Goal: Book appointment/travel/reservation: Book appointment/travel/reservation

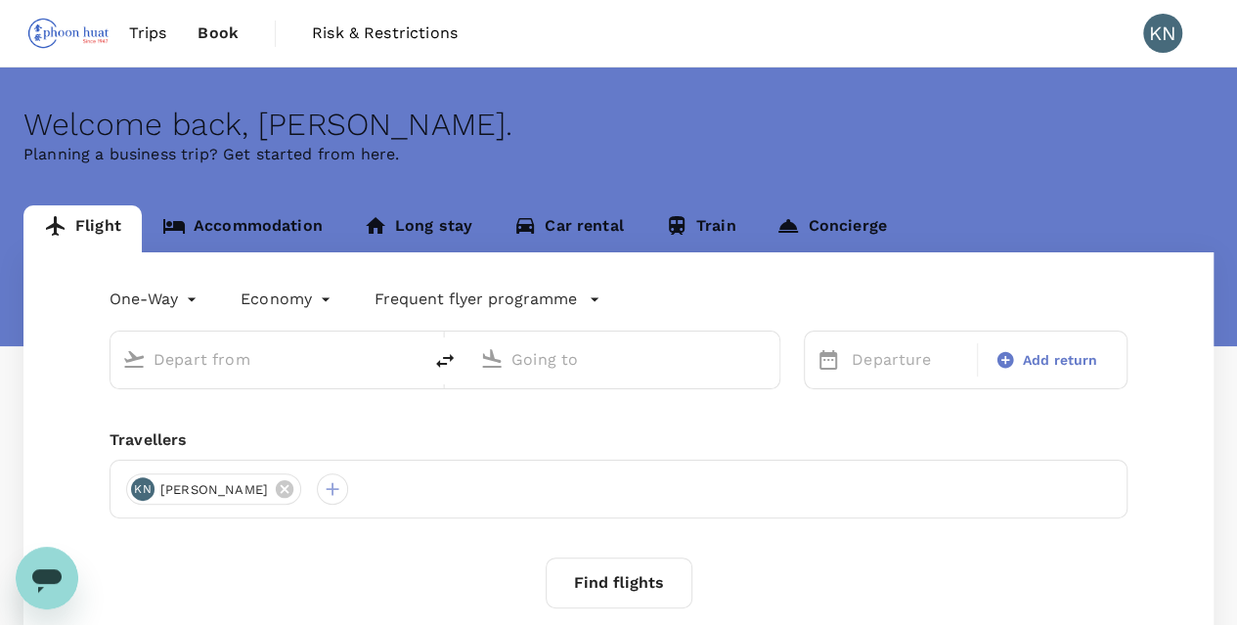
type input "Tan Son Nhat Intl (SGN)"
type input "Singapore Changi (SIN)"
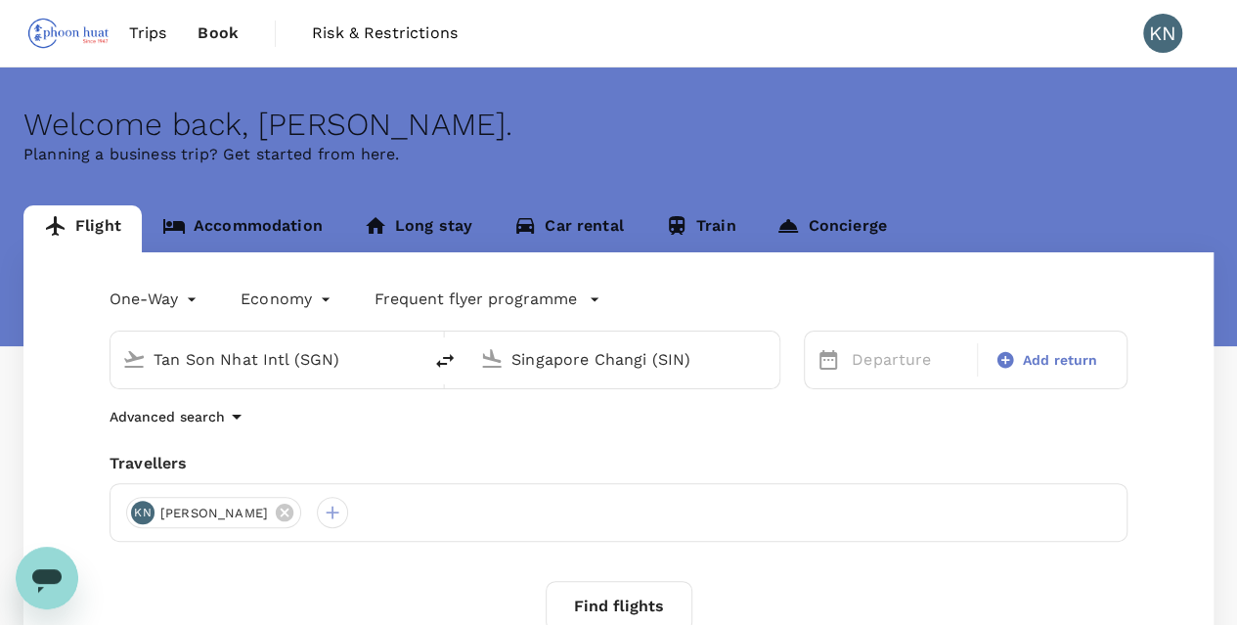
click at [354, 353] on input "Tan Son Nhat Intl (SGN)" at bounding box center [267, 359] width 227 height 30
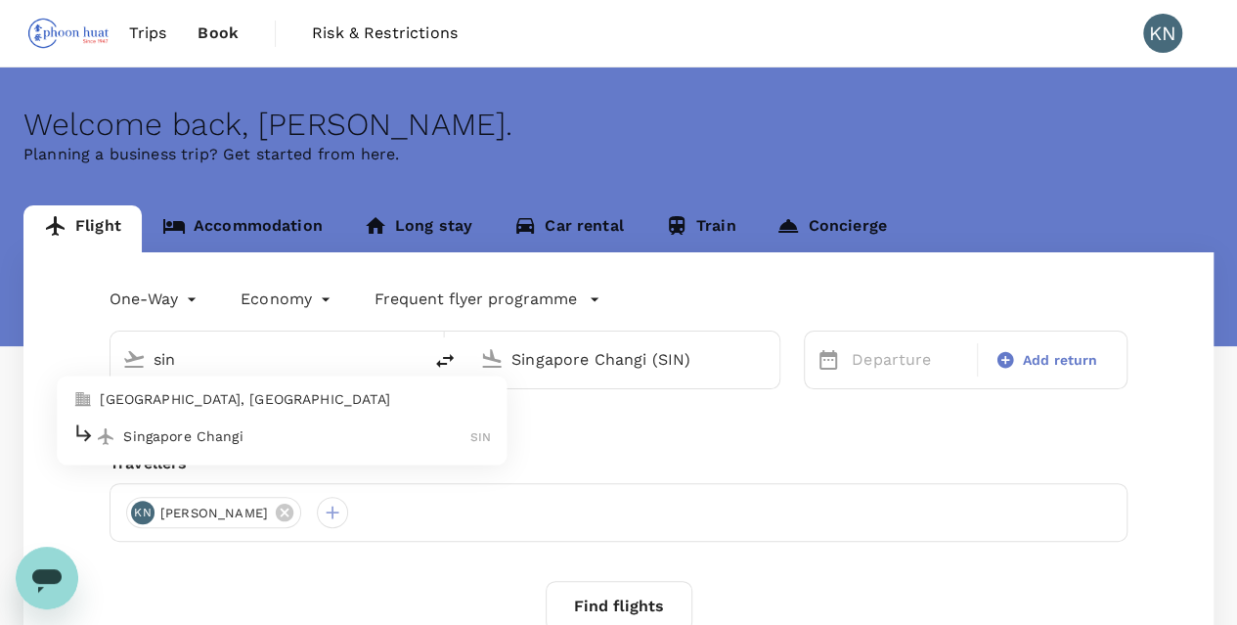
click at [243, 435] on p "Singapore Changi" at bounding box center [296, 436] width 347 height 20
type input "Singapore Changi (SIN)"
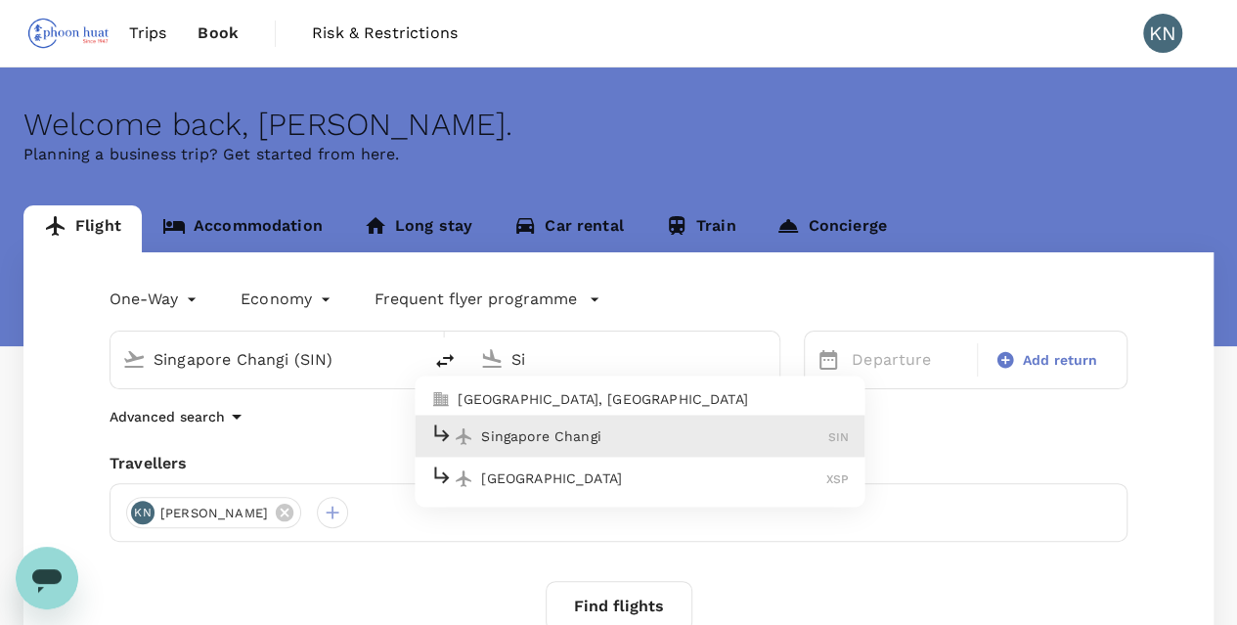
type input "S"
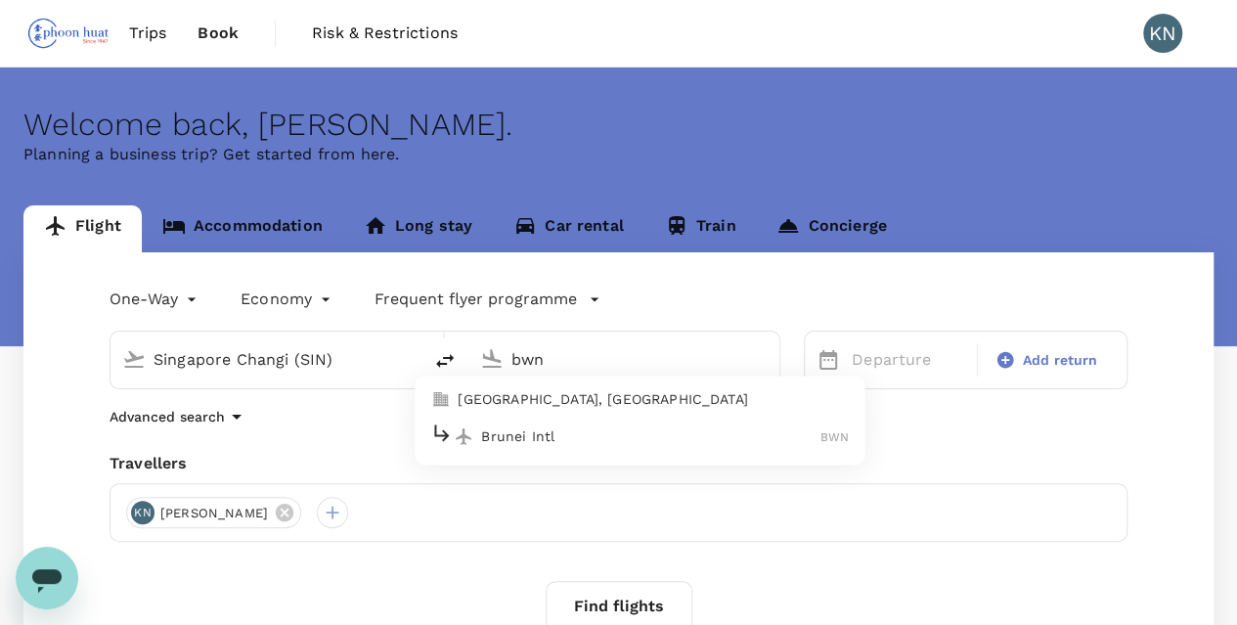
click at [563, 449] on div "Brunei Intl BWN" at bounding box center [639, 437] width 419 height 30
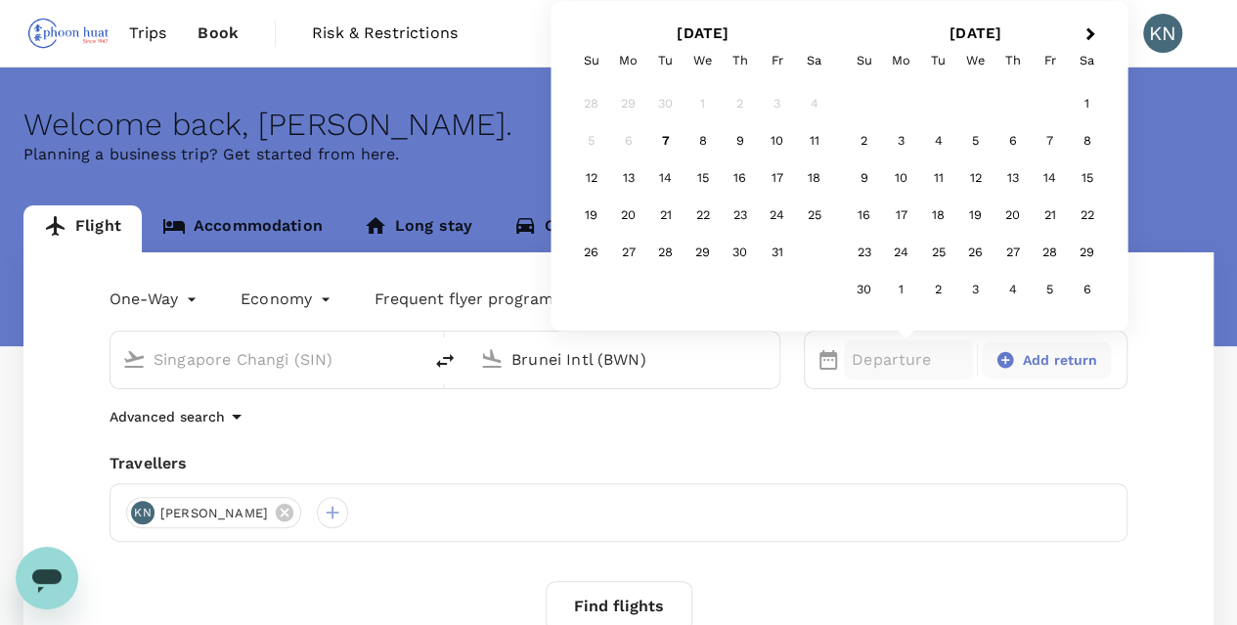
type input "Brunei Intl (BWN)"
click at [1065, 361] on span "Add return" at bounding box center [1060, 360] width 75 height 21
type input "roundtrip"
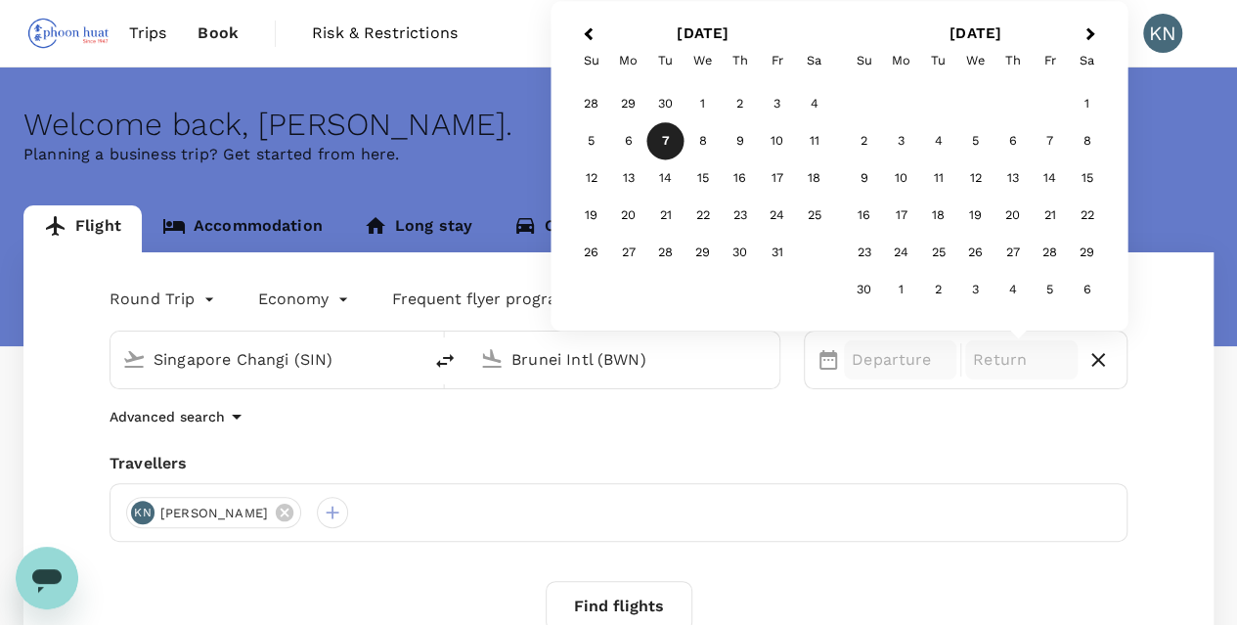
click at [913, 367] on p "Departure" at bounding box center [900, 359] width 97 height 23
click at [982, 177] on div "12" at bounding box center [975, 178] width 37 height 37
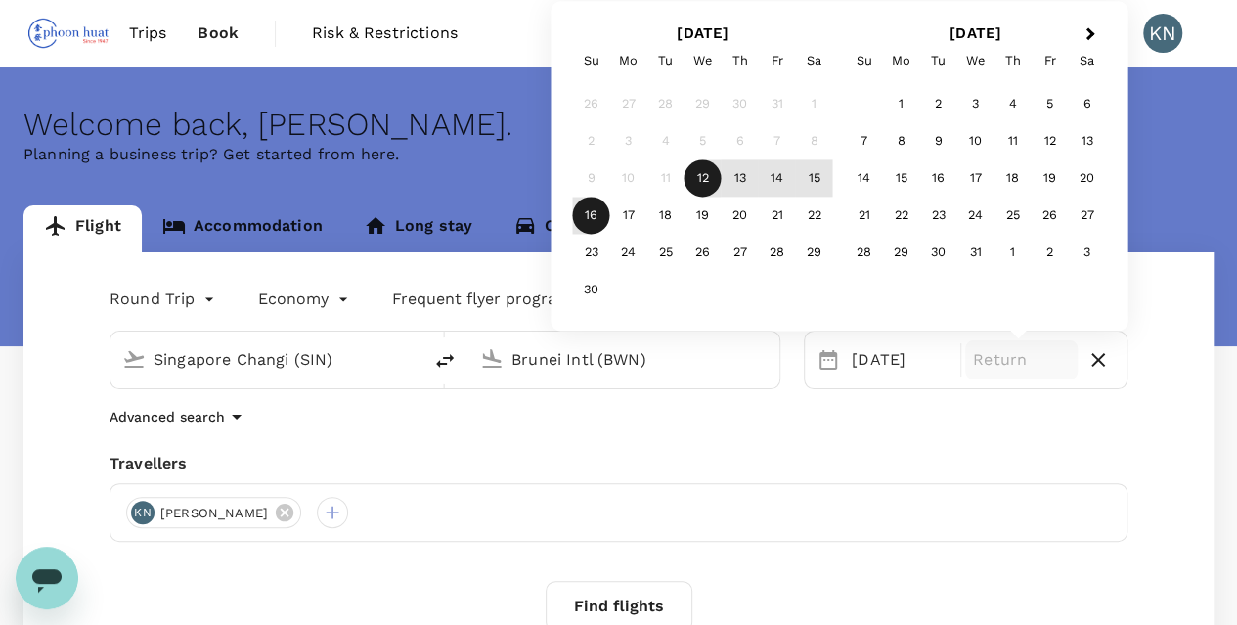
click at [582, 228] on div "16" at bounding box center [591, 216] width 37 height 37
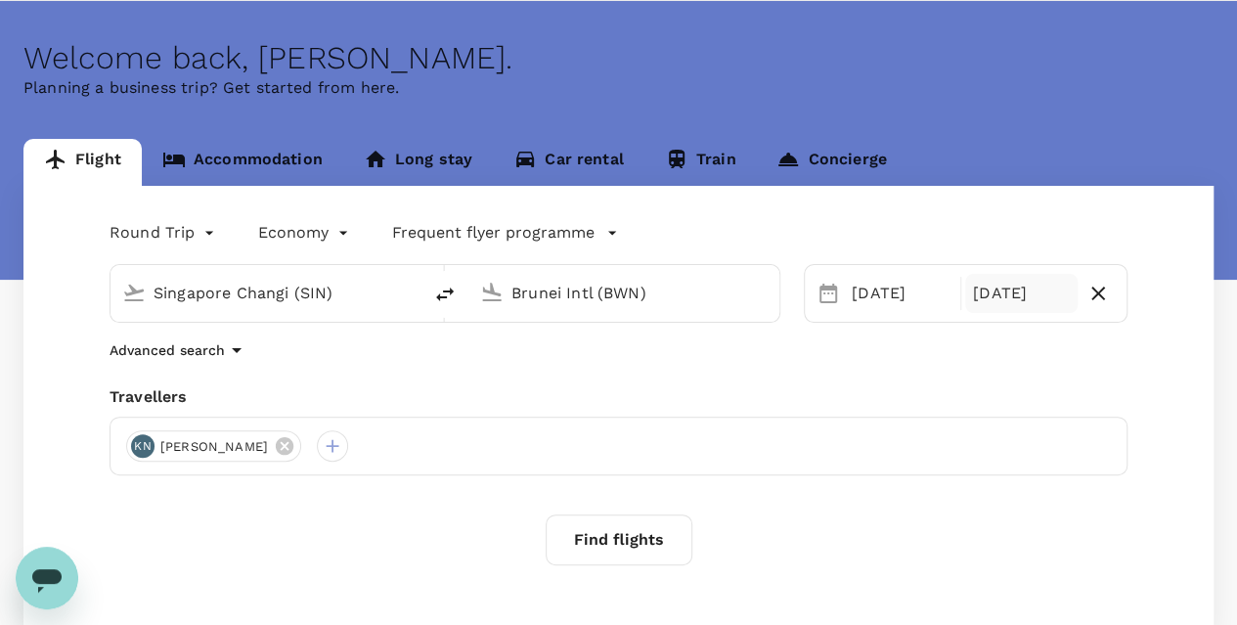
scroll to position [98, 0]
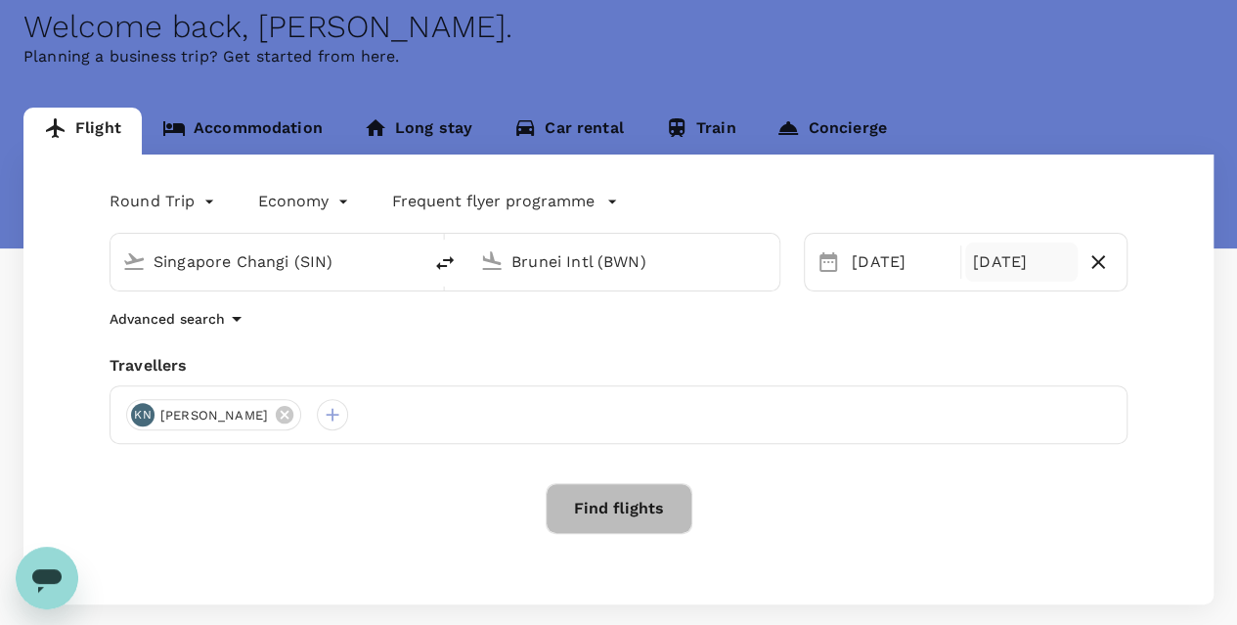
click at [645, 513] on button "Find flights" at bounding box center [619, 508] width 147 height 51
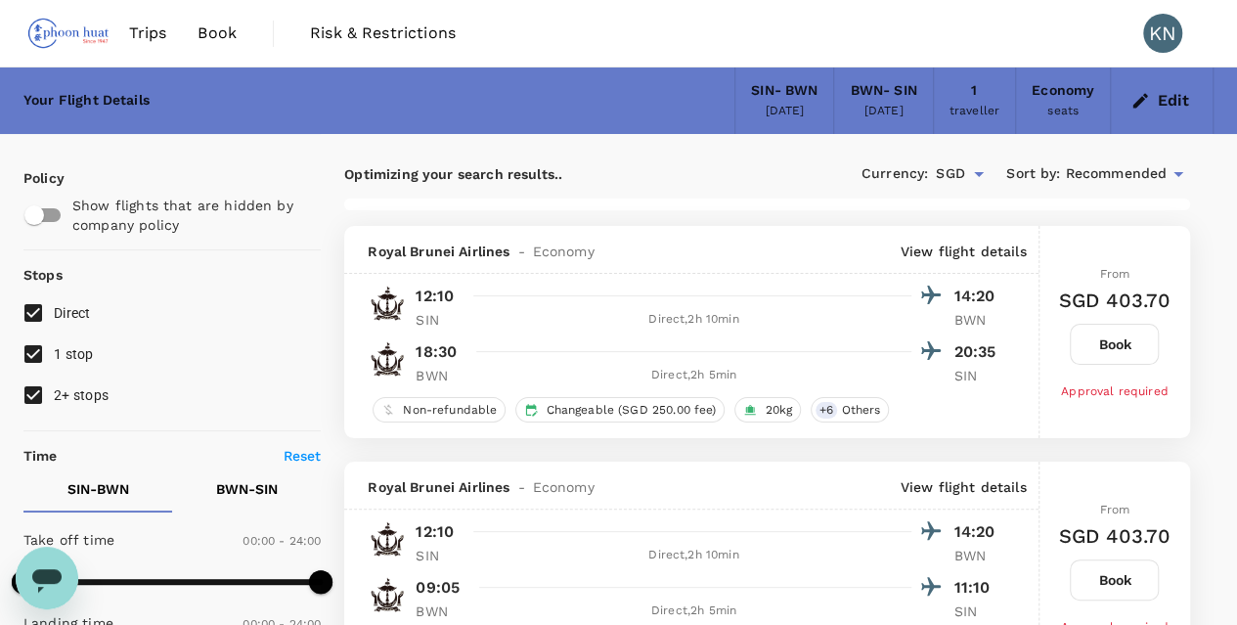
type input "1510"
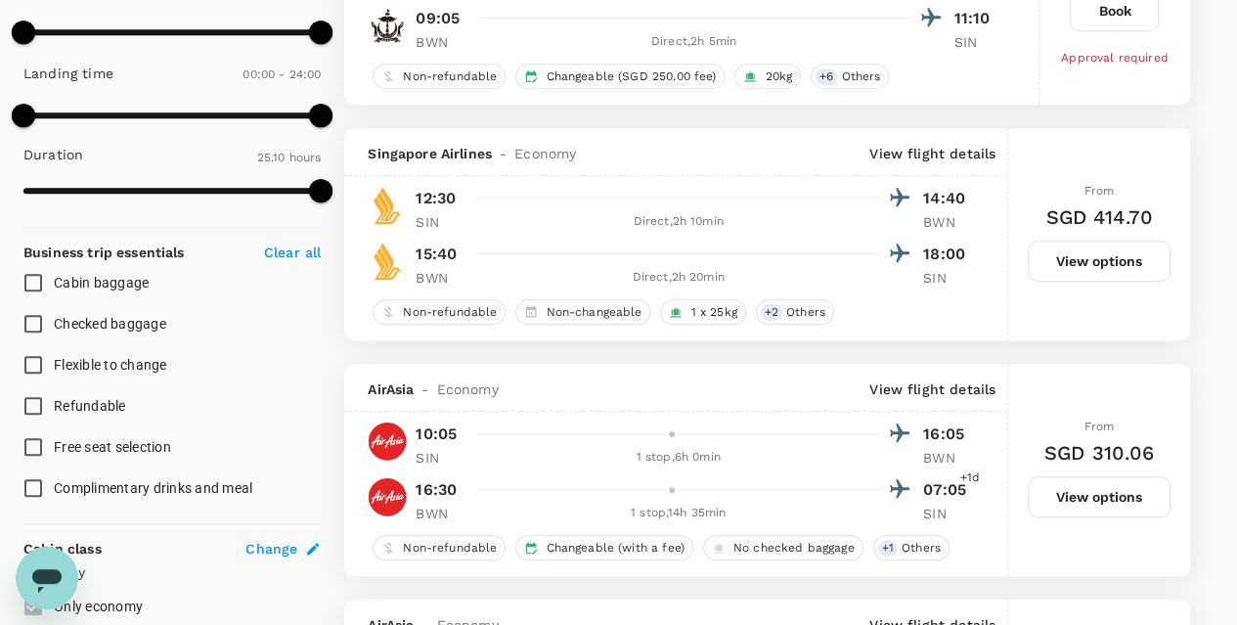
scroll to position [587, 0]
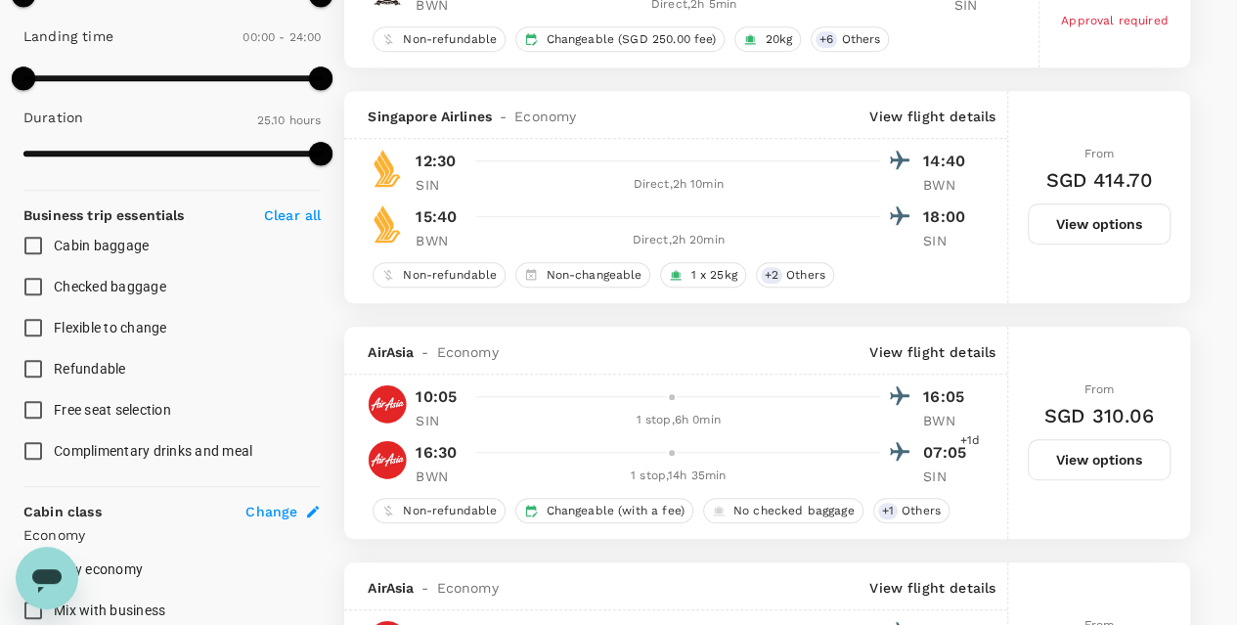
click at [488, 182] on div "Direct , 2h 10min" at bounding box center [678, 185] width 404 height 20
click at [554, 212] on div at bounding box center [689, 216] width 443 height 28
drag, startPoint x: 554, startPoint y: 212, endPoint x: 600, endPoint y: 214, distance: 46.0
click at [556, 214] on div at bounding box center [689, 216] width 443 height 28
click at [1100, 233] on button "View options" at bounding box center [1099, 223] width 143 height 41
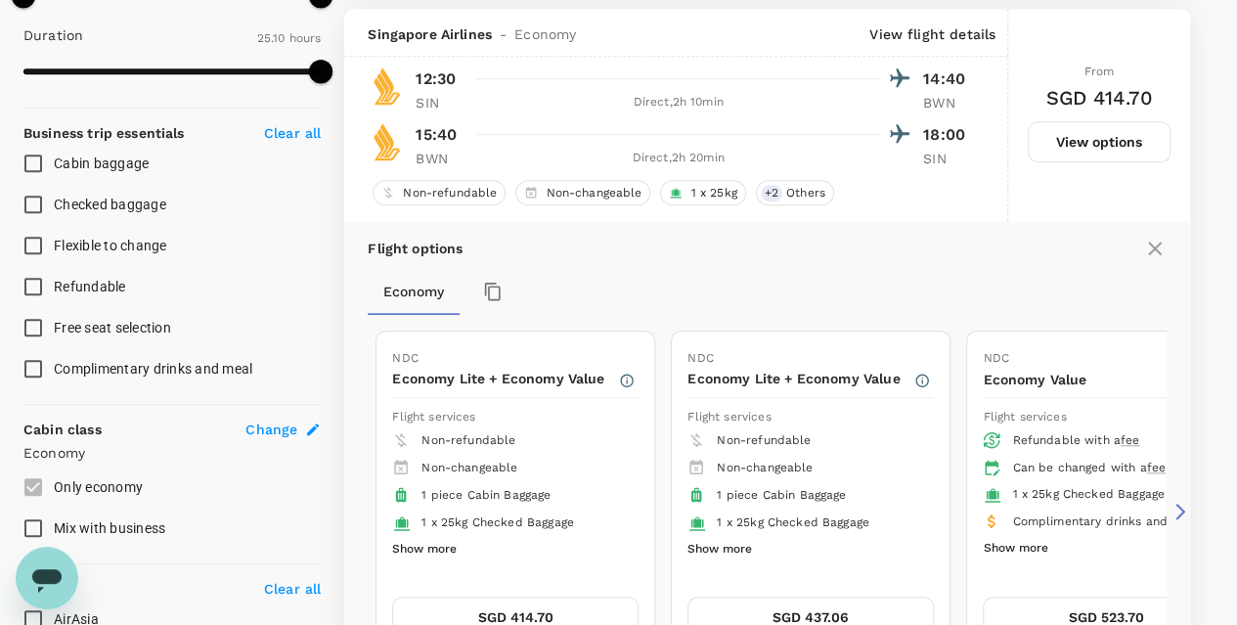
scroll to position [677, 0]
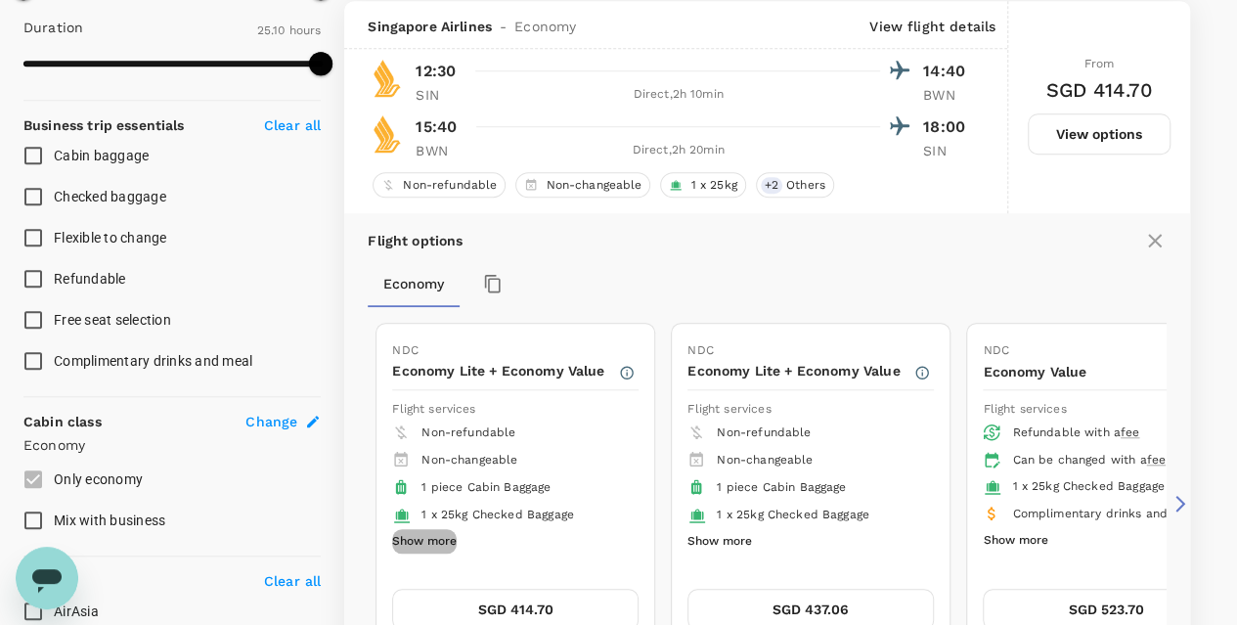
click at [420, 539] on button "Show more" at bounding box center [424, 541] width 65 height 25
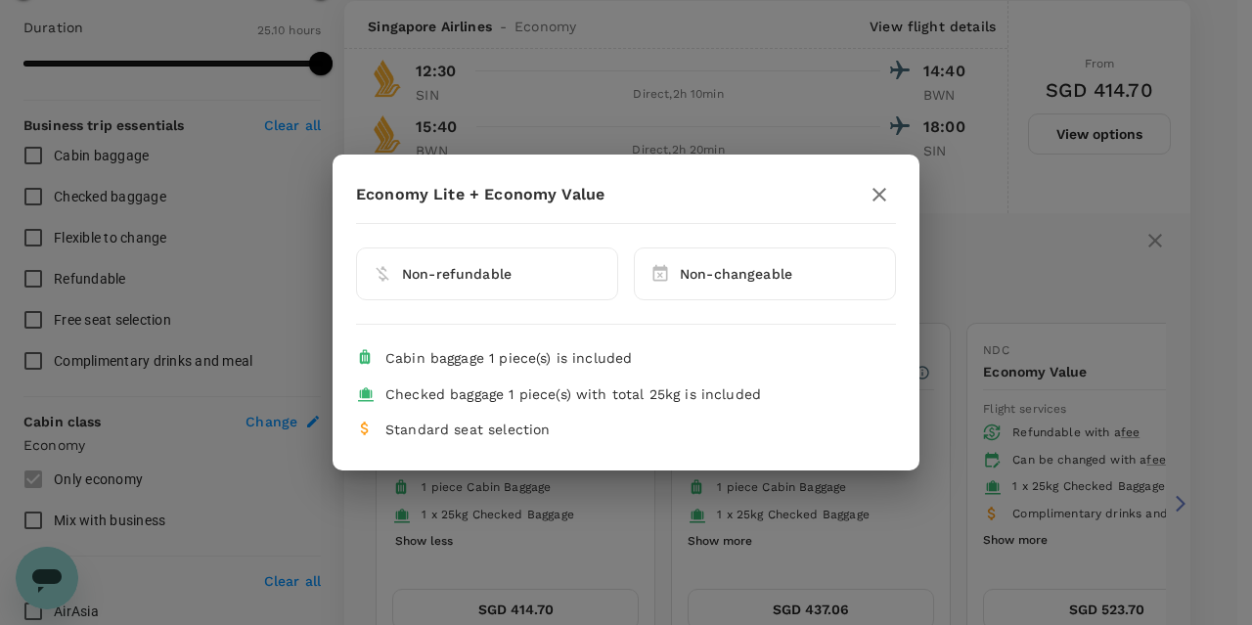
click at [442, 539] on div "Economy Lite + Economy Value Non-refundable Non-changeable Cabin baggage 1 piec…" at bounding box center [626, 312] width 1252 height 625
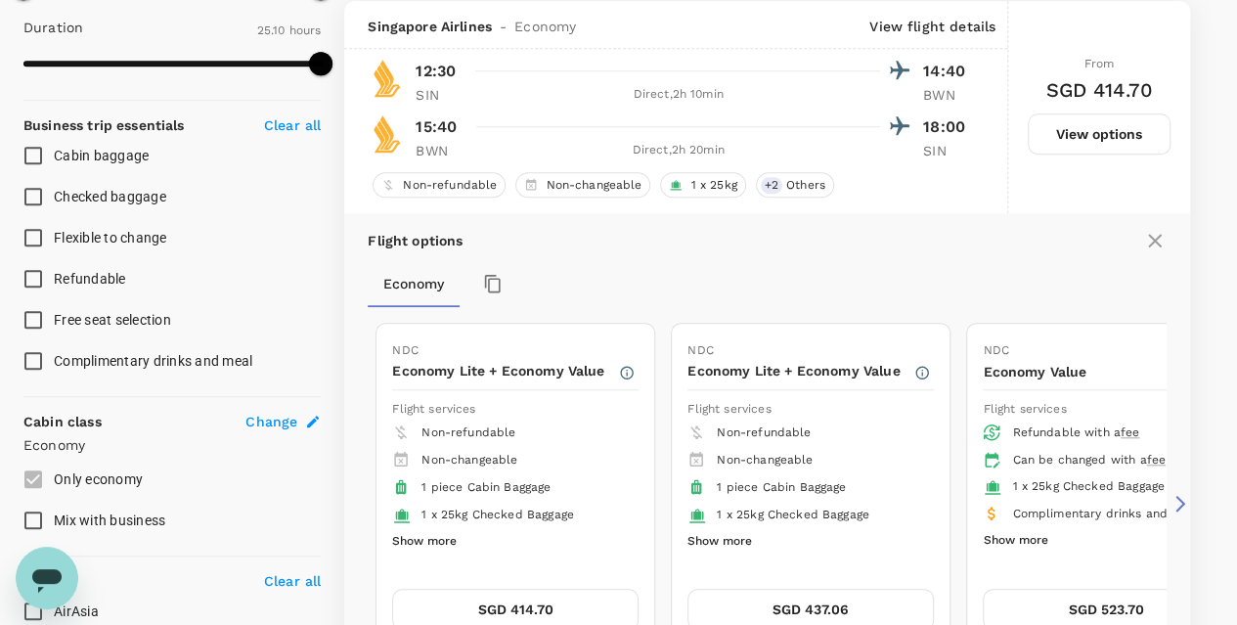
click at [737, 541] on button "Show more" at bounding box center [720, 541] width 65 height 25
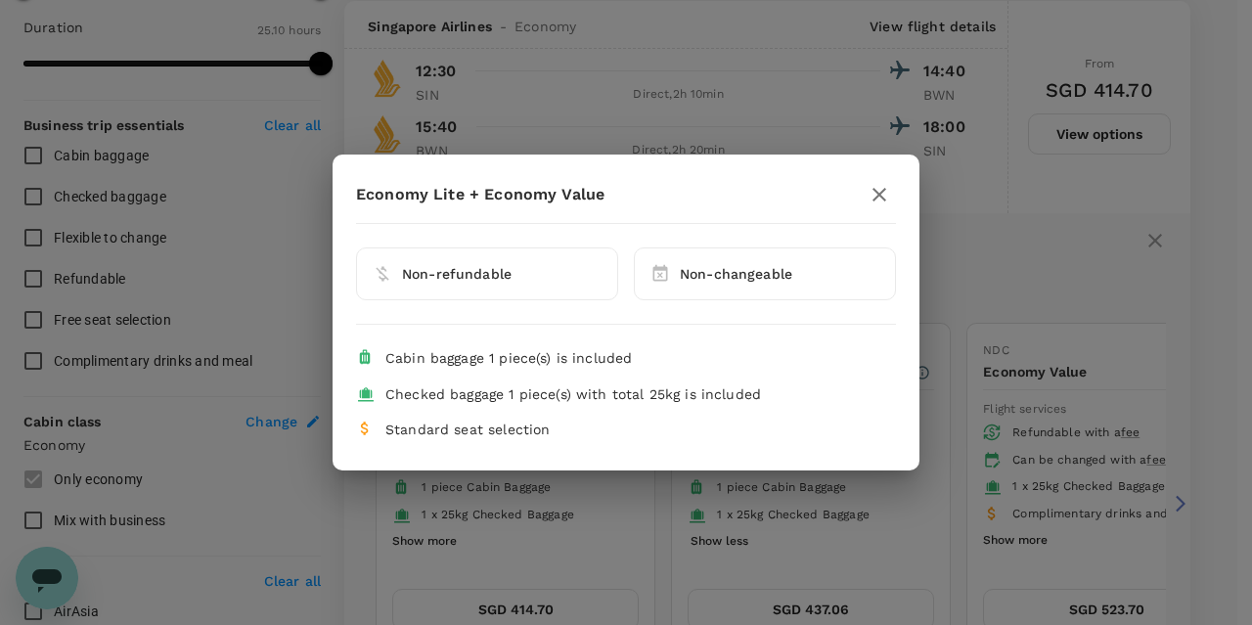
click at [737, 540] on div "Economy Lite + Economy Value Non-refundable Non-changeable Cabin baggage 1 piec…" at bounding box center [626, 312] width 1252 height 625
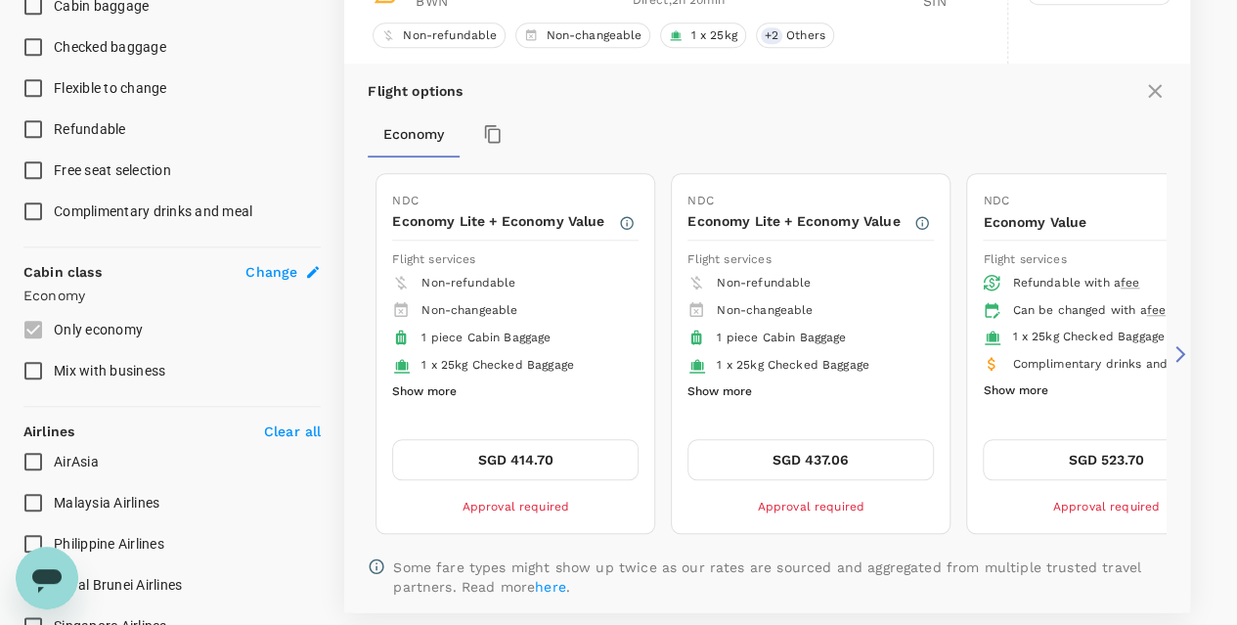
scroll to position [872, 0]
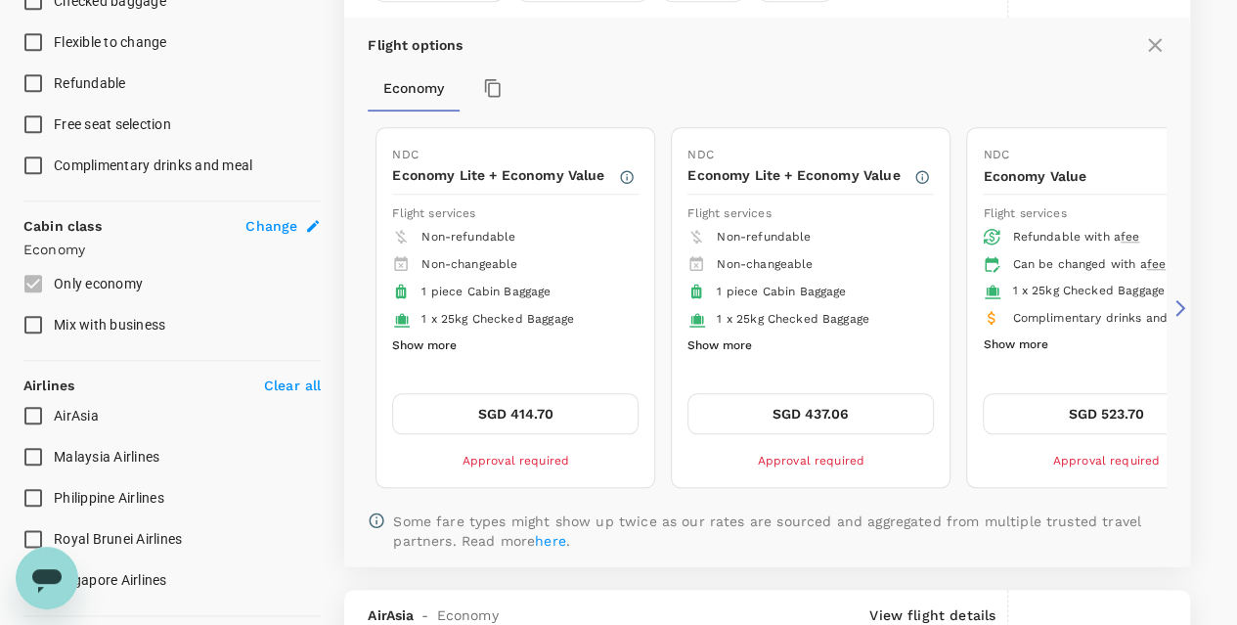
click at [588, 417] on button "SGD 414.70" at bounding box center [515, 413] width 246 height 41
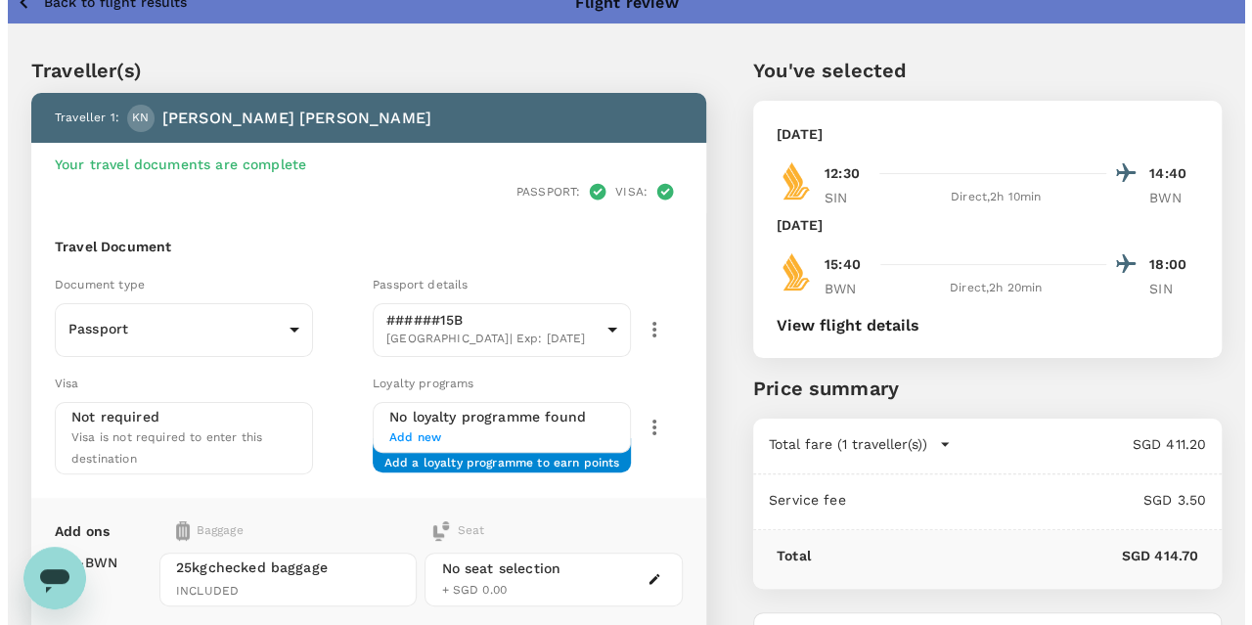
scroll to position [214, 0]
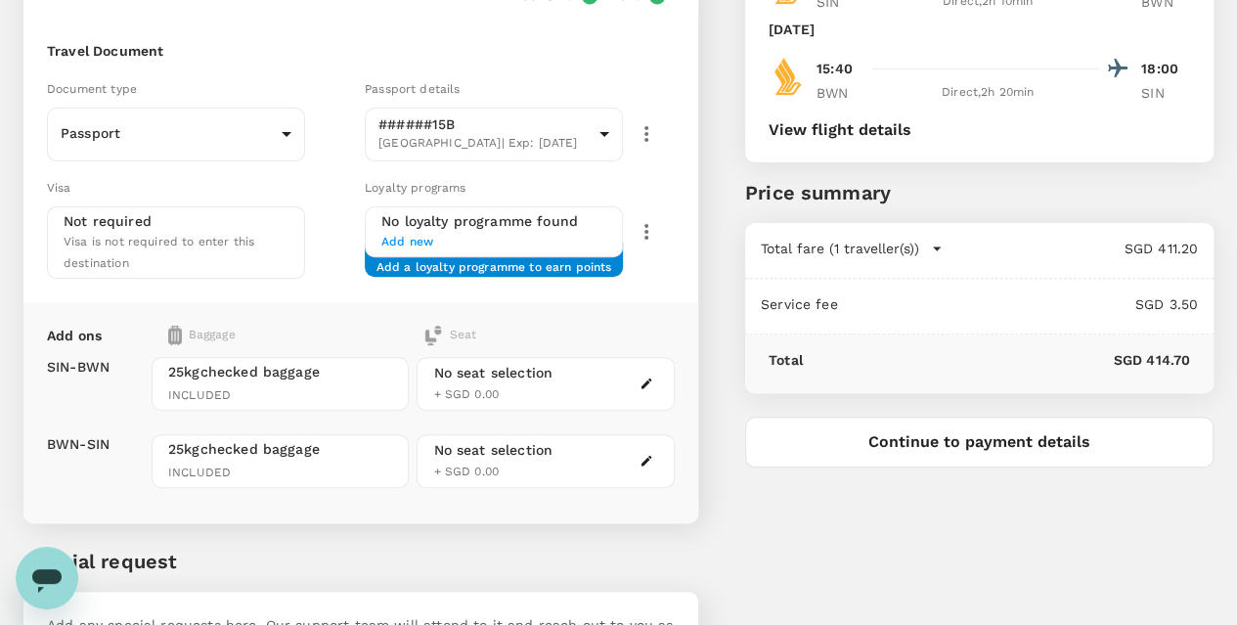
click at [1013, 448] on button "Continue to payment details" at bounding box center [979, 442] width 468 height 51
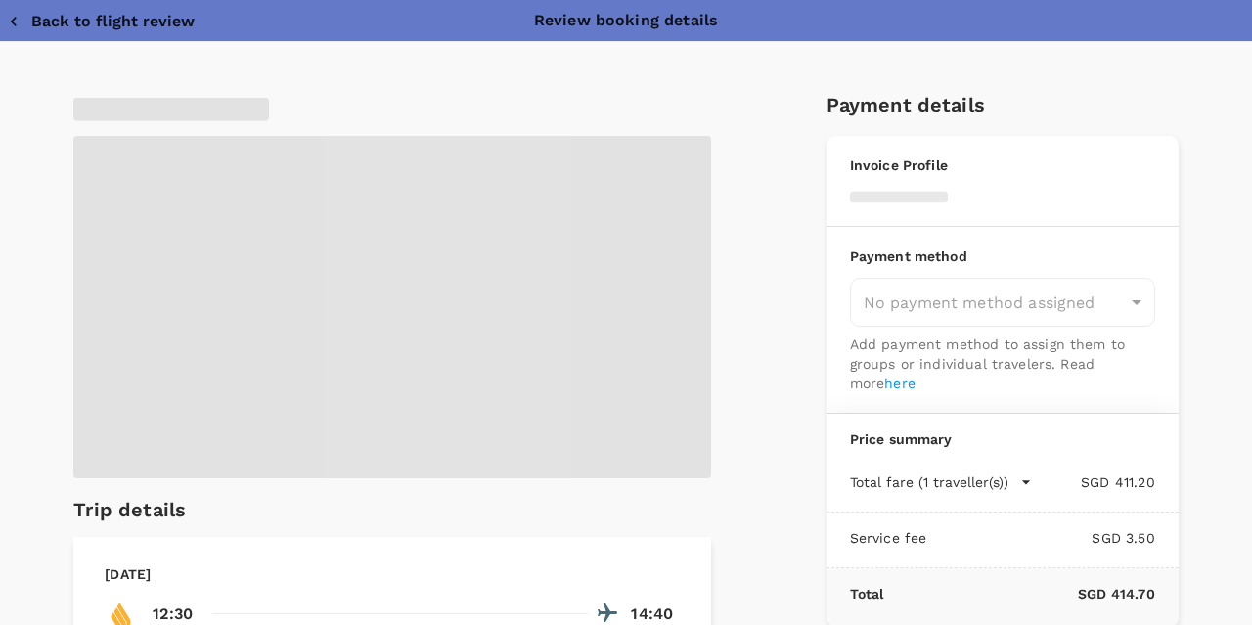
type input "9e97b462-4c25-472c-89ab-f051c91c7086"
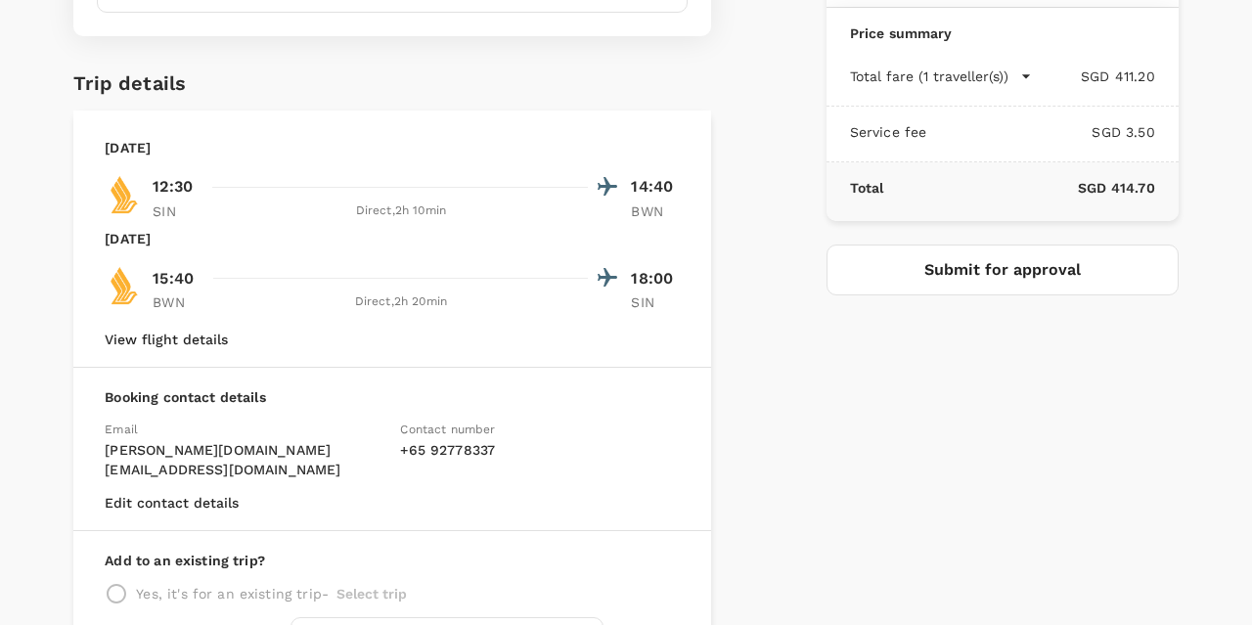
scroll to position [391, 0]
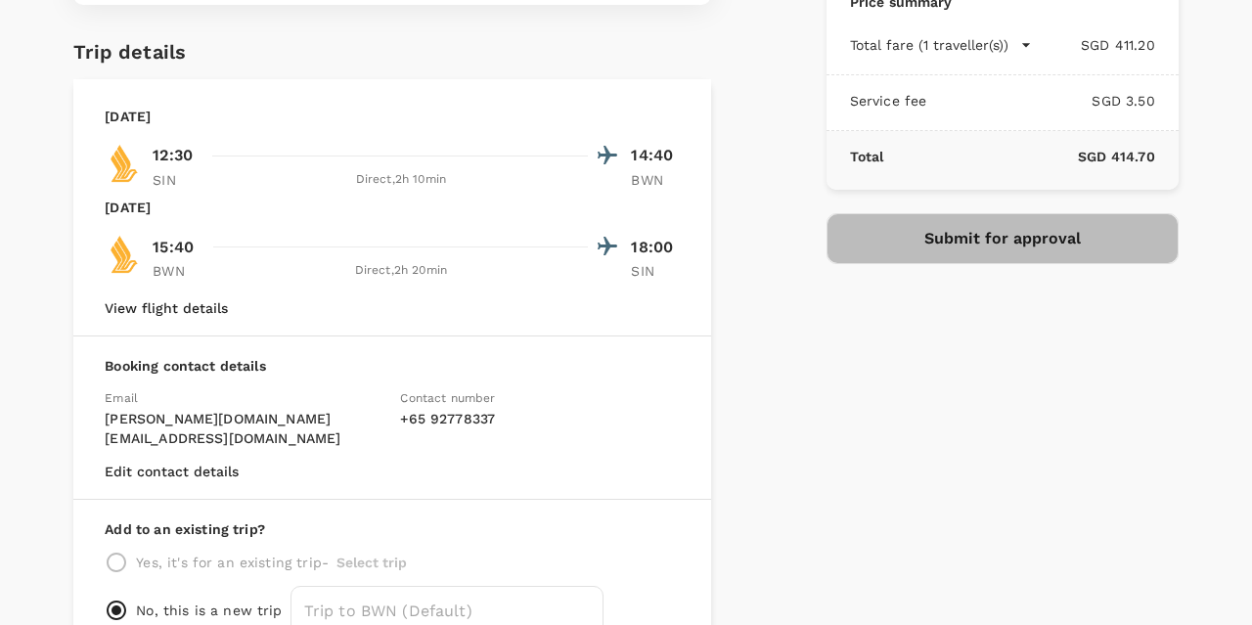
click at [913, 244] on button "Submit for approval" at bounding box center [1002, 238] width 352 height 51
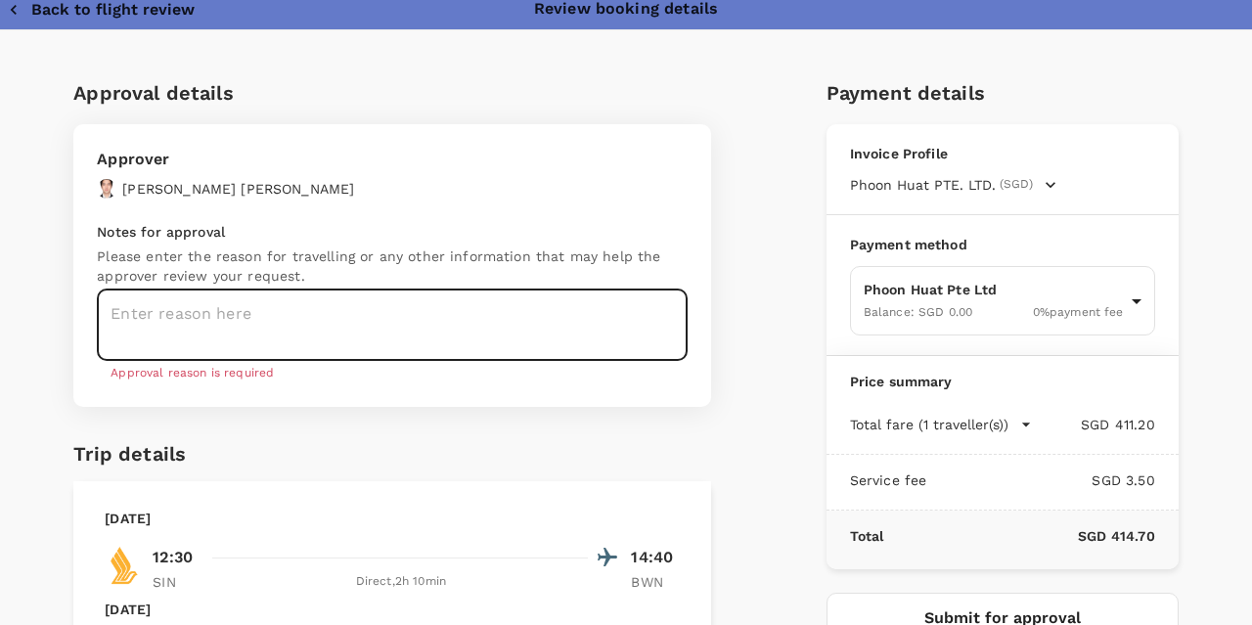
click at [211, 321] on textarea at bounding box center [392, 324] width 591 height 71
paste textarea
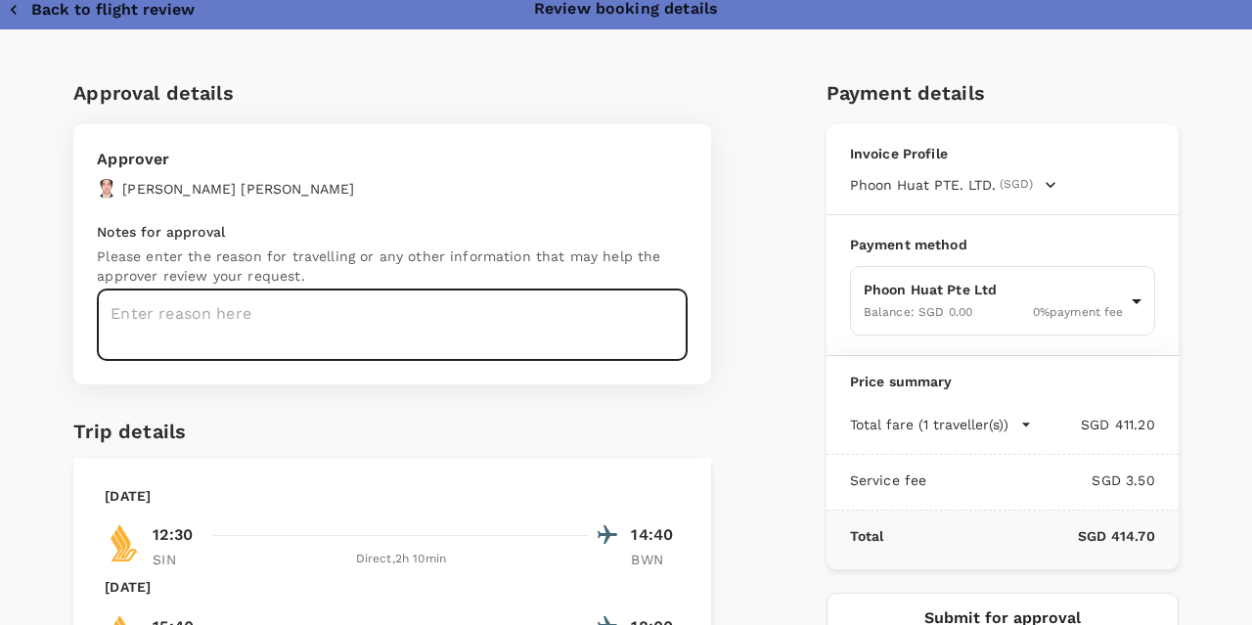
paste textarea "of B2C and B2B events in [GEOGRAPHIC_DATA]"
click at [127, 308] on textarea "of B2C and B2B events in [GEOGRAPHIC_DATA]" at bounding box center [392, 324] width 591 height 71
click at [133, 310] on textarea "of B2C and B2B events in [GEOGRAPHIC_DATA]" at bounding box center [392, 324] width 591 height 71
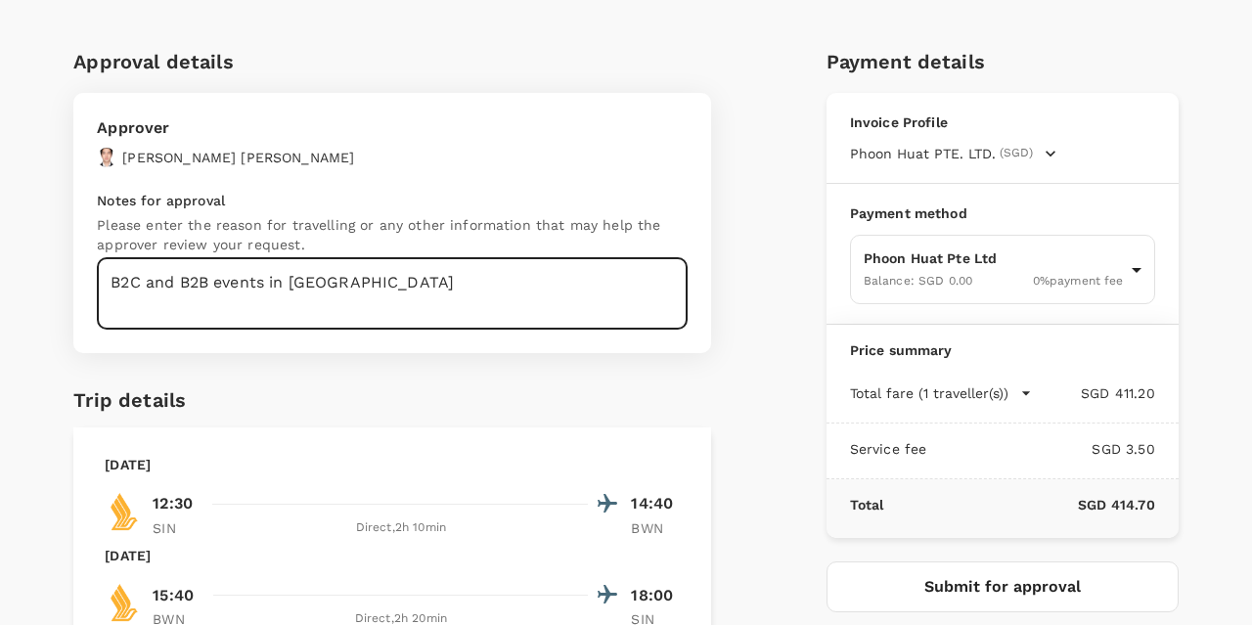
scroll to position [0, 0]
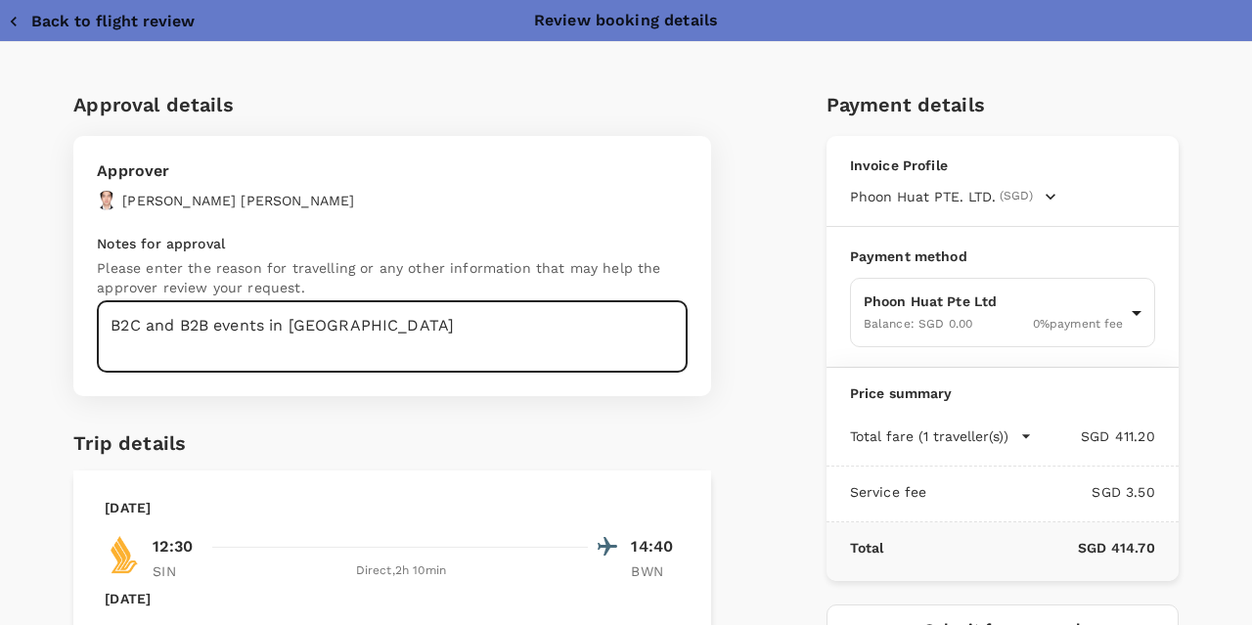
click at [108, 325] on textarea "B2C and B2B events in [GEOGRAPHIC_DATA]" at bounding box center [392, 336] width 591 height 71
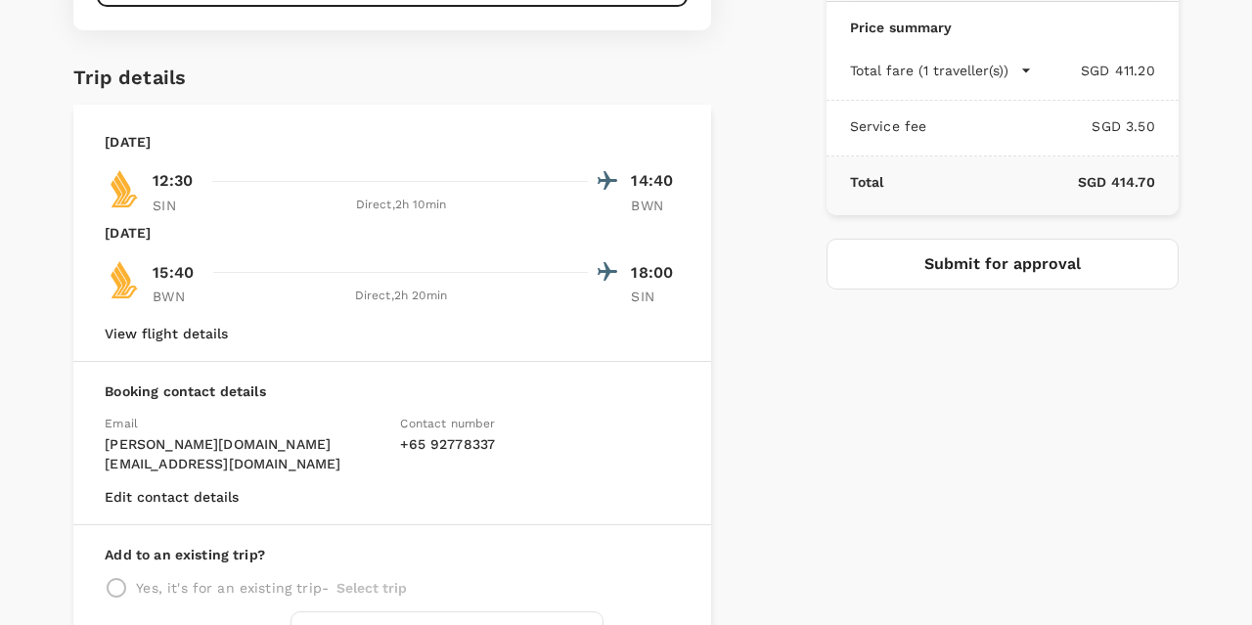
scroll to position [391, 0]
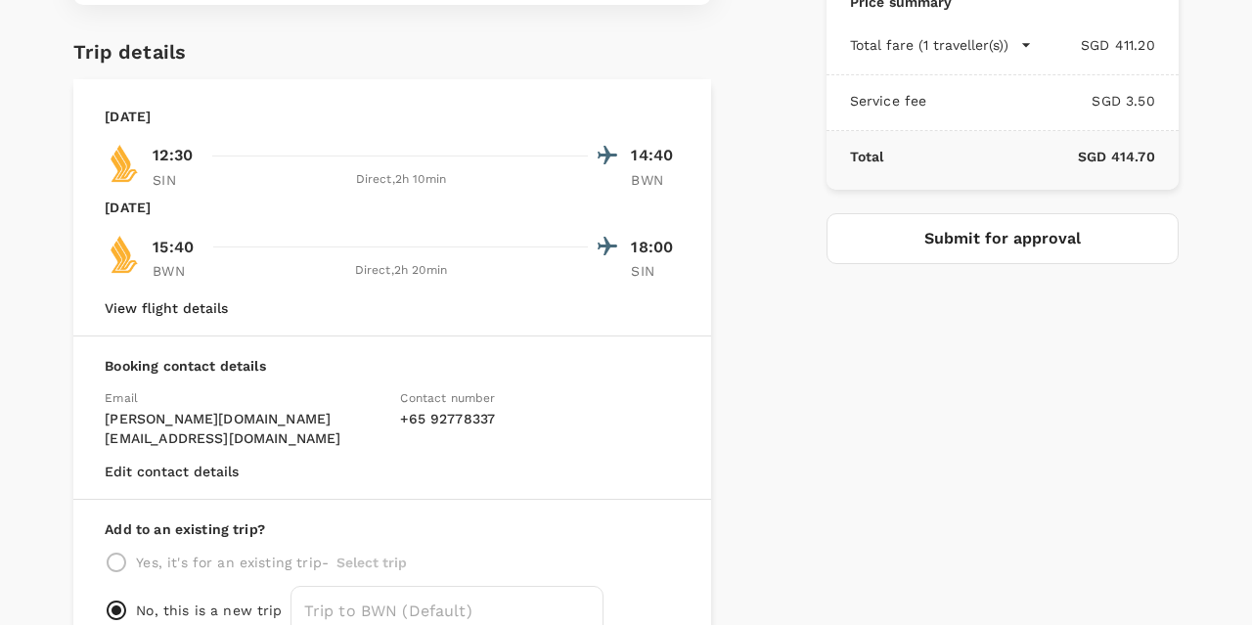
type textarea "expo team -B2C and B2B events in Brunei"
click at [948, 242] on button "Submit for approval" at bounding box center [1002, 238] width 352 height 51
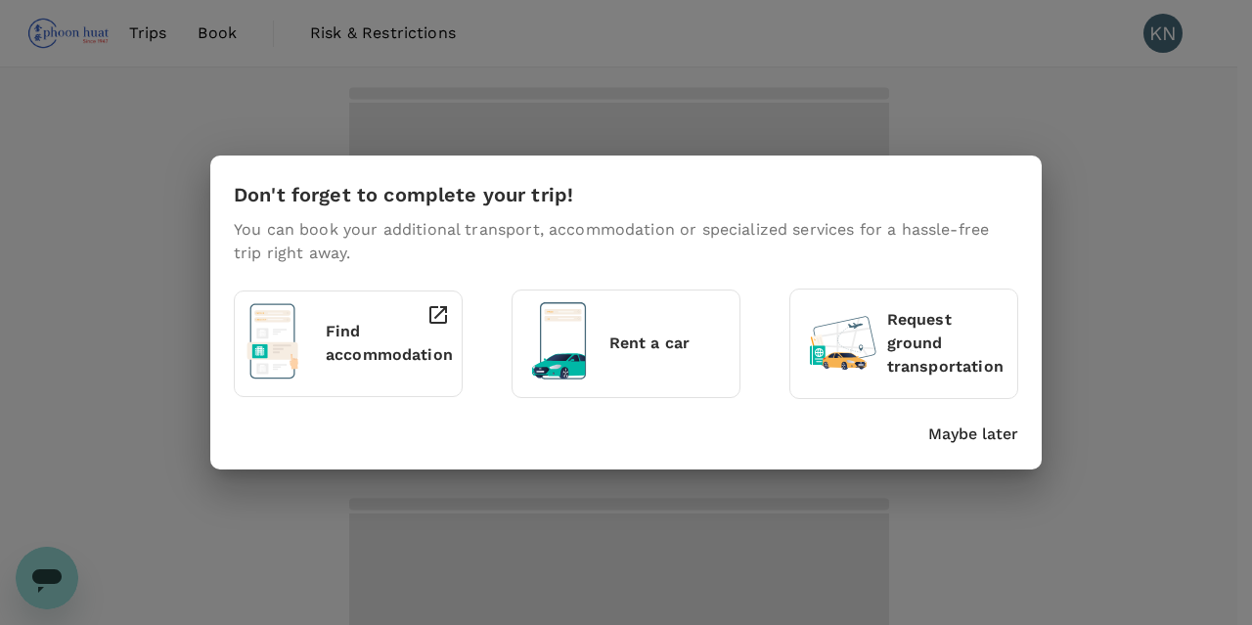
click at [839, 493] on div "Don't forget to complete your trip! You can book your additional transport, acc…" at bounding box center [626, 312] width 1252 height 625
click at [943, 429] on p "Maybe later" at bounding box center [973, 434] width 90 height 23
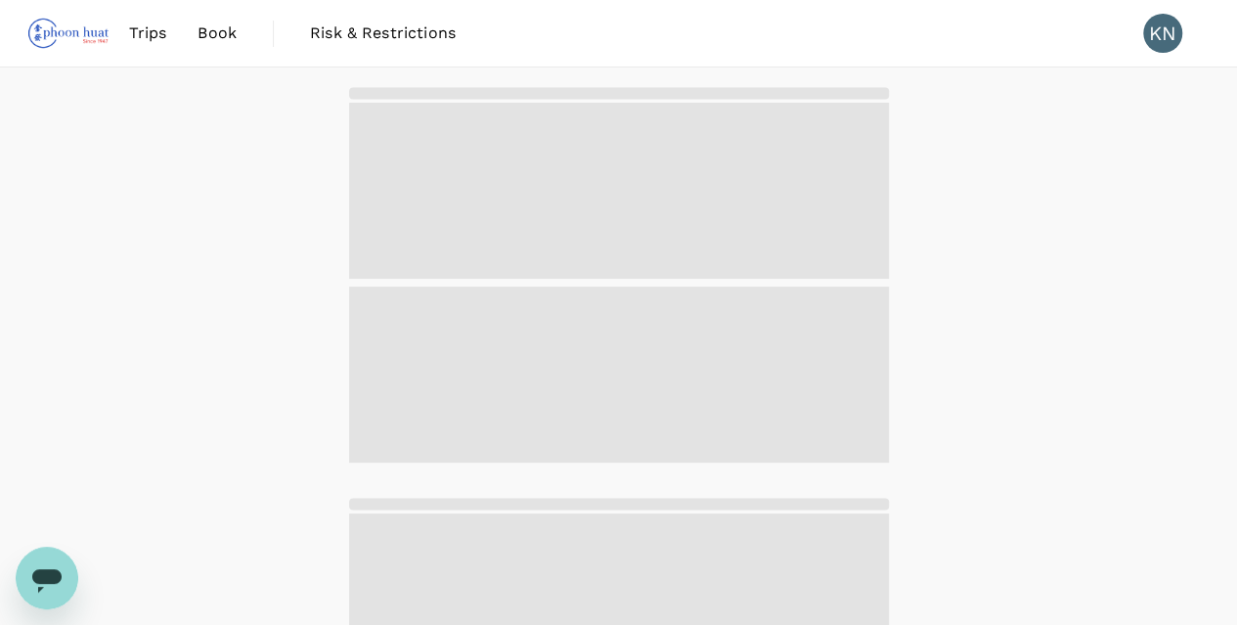
click at [194, 43] on link "Book" at bounding box center [217, 33] width 70 height 67
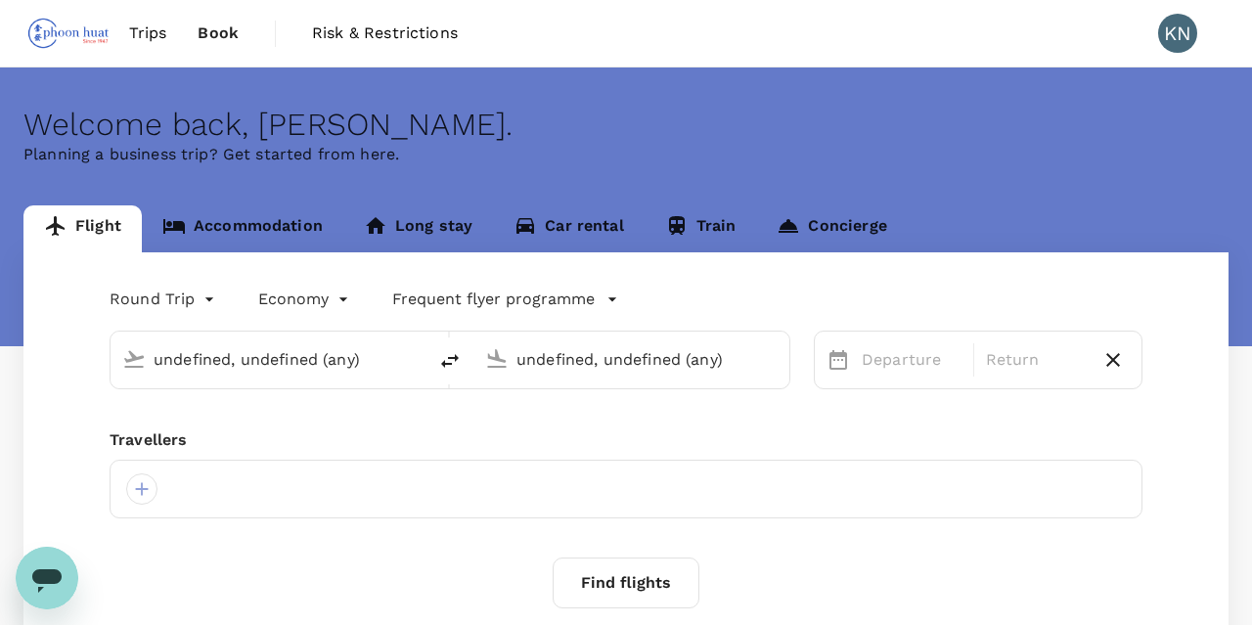
click at [141, 36] on span "Trips" at bounding box center [148, 33] width 38 height 23
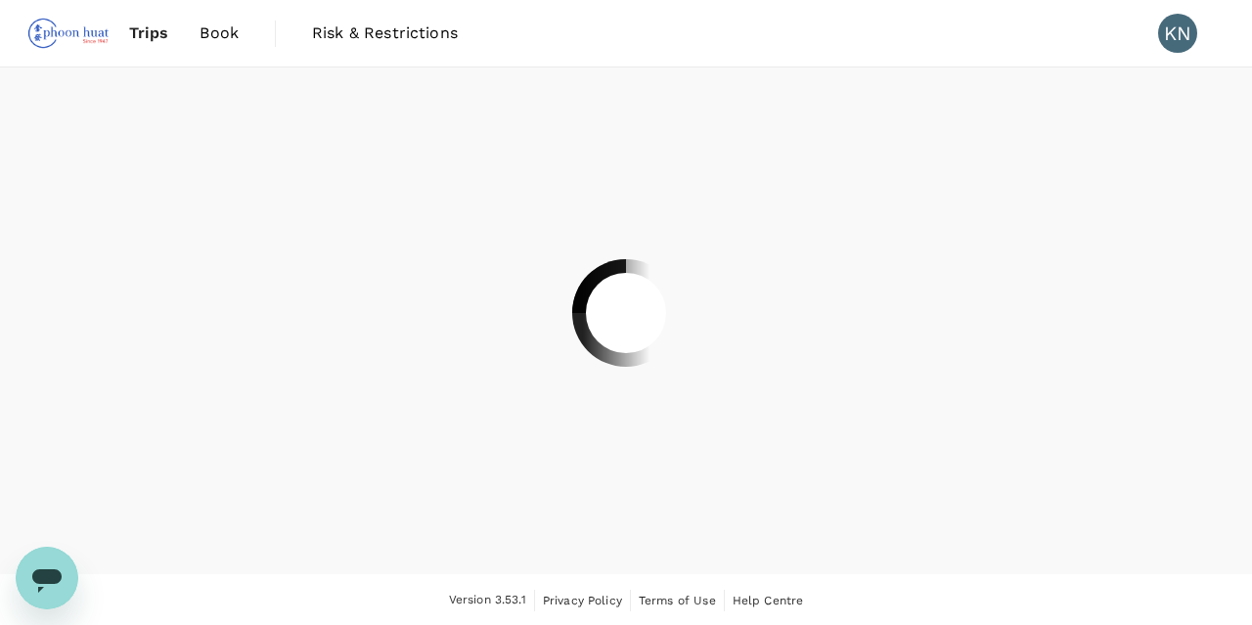
click at [229, 34] on div at bounding box center [626, 312] width 1252 height 625
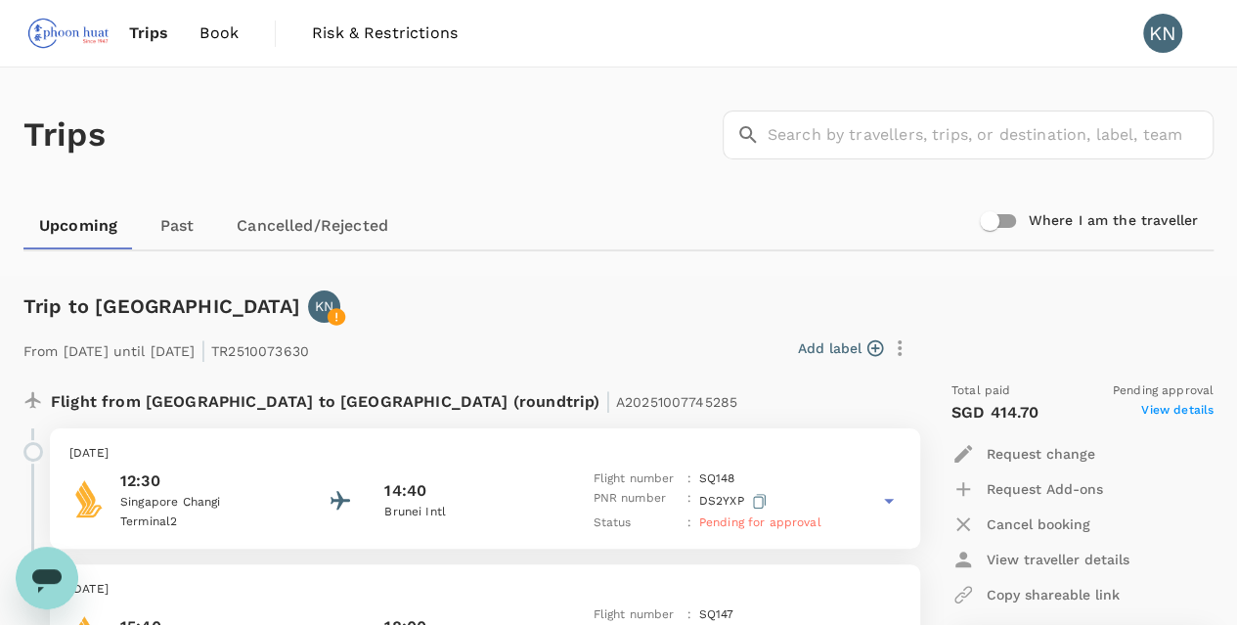
click at [209, 41] on span "Book" at bounding box center [219, 33] width 39 height 23
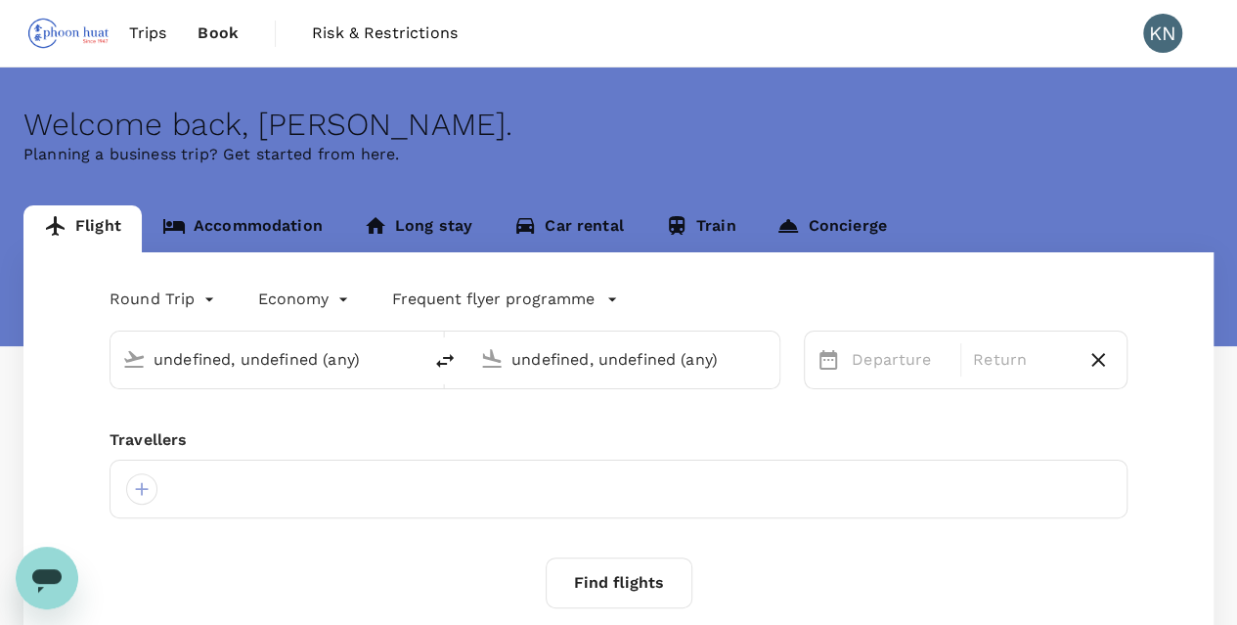
type input "Singapore Changi (SIN)"
type input "Brunei Intl (BWN)"
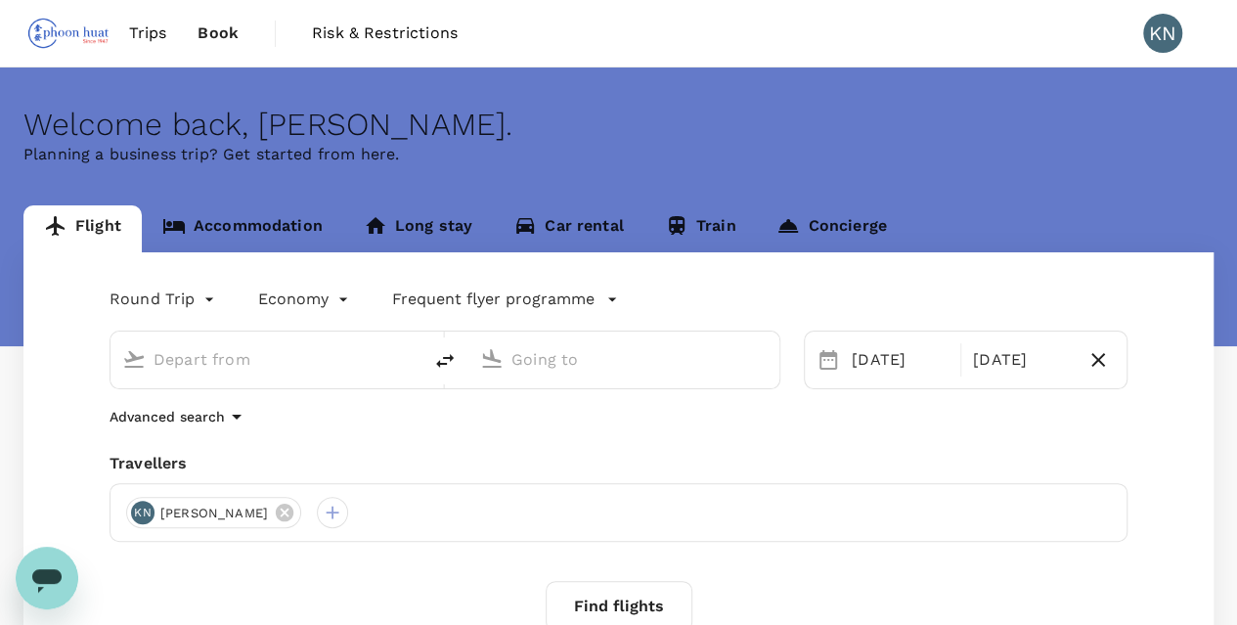
type input "Singapore Changi (SIN)"
type input "Brunei Intl (BWN)"
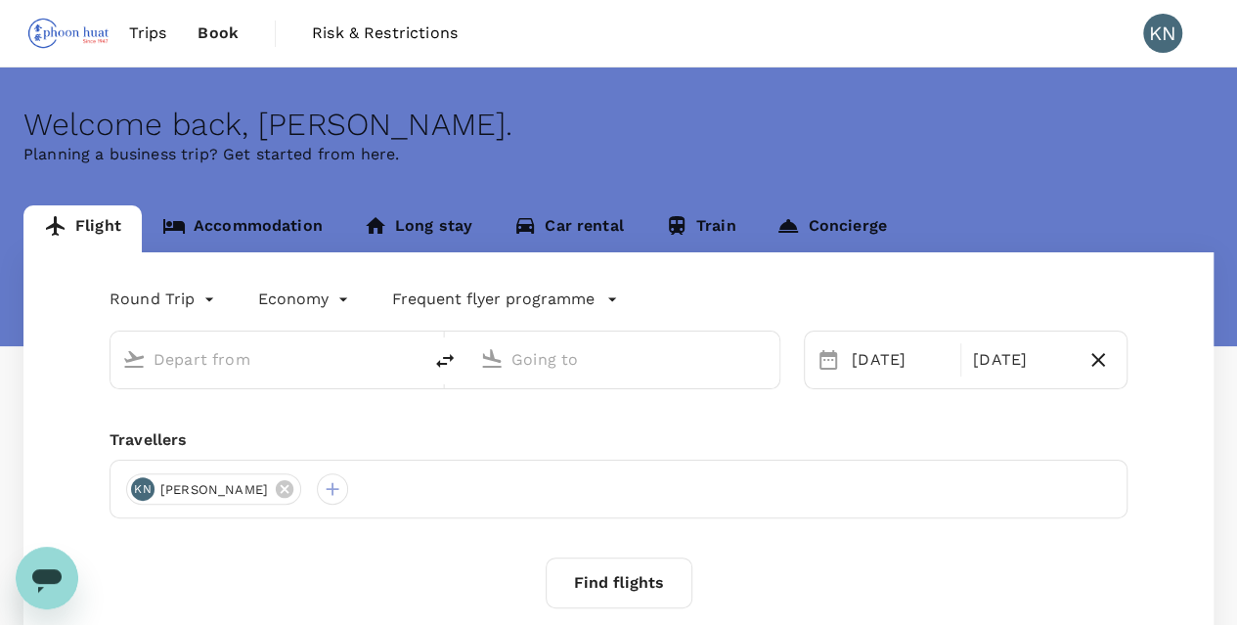
type input "Singapore Changi (SIN)"
type input "Brunei Intl (BWN)"
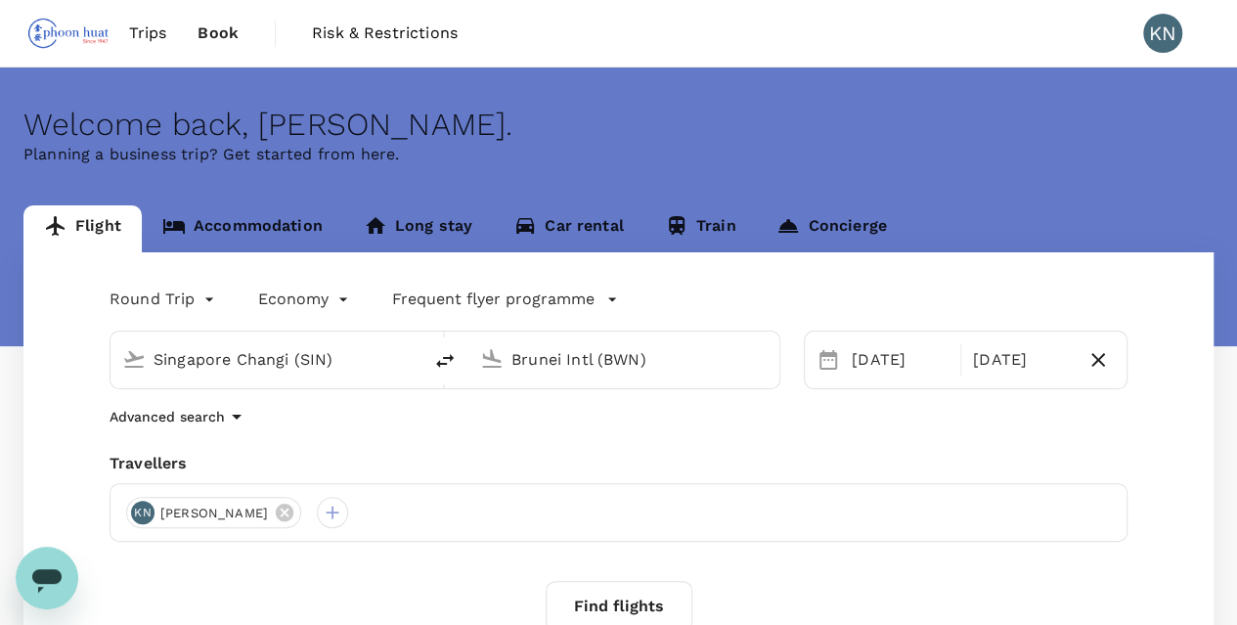
click at [291, 238] on link "Accommodation" at bounding box center [242, 228] width 201 height 47
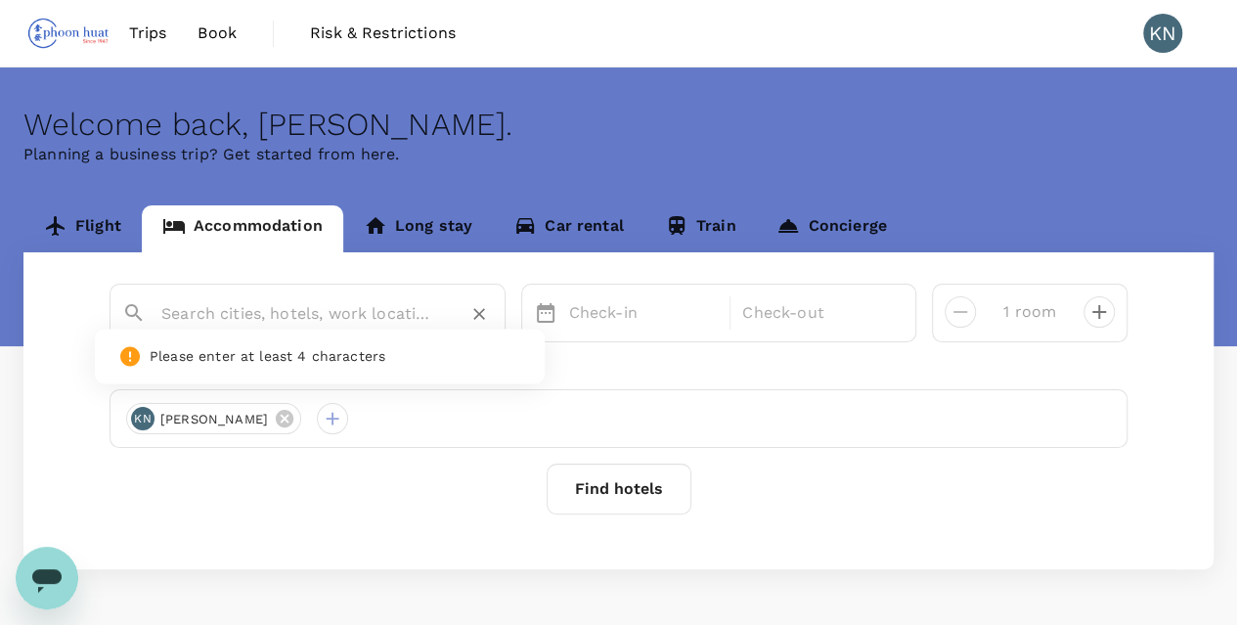
click at [381, 312] on input "text" at bounding box center [299, 313] width 277 height 30
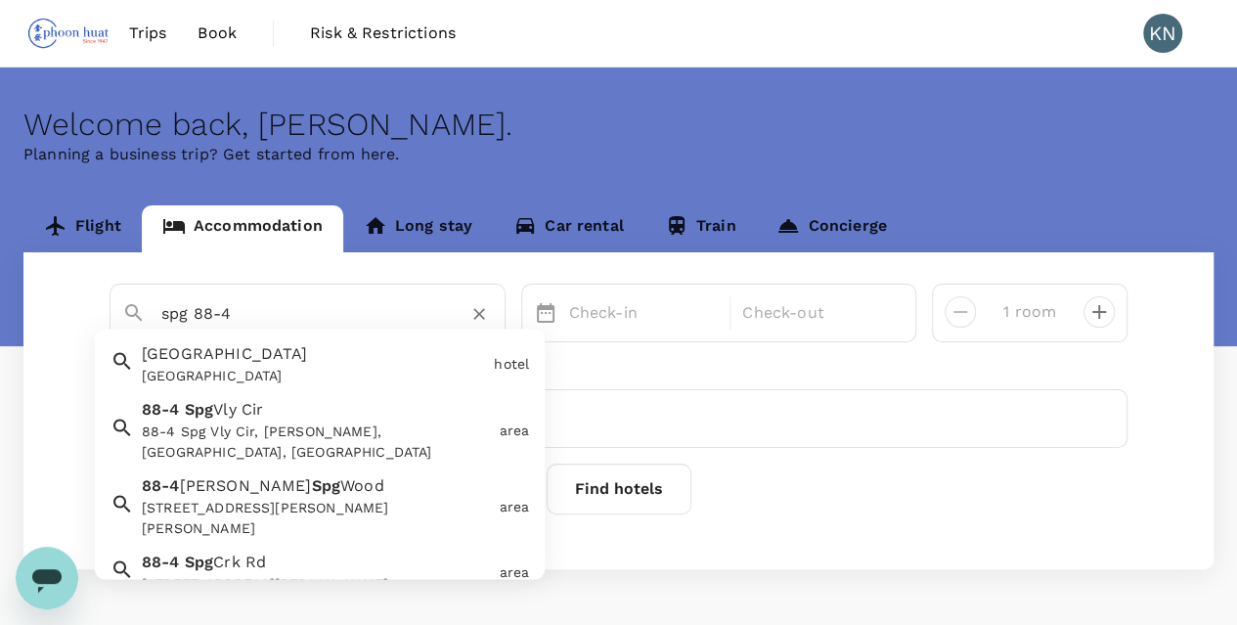
click at [294, 359] on div "Higher Hotel Higher Hotel" at bounding box center [310, 361] width 352 height 52
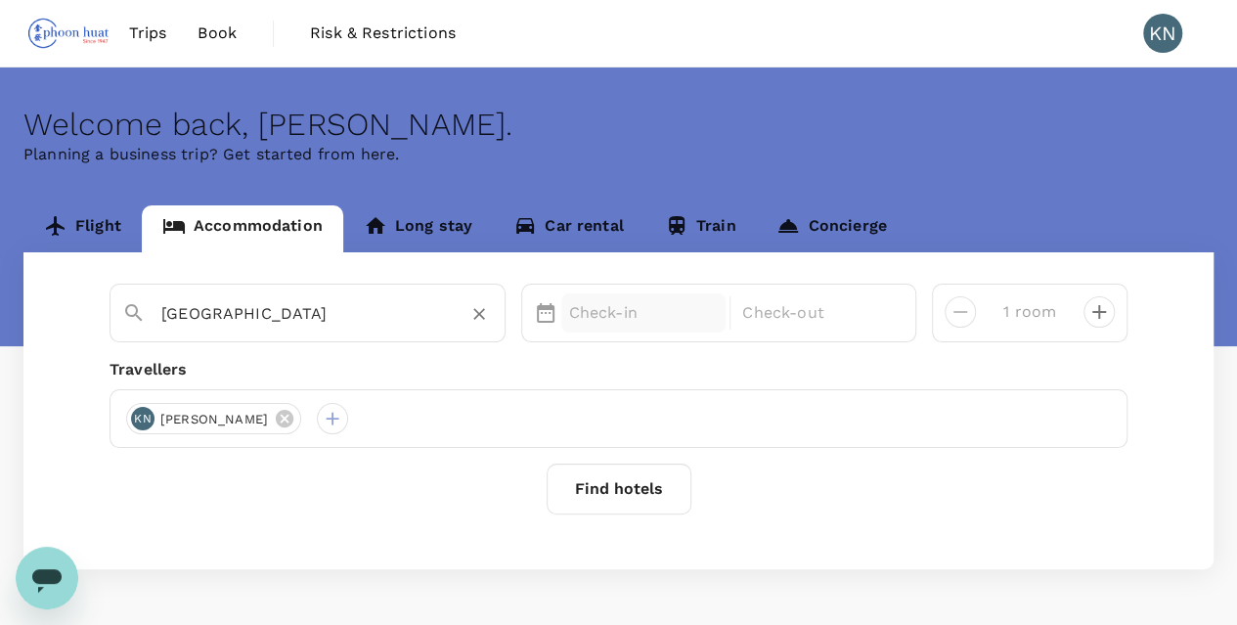
type input "[GEOGRAPHIC_DATA]"
click at [615, 318] on p "Check-in" at bounding box center [644, 312] width 150 height 23
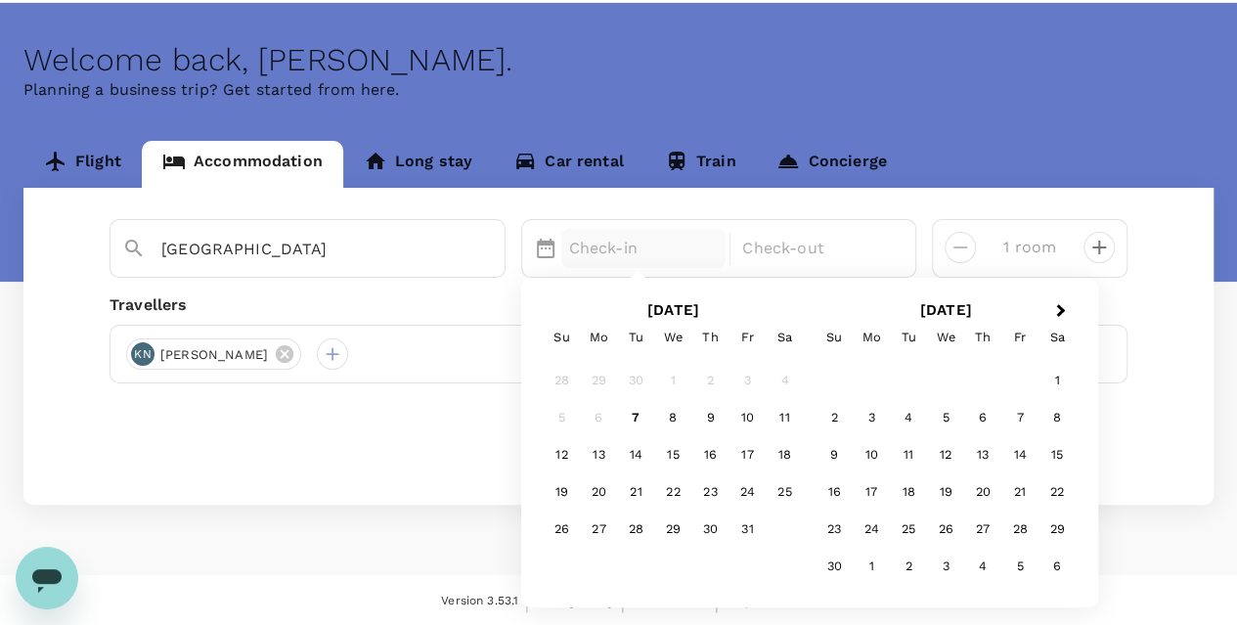
scroll to position [65, 0]
click at [938, 461] on div "12" at bounding box center [945, 455] width 37 height 37
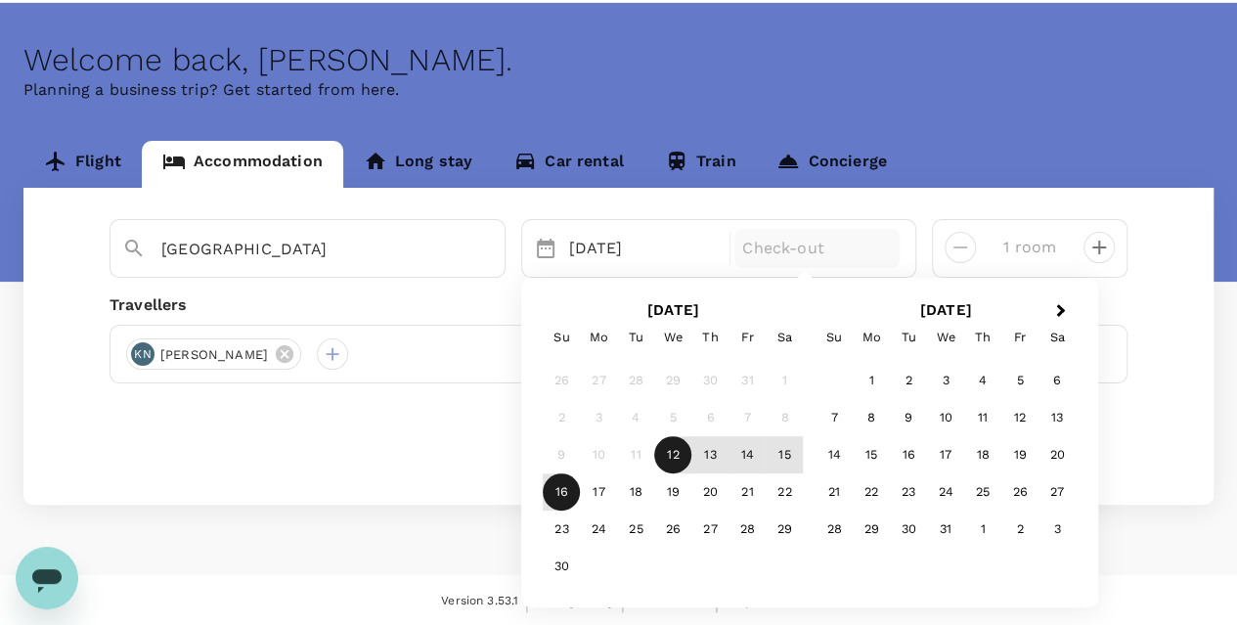
click at [578, 486] on div "16" at bounding box center [561, 492] width 37 height 37
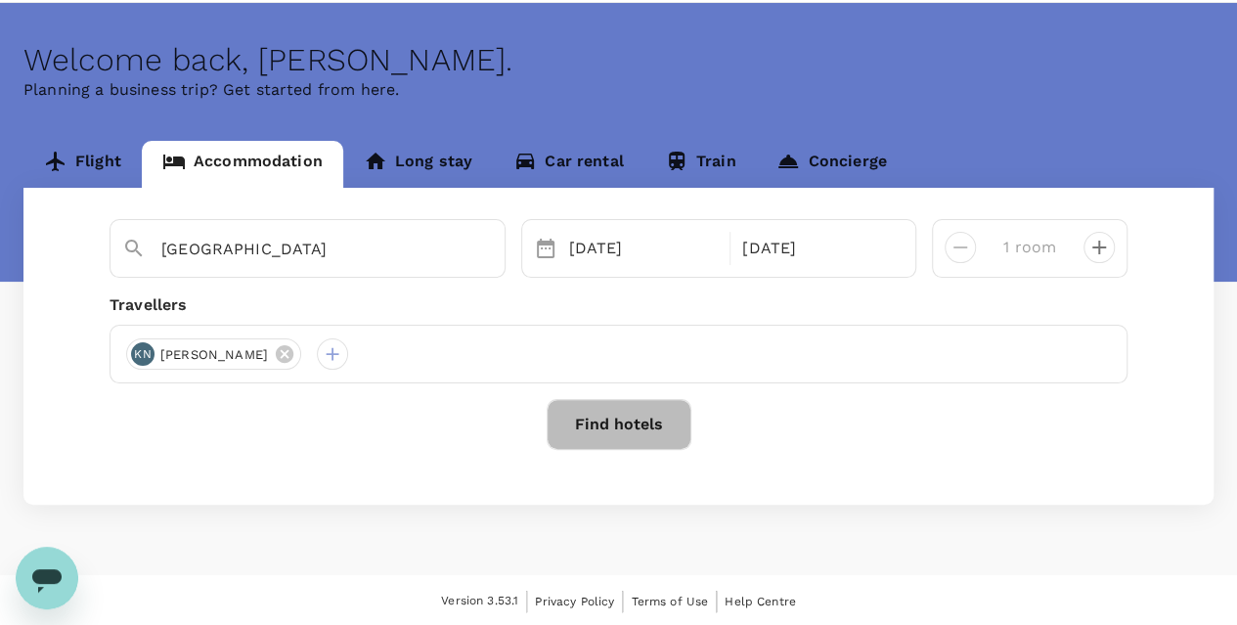
click at [623, 427] on button "Find hotels" at bounding box center [619, 424] width 145 height 51
click at [667, 449] on div at bounding box center [619, 425] width 1018 height 53
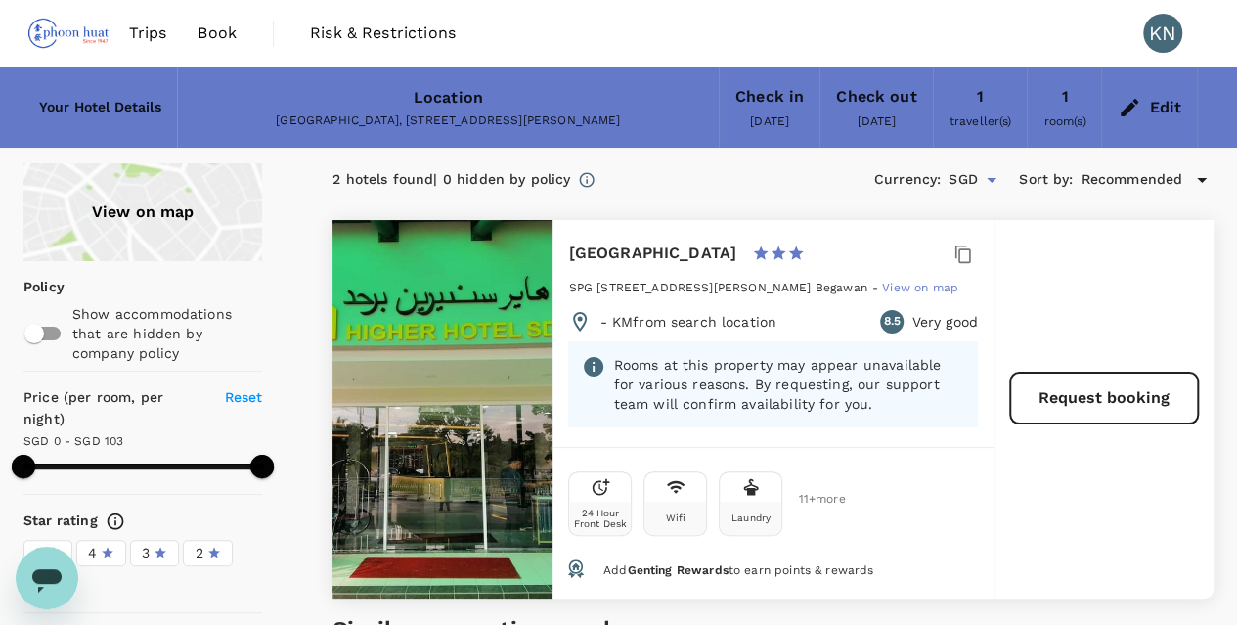
type input "103"
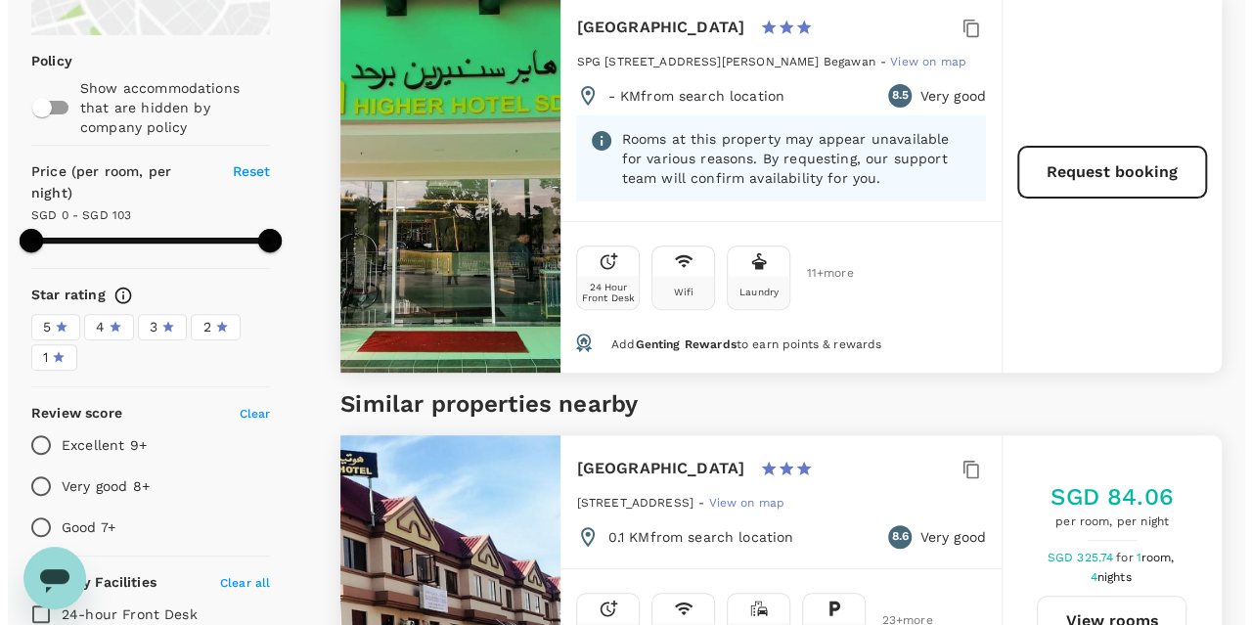
scroll to position [196, 0]
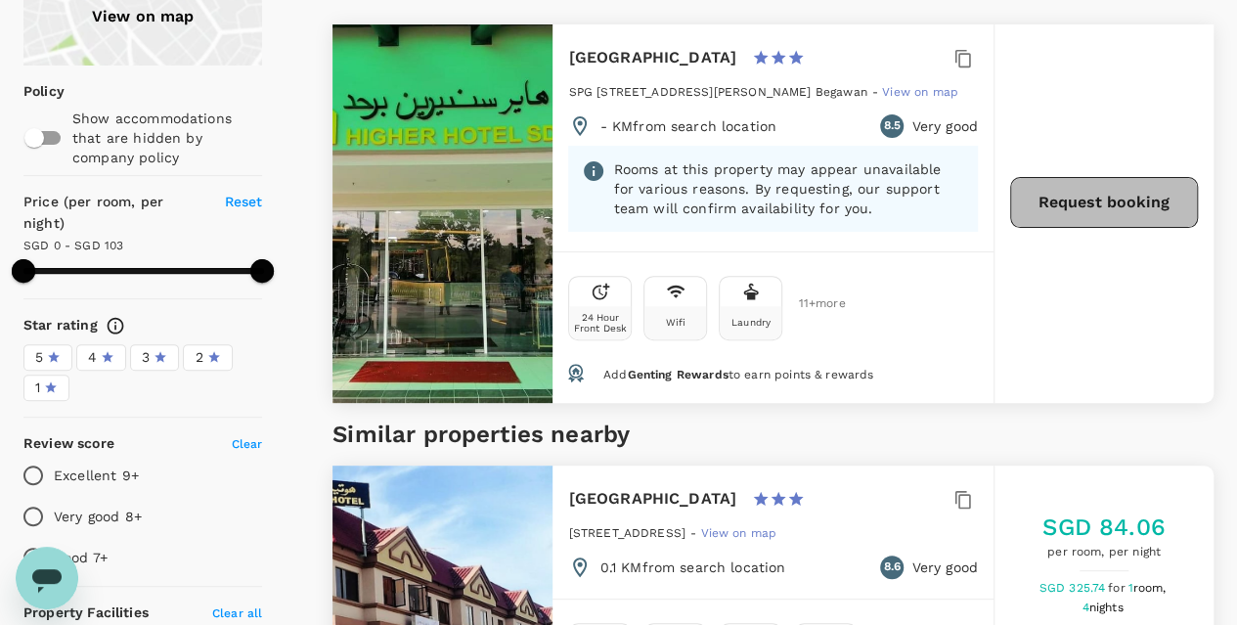
click at [1082, 205] on button "Request booking" at bounding box center [1104, 202] width 188 height 51
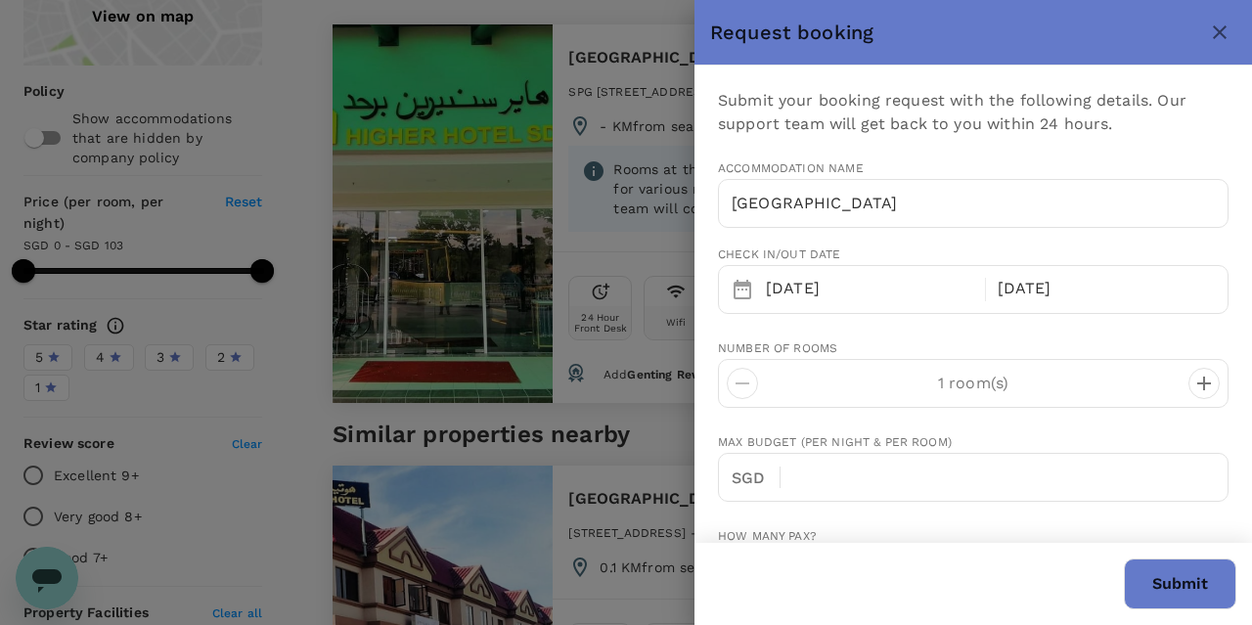
type input "65"
type input "92778337"
type input "[PERSON_NAME][DOMAIN_NAME][EMAIL_ADDRESS][DOMAIN_NAME]"
click at [1156, 589] on button "Submit" at bounding box center [1180, 583] width 112 height 51
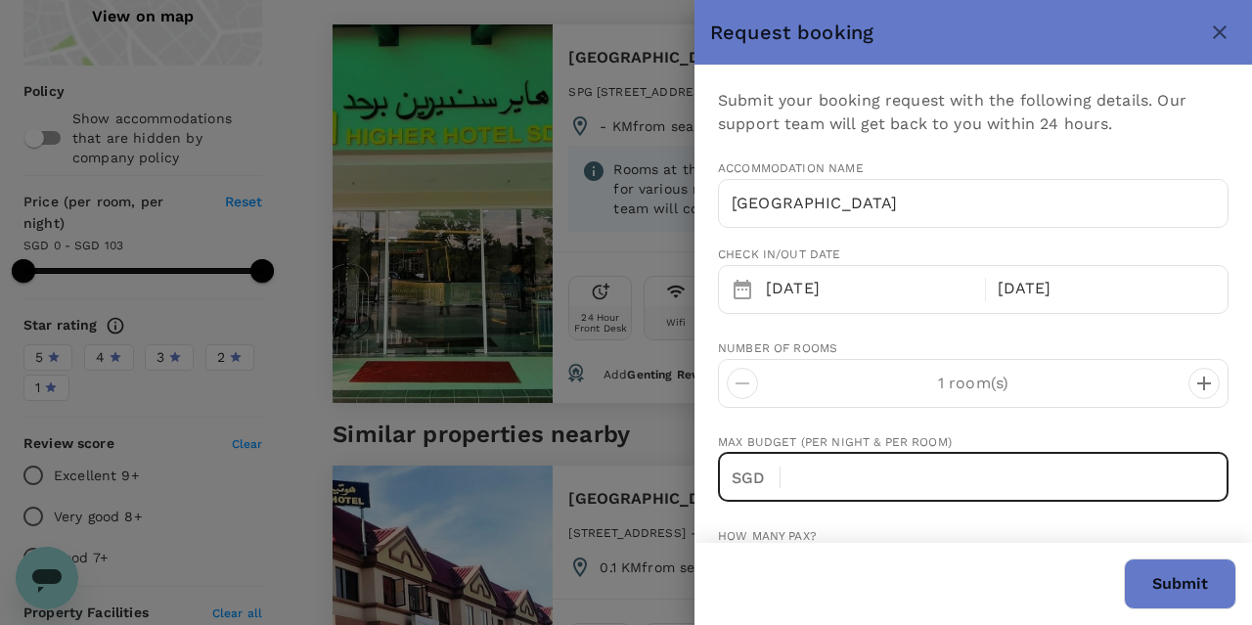
click at [823, 467] on input "text" at bounding box center [1012, 477] width 432 height 49
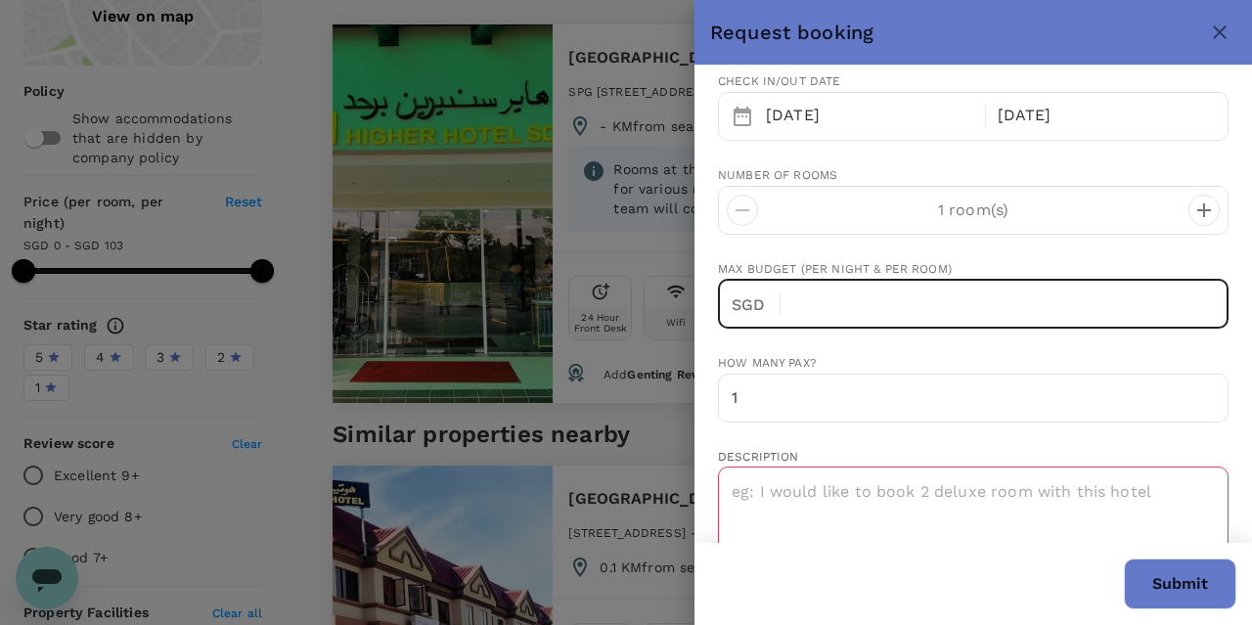
scroll to position [391, 0]
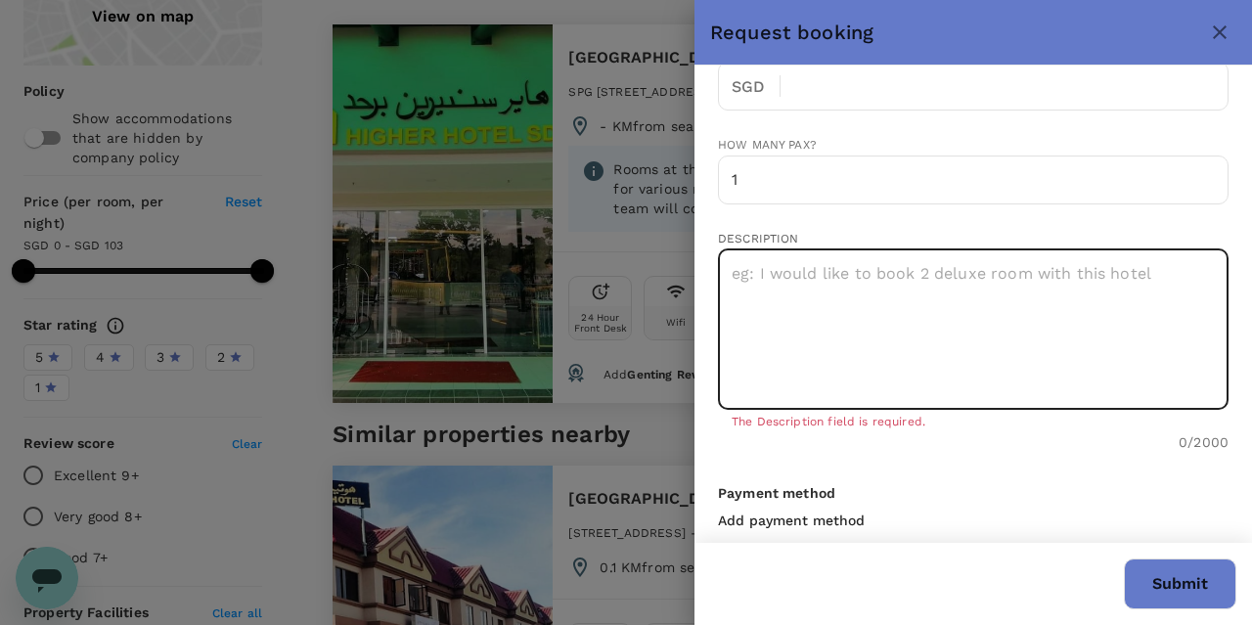
click at [907, 347] on textarea at bounding box center [973, 328] width 511 height 161
type textarea "i would like to book 1 deluxe room with this hotel"
type input "103"
type textarea "i would like to book 1 deluxe room with this hotel"
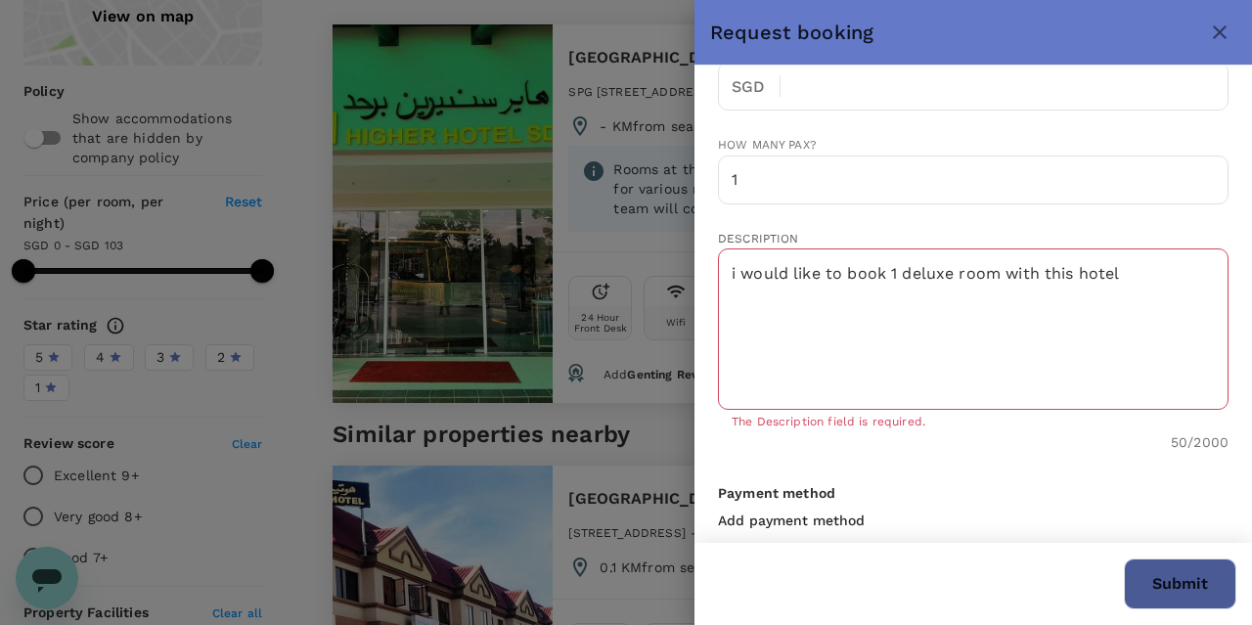
click at [1149, 596] on button "Submit" at bounding box center [1180, 583] width 112 height 51
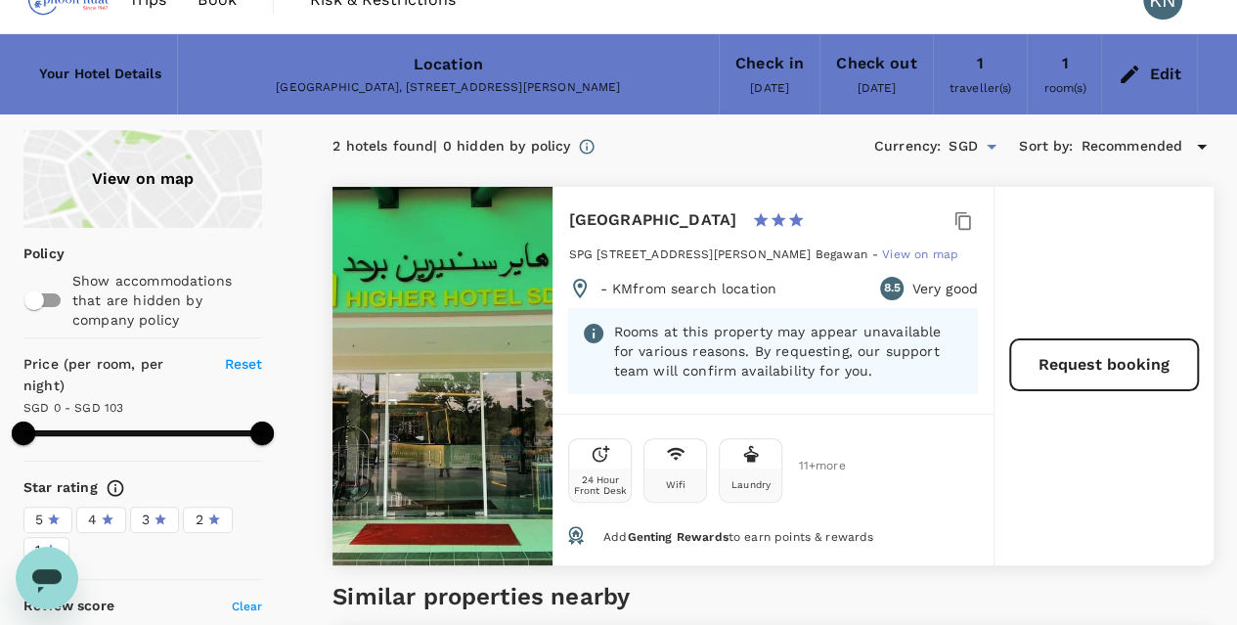
scroll to position [0, 0]
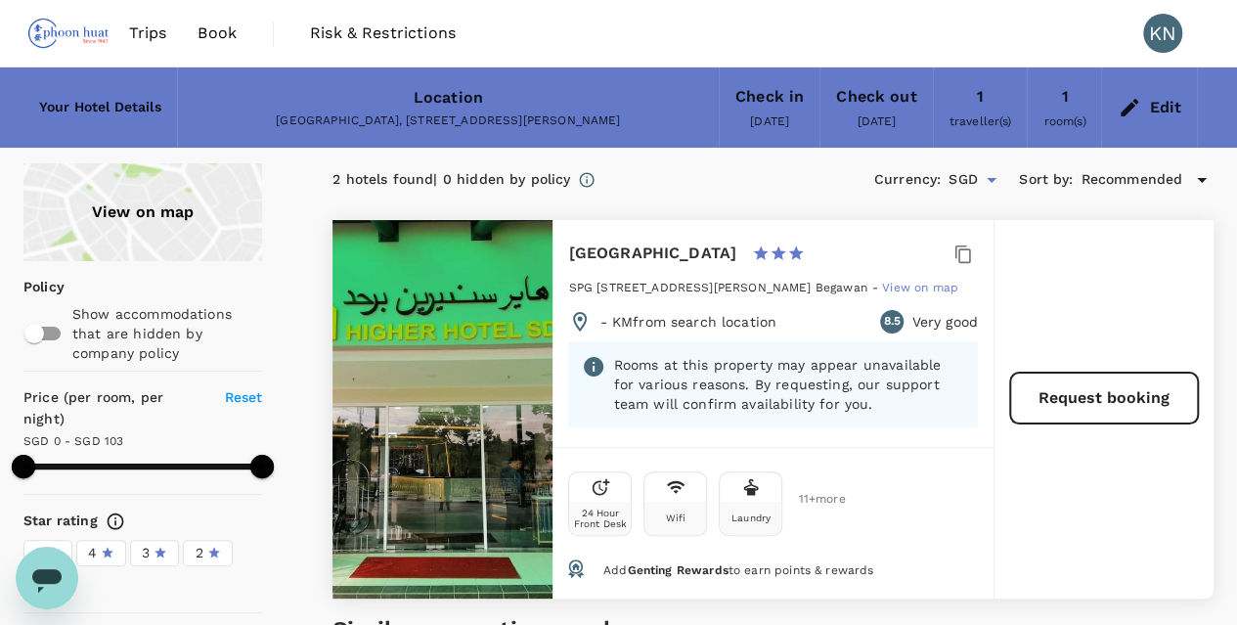
click at [121, 35] on link "Trips" at bounding box center [147, 33] width 69 height 67
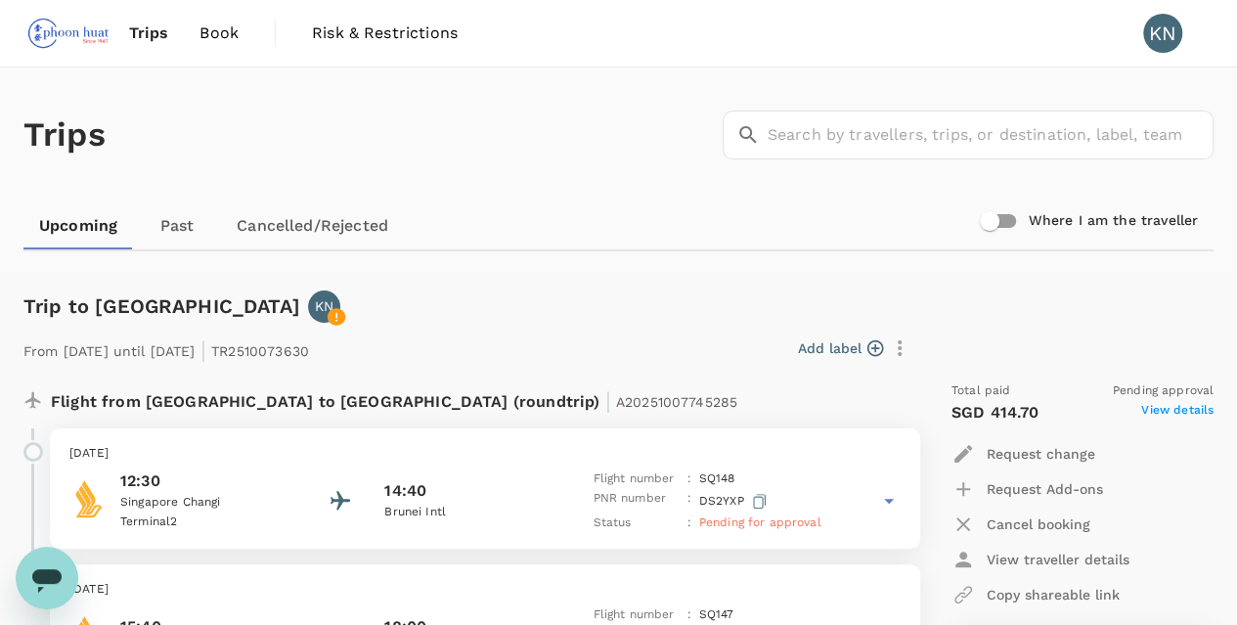
click at [204, 33] on span "Book" at bounding box center [219, 33] width 39 height 23
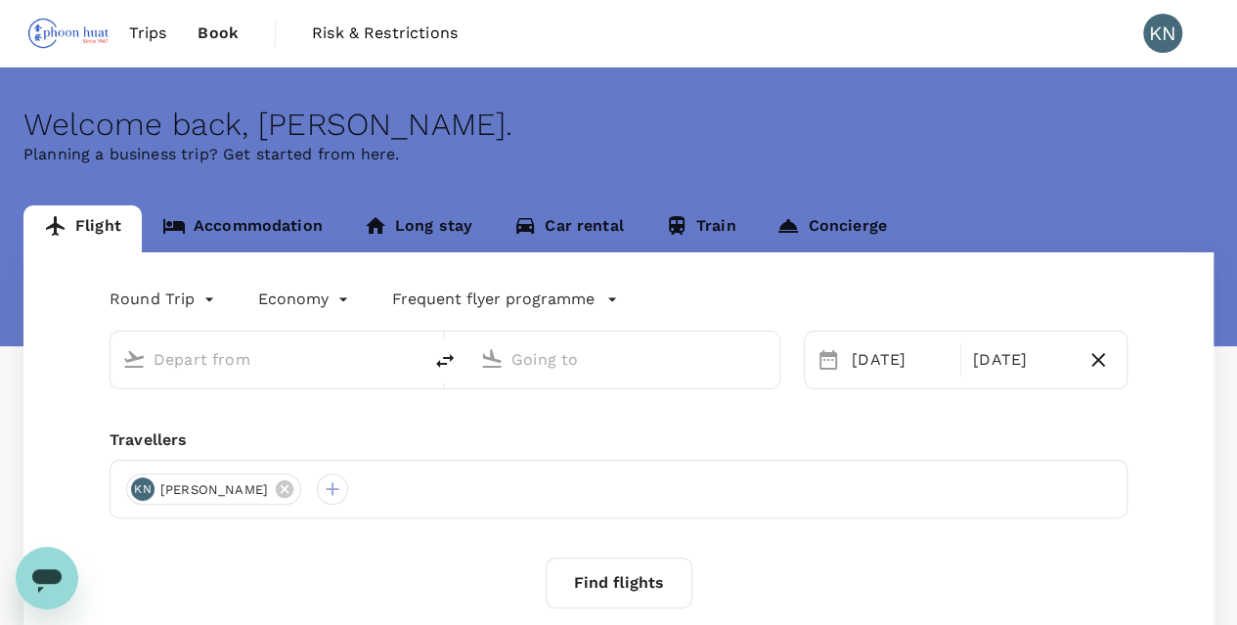
type input "Singapore Changi (SIN)"
type input "Brunei Intl (BWN)"
type input "Singapore Changi (SIN)"
type input "Brunei Intl (BWN)"
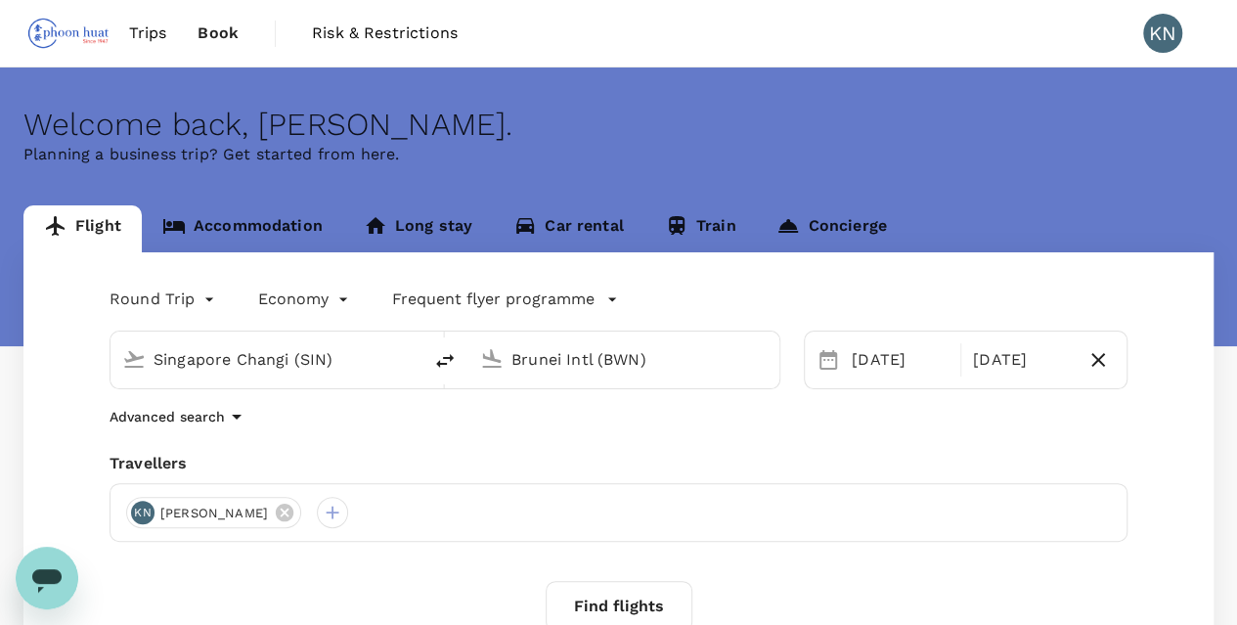
click at [245, 208] on link "Accommodation" at bounding box center [242, 228] width 201 height 47
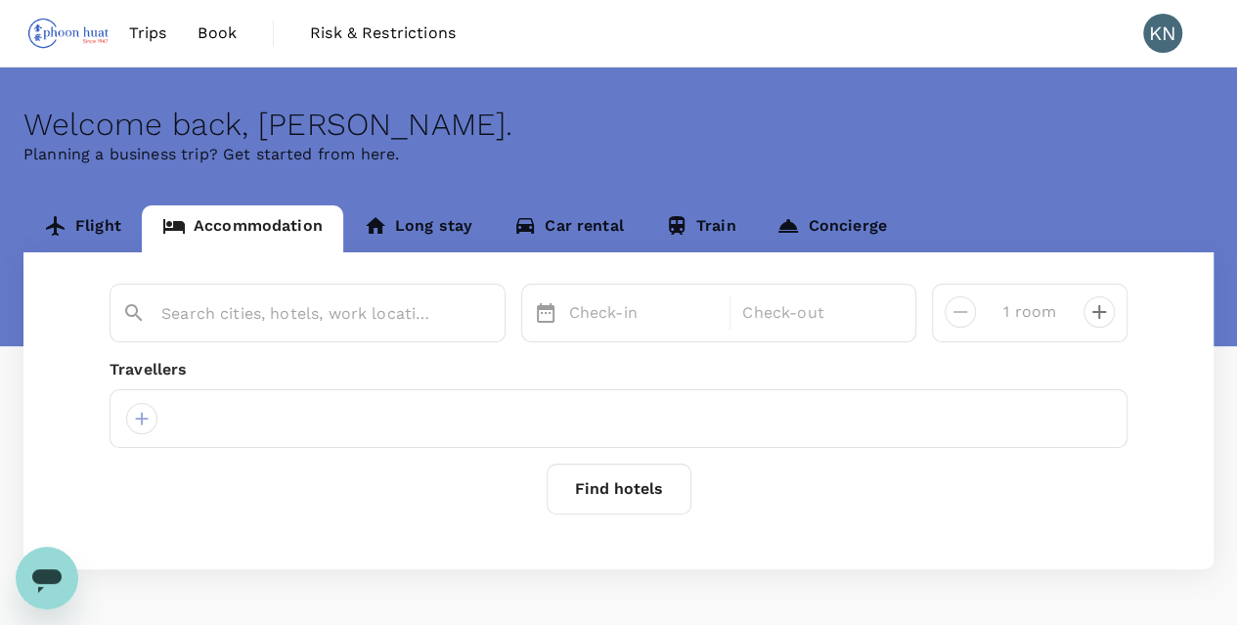
type input "[GEOGRAPHIC_DATA]"
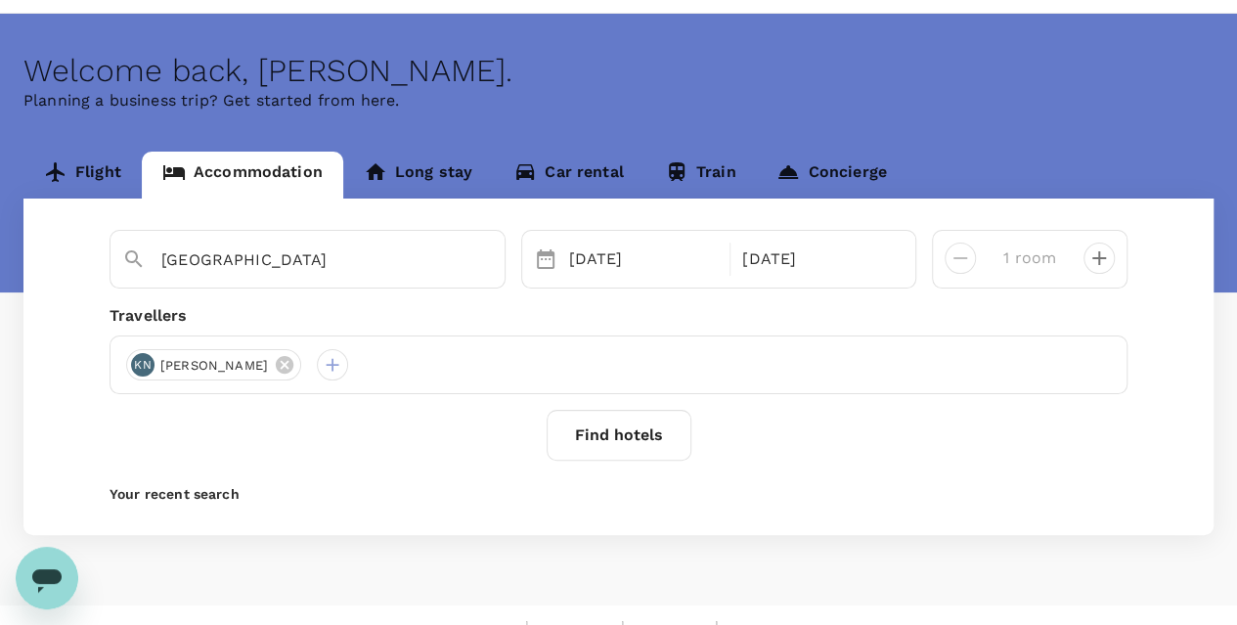
scroll to position [84, 0]
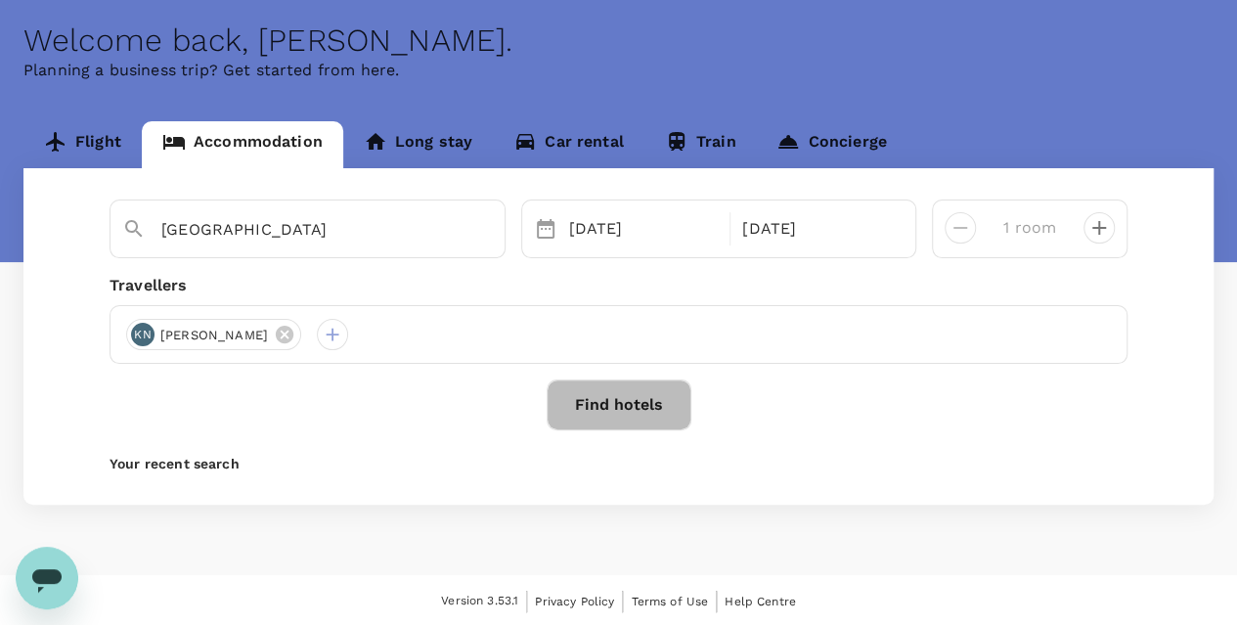
click at [653, 416] on button "Find hotels" at bounding box center [619, 404] width 145 height 51
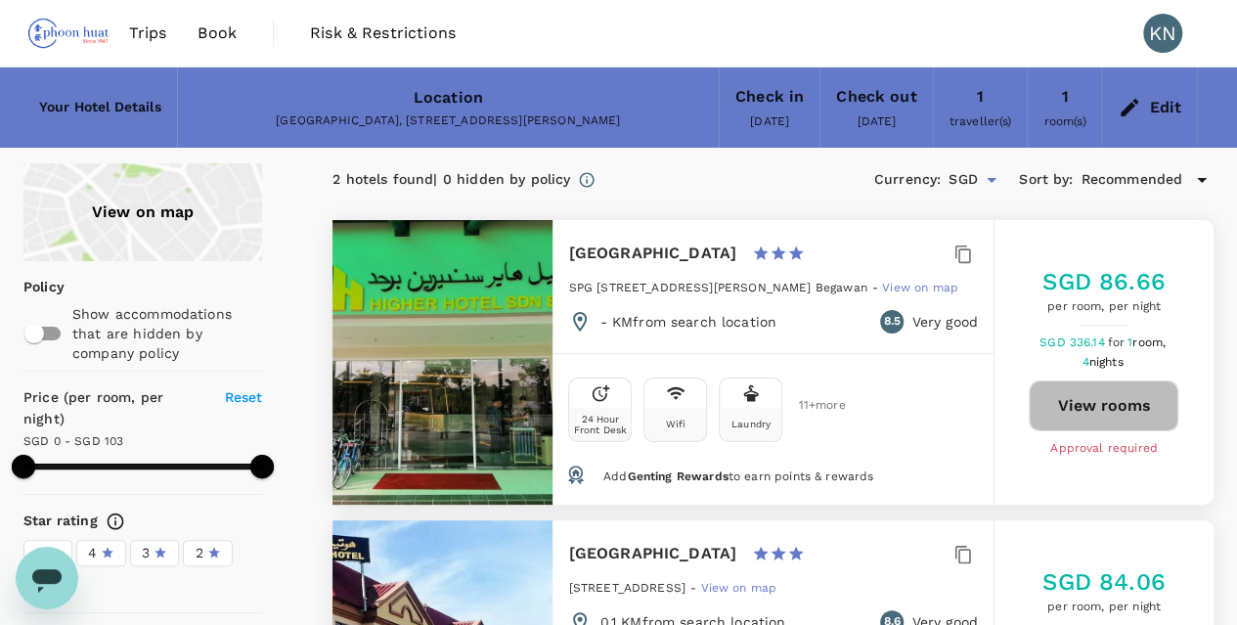
click at [1132, 402] on button "View rooms" at bounding box center [1104, 405] width 150 height 51
type input "103"
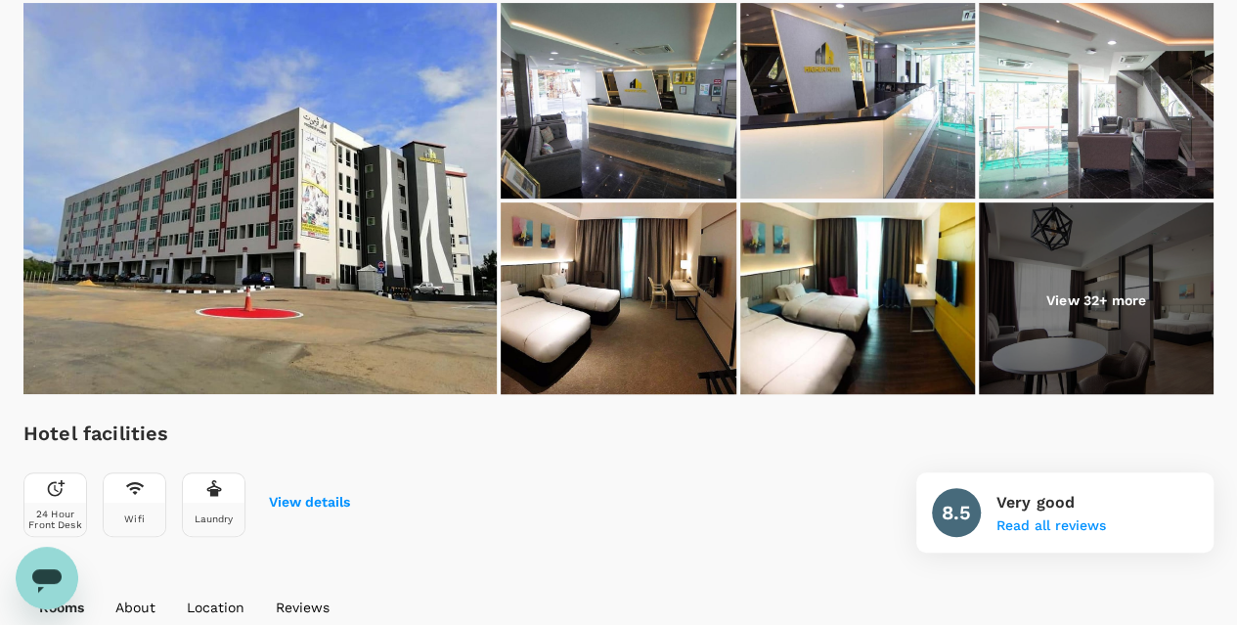
scroll to position [276, 0]
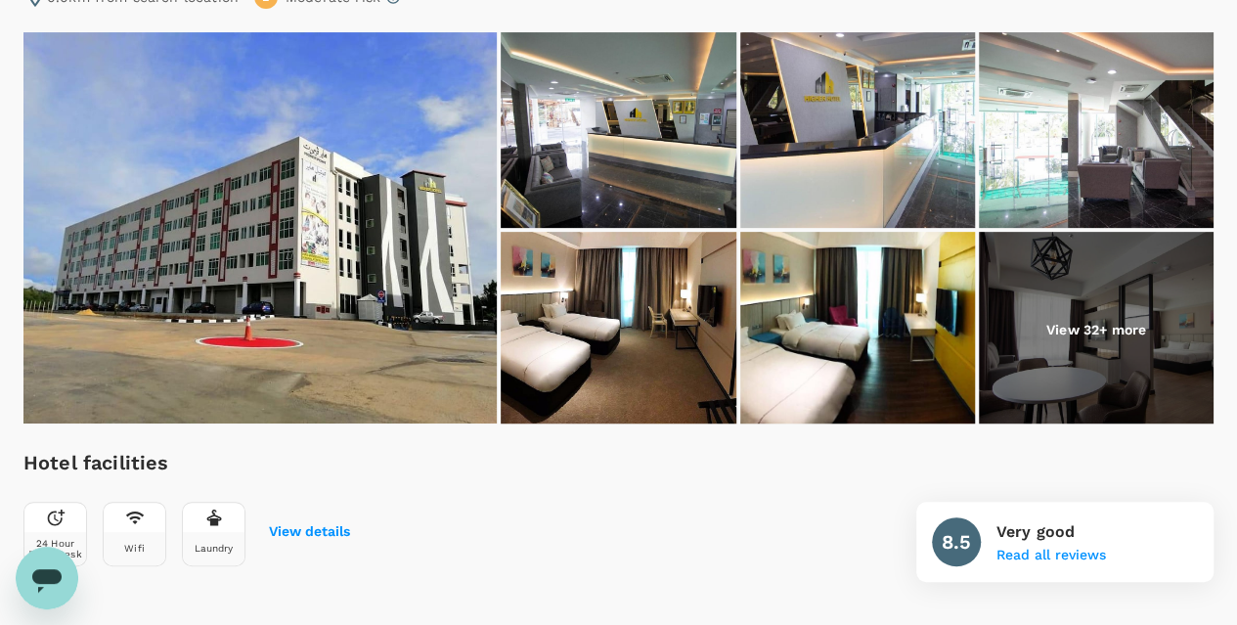
click at [372, 375] on img at bounding box center [259, 227] width 473 height 391
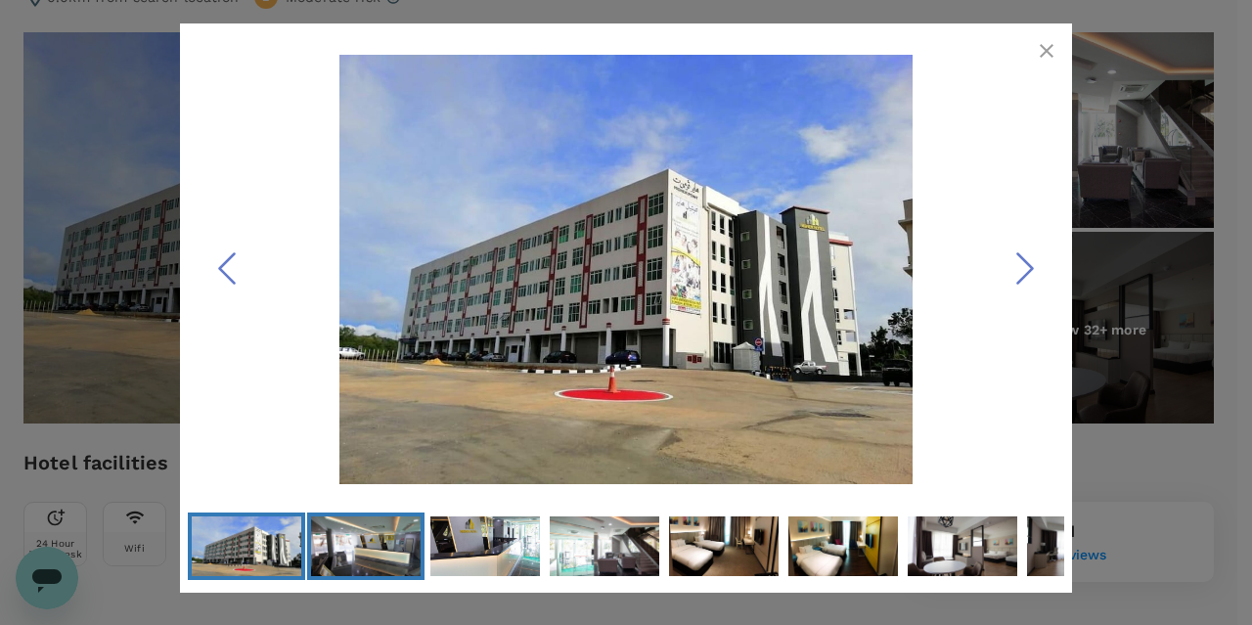
click at [389, 556] on img "Go to Slide 2" at bounding box center [366, 546] width 110 height 73
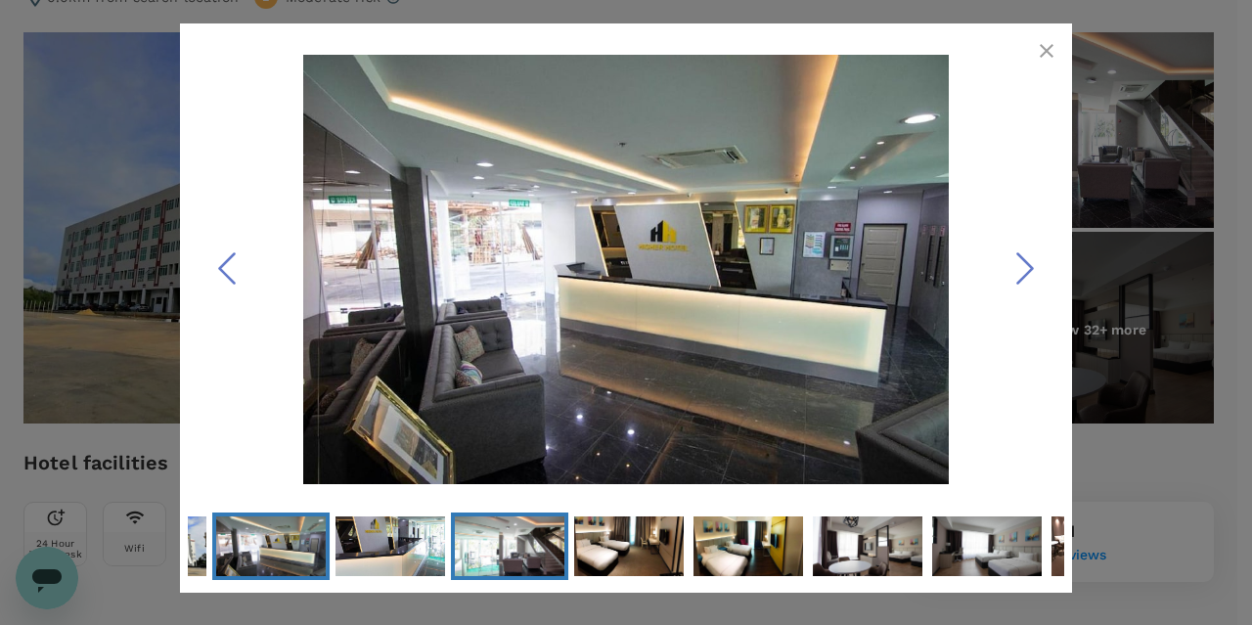
click at [466, 545] on img "Go to Slide 4" at bounding box center [510, 546] width 110 height 73
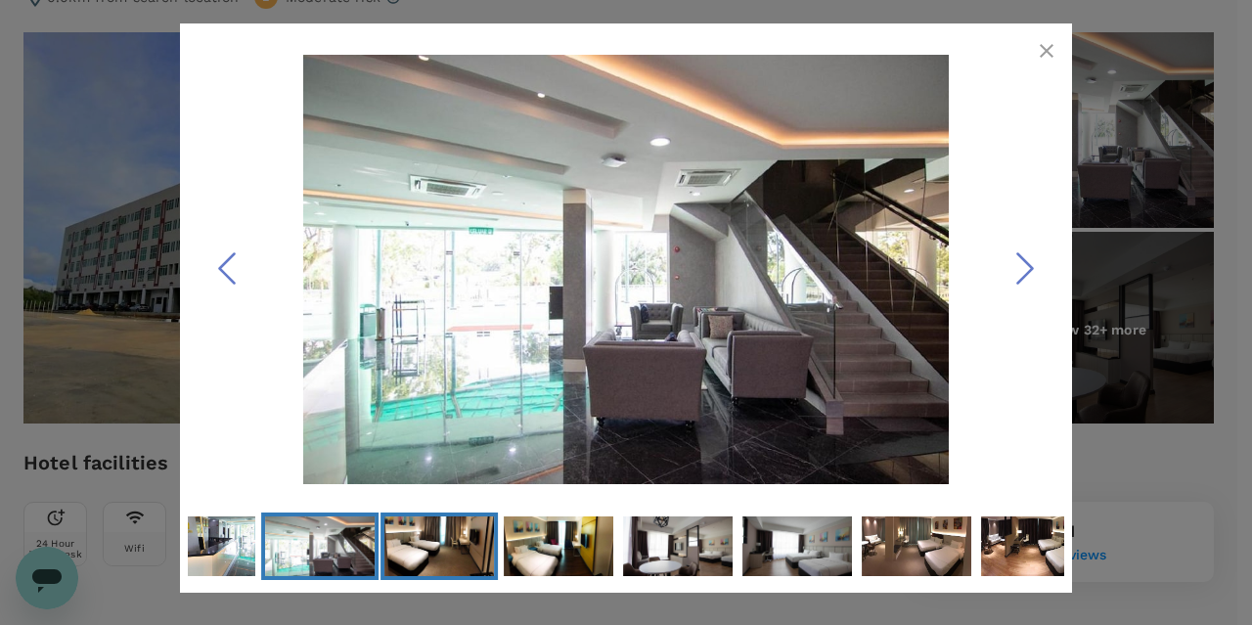
click at [483, 547] on img "Go to Slide 5" at bounding box center [439, 546] width 110 height 75
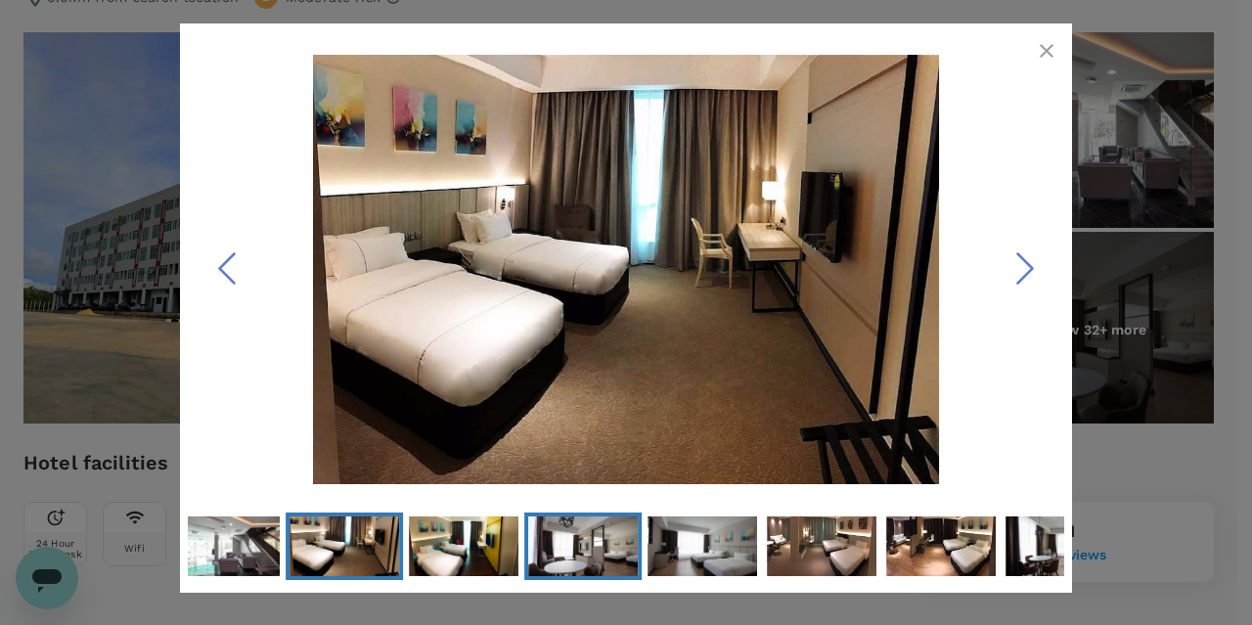
click at [528, 553] on img "Go to Slide 7" at bounding box center [583, 546] width 110 height 73
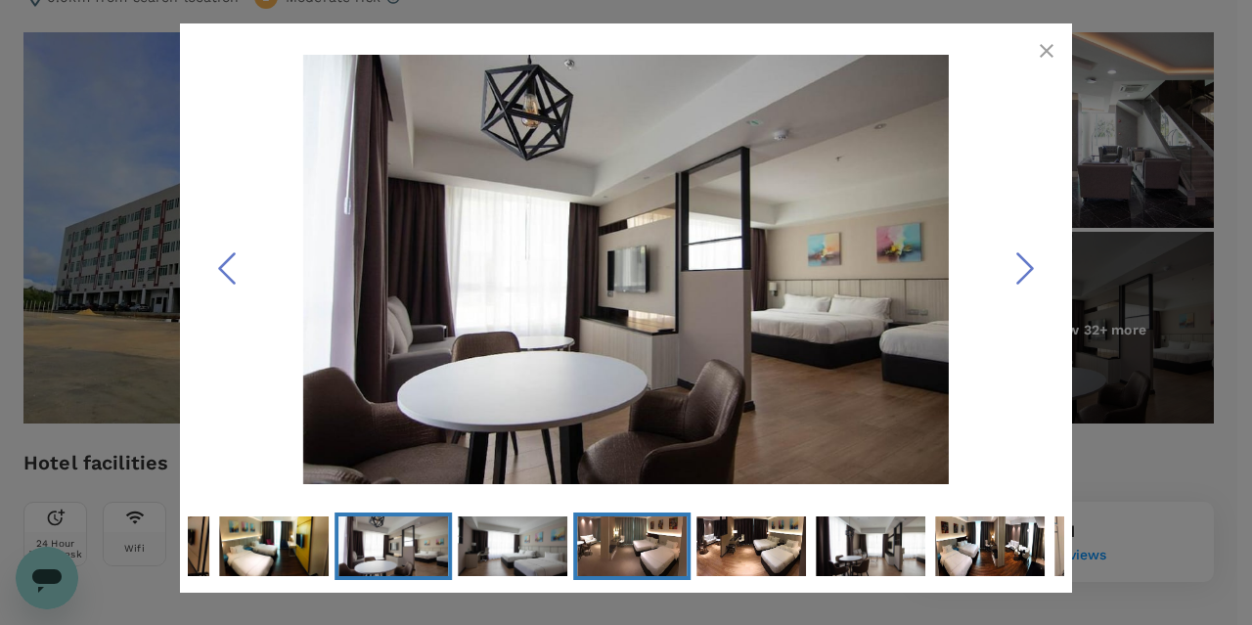
click at [573, 551] on button "Go to Slide 9" at bounding box center [631, 545] width 117 height 67
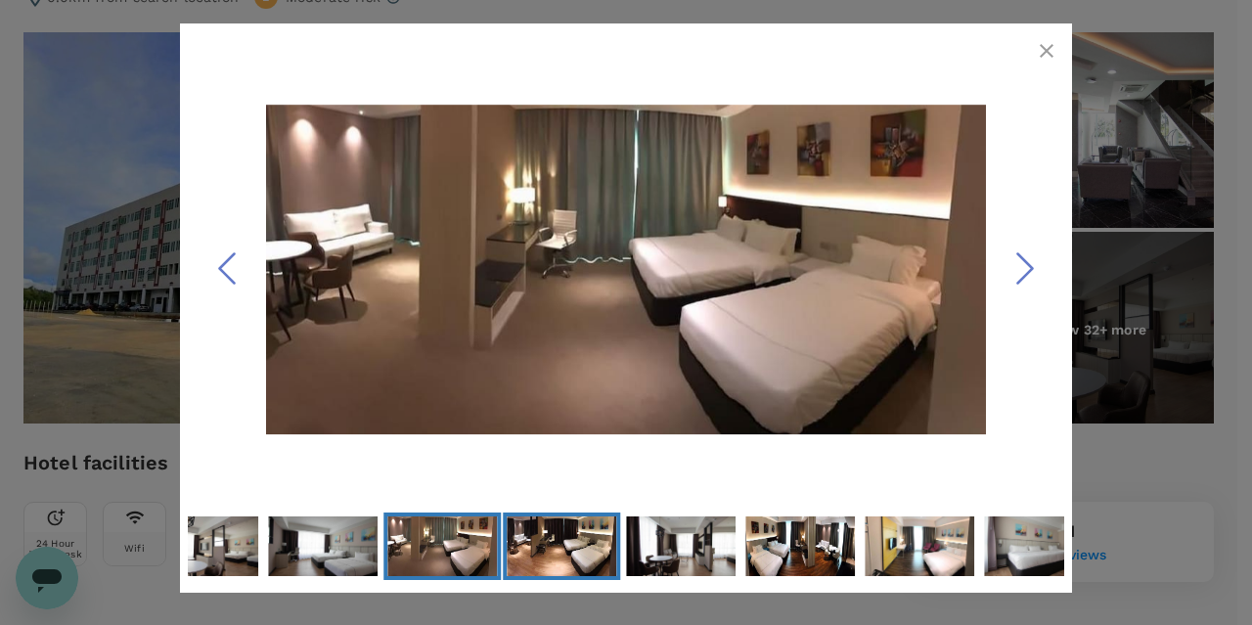
click at [596, 554] on img "Go to Slide 10" at bounding box center [562, 546] width 110 height 60
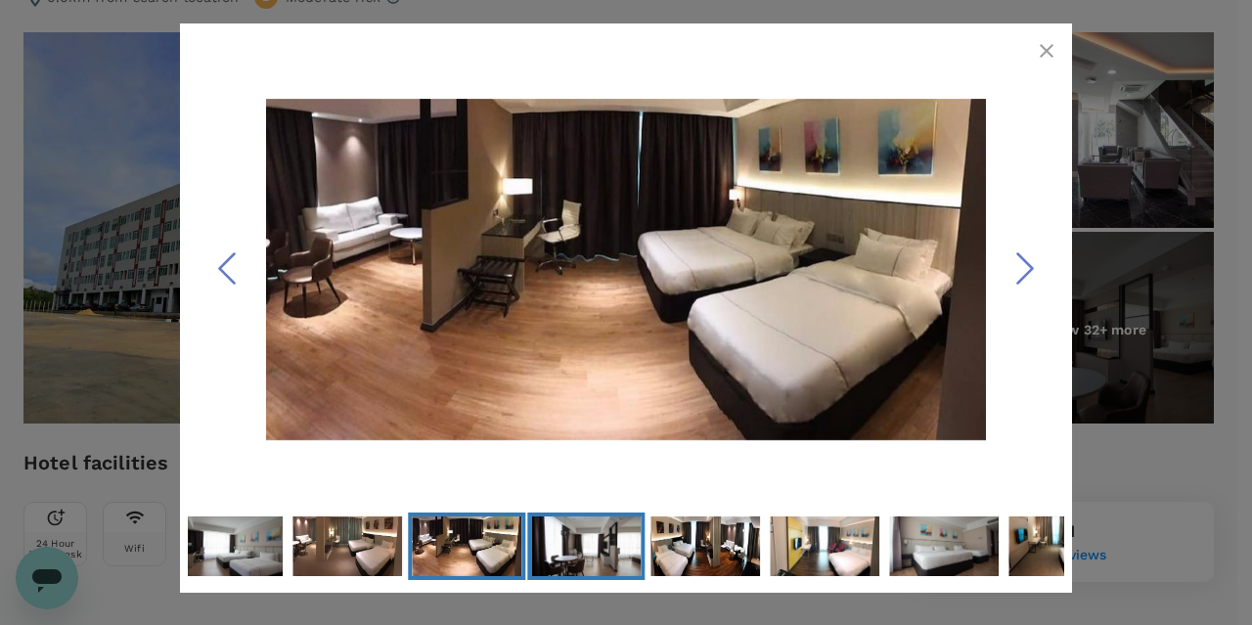
click at [599, 553] on img "Go to Slide 11" at bounding box center [586, 546] width 110 height 73
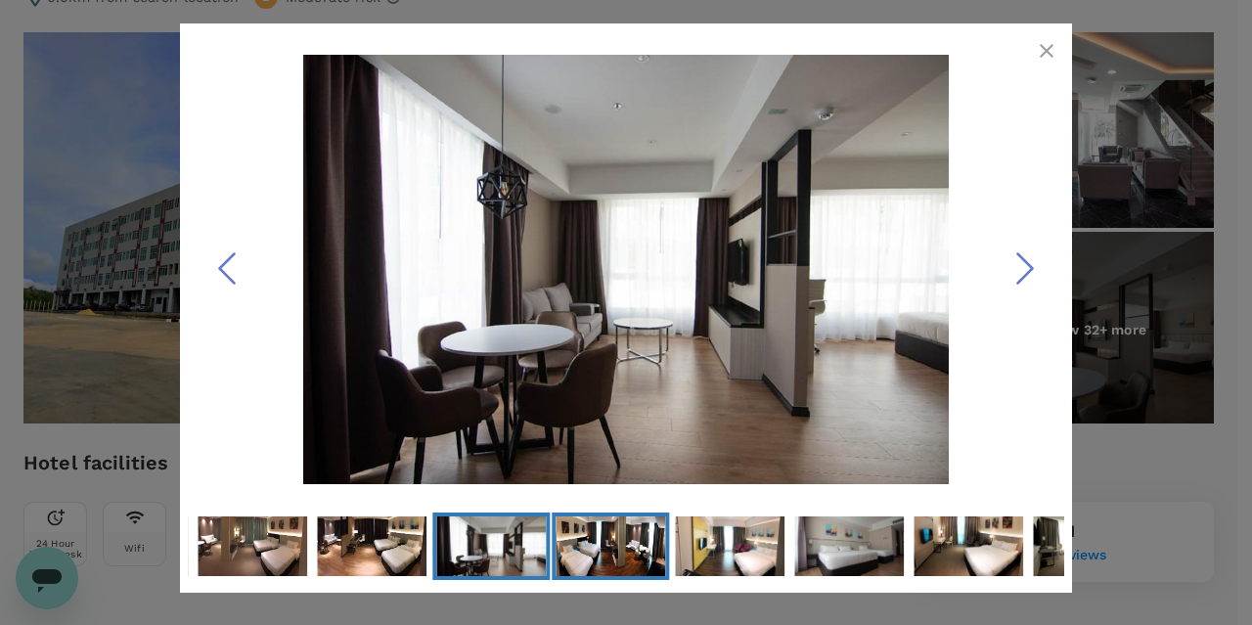
click at [614, 553] on img "Go to Slide 12" at bounding box center [611, 546] width 110 height 60
click at [616, 550] on img "Go to Slide 12" at bounding box center [611, 546] width 110 height 60
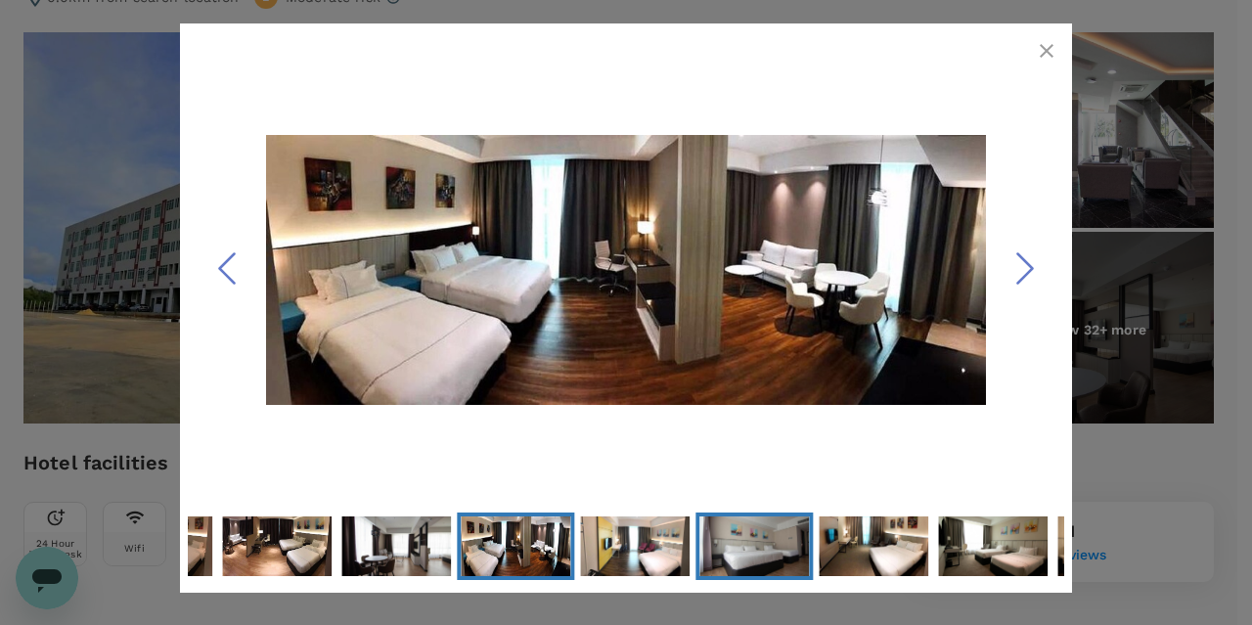
click at [703, 551] on img "Go to Slide 14" at bounding box center [754, 546] width 110 height 73
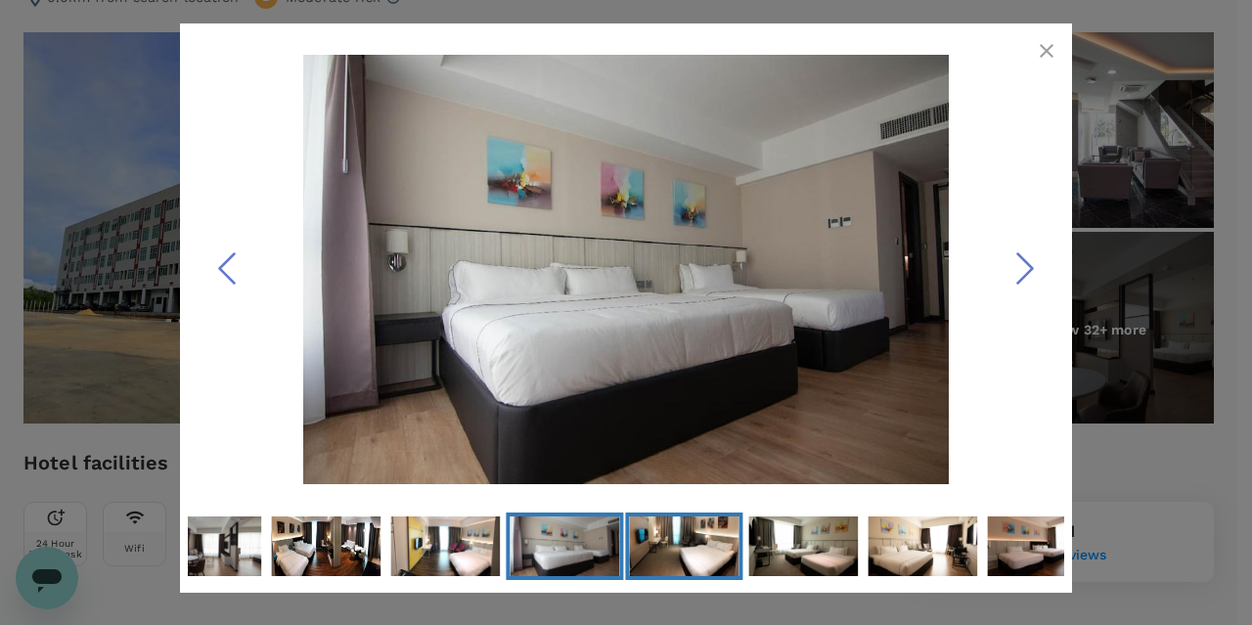
click at [708, 556] on img "Go to Slide 15" at bounding box center [684, 546] width 110 height 64
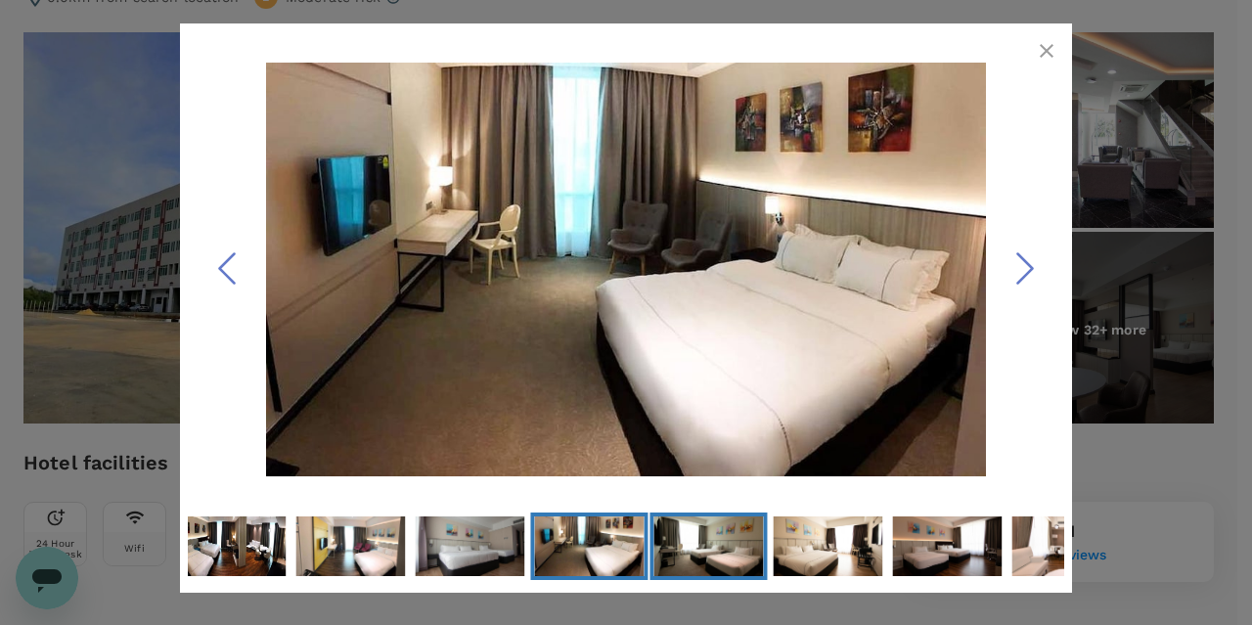
click at [721, 561] on img "Go to Slide 16" at bounding box center [708, 546] width 110 height 73
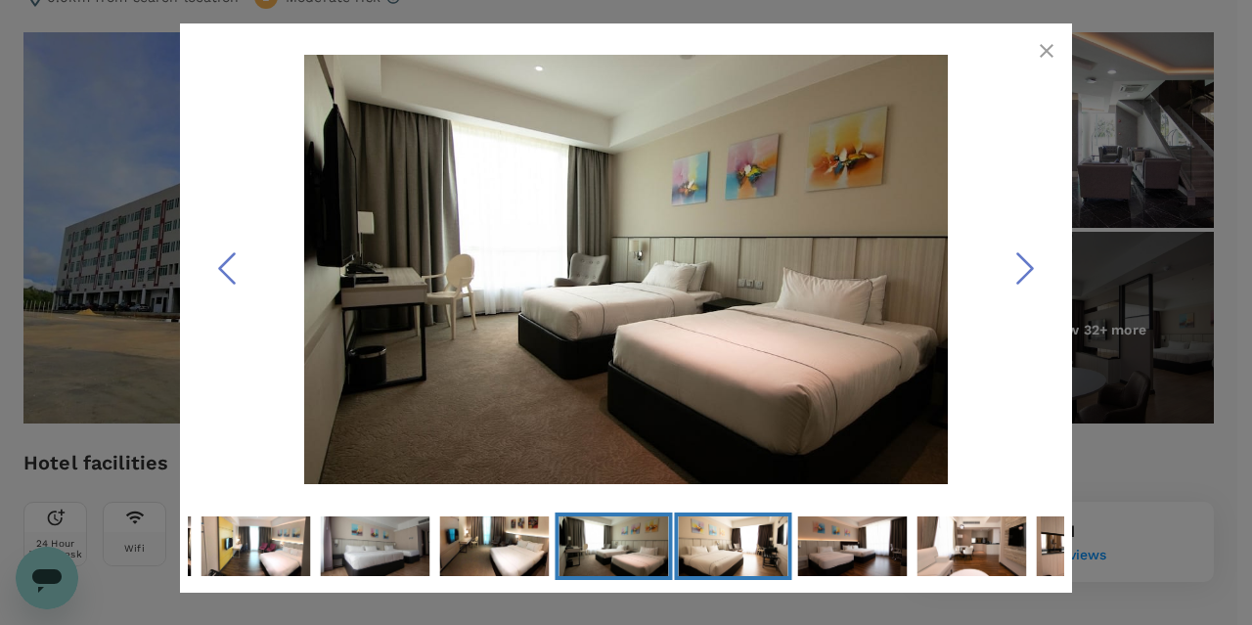
click at [773, 553] on img "Go to Slide 17" at bounding box center [733, 546] width 110 height 73
click at [824, 556] on img "Go to Slide 18" at bounding box center [852, 546] width 110 height 73
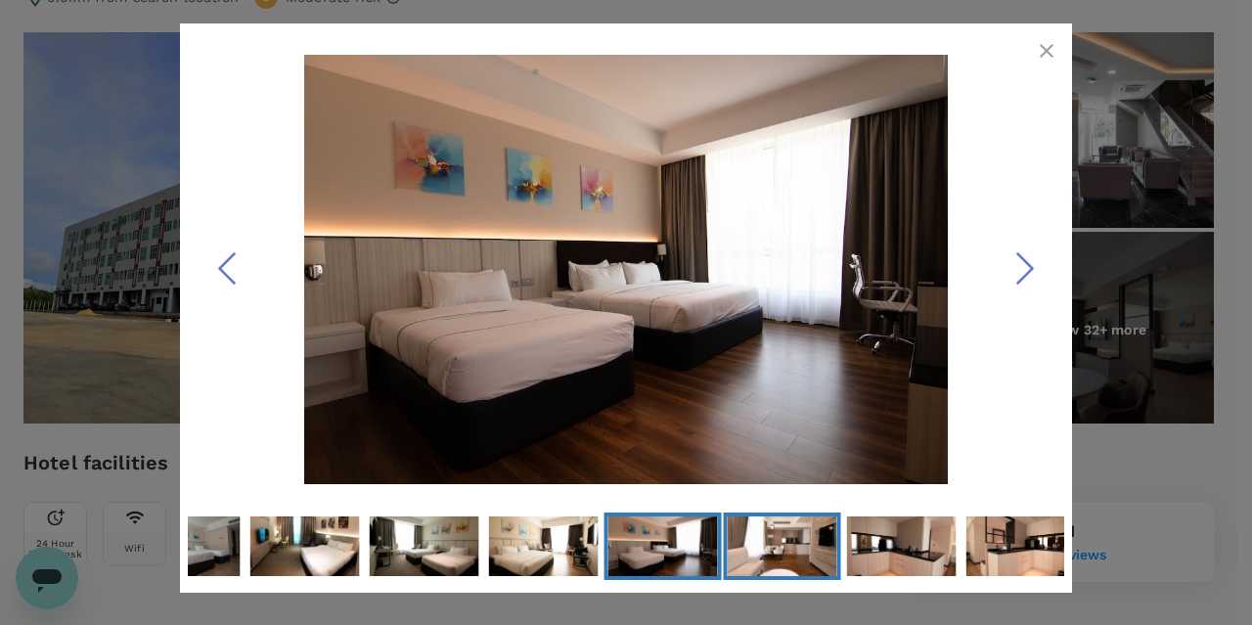
click at [794, 562] on img "Go to Slide 19" at bounding box center [783, 546] width 110 height 73
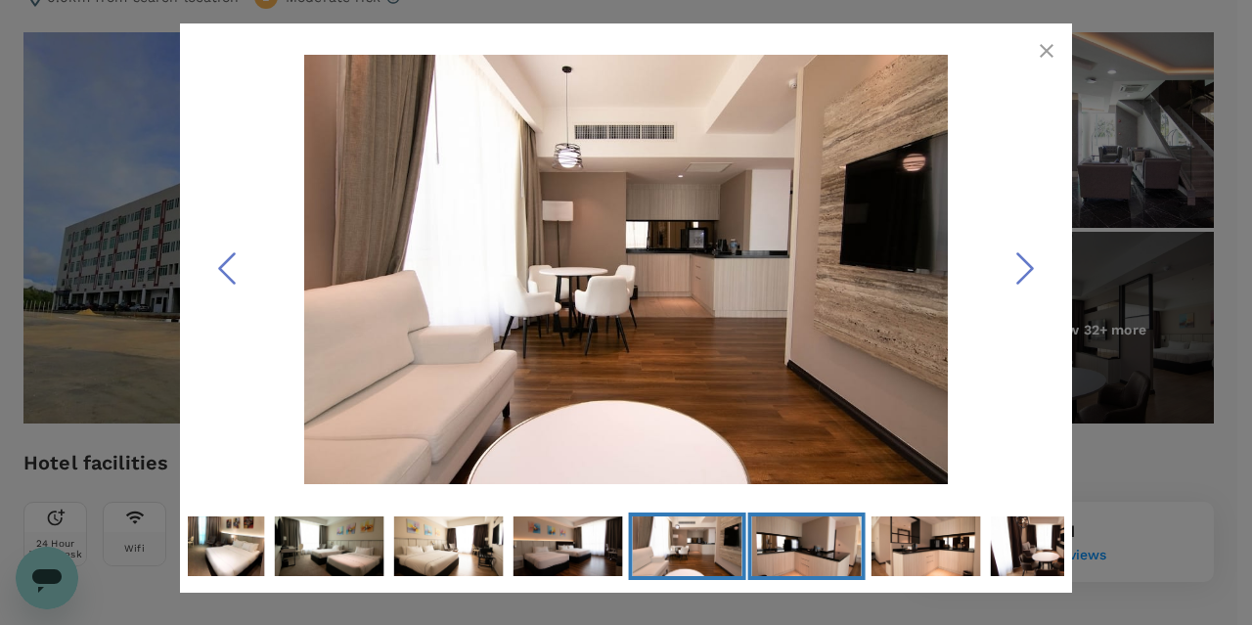
click at [850, 567] on img "Go to Slide 20" at bounding box center [807, 546] width 110 height 73
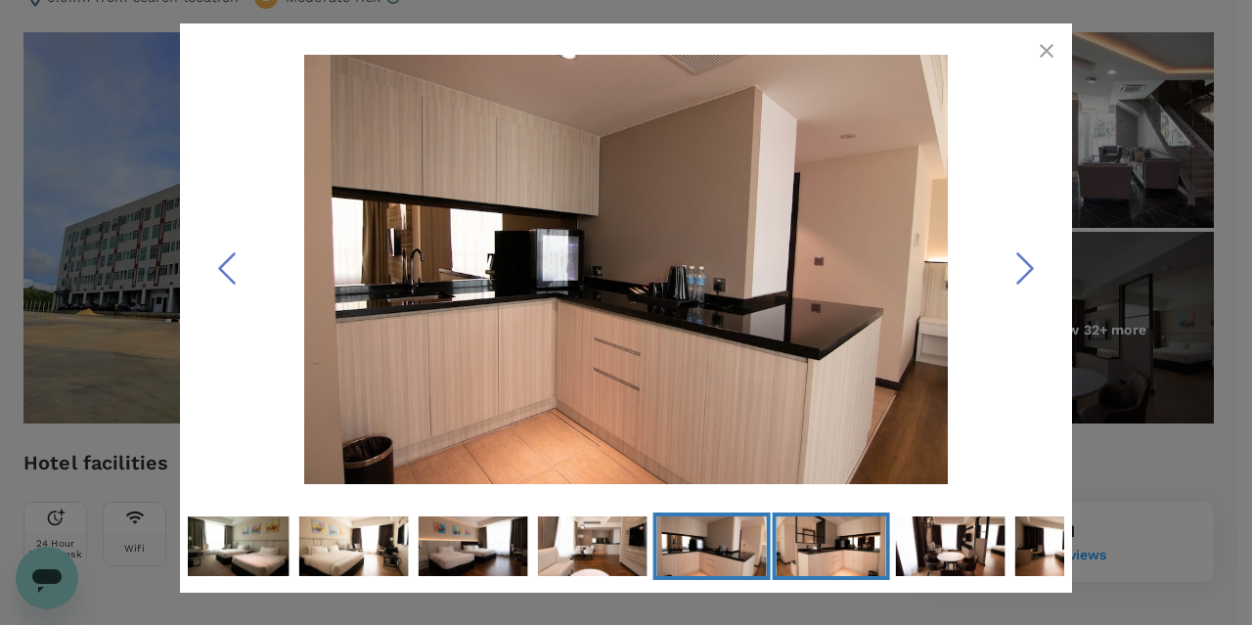
click at [883, 558] on img "Go to Slide 21" at bounding box center [832, 546] width 110 height 73
click at [888, 556] on button "Go to Slide 21" at bounding box center [831, 545] width 117 height 67
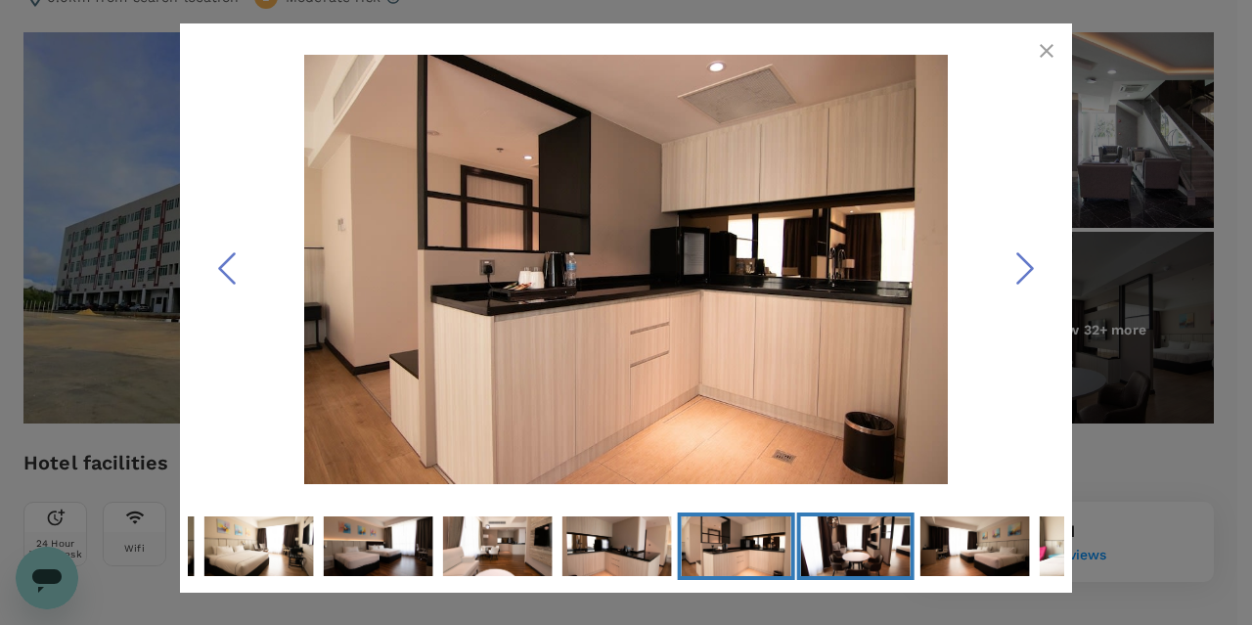
click at [949, 554] on img "Go to Slide 23" at bounding box center [975, 546] width 110 height 73
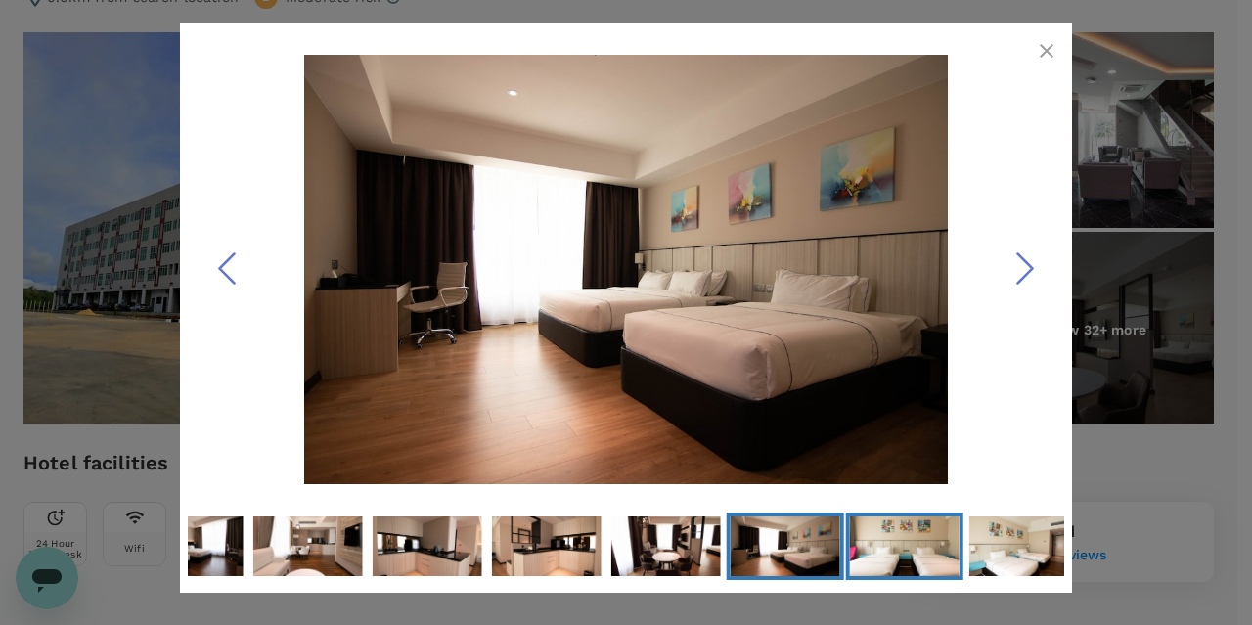
click at [958, 556] on img "Go to Slide 24" at bounding box center [905, 546] width 110 height 73
click at [966, 556] on button "Go to Slide 25" at bounding box center [1023, 545] width 117 height 67
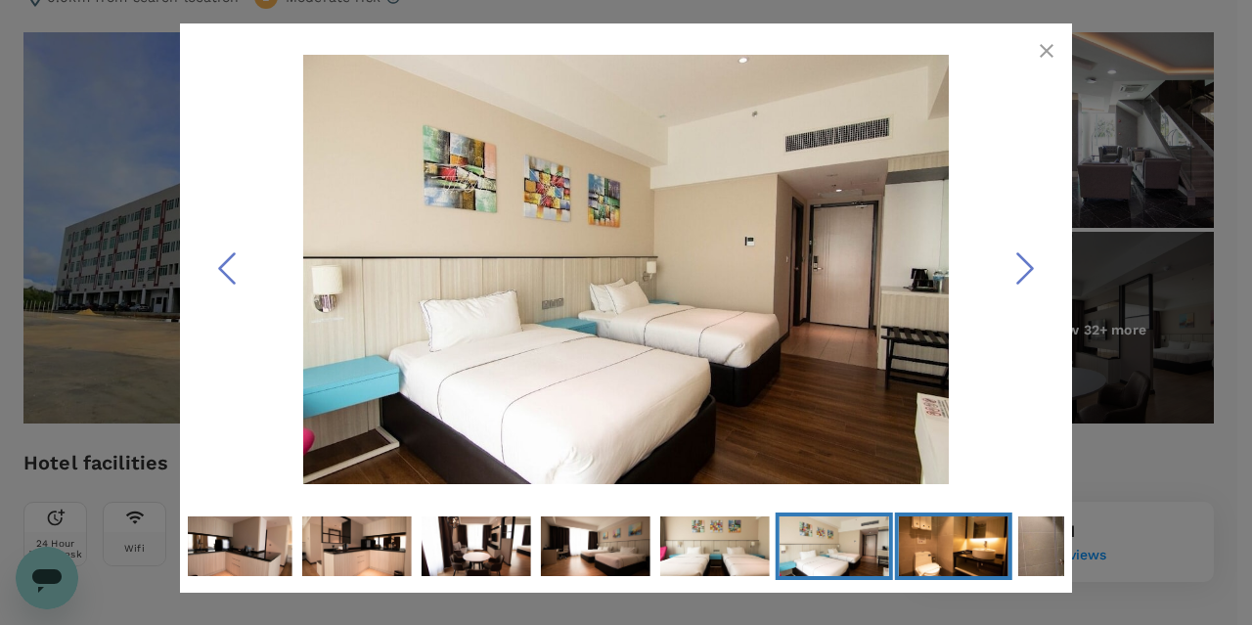
click at [972, 554] on img "Go to Slide 26" at bounding box center [954, 546] width 110 height 73
click at [962, 565] on img "Go to Slide 26" at bounding box center [954, 546] width 110 height 73
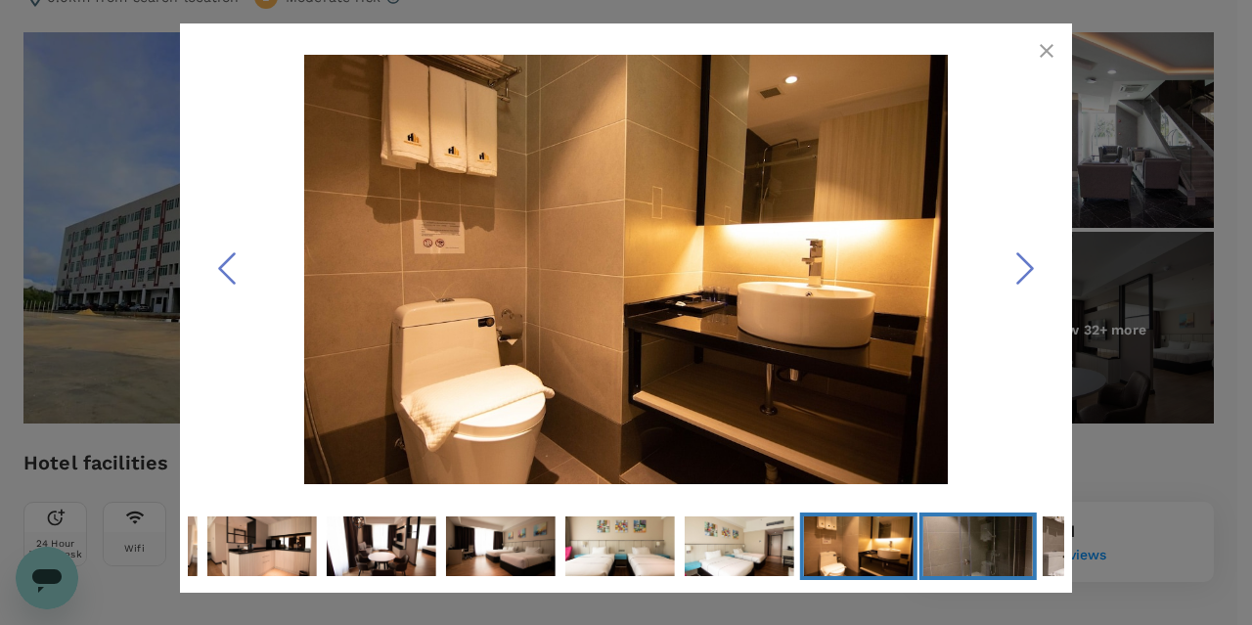
click at [966, 566] on img "Go to Slide 27" at bounding box center [978, 546] width 110 height 164
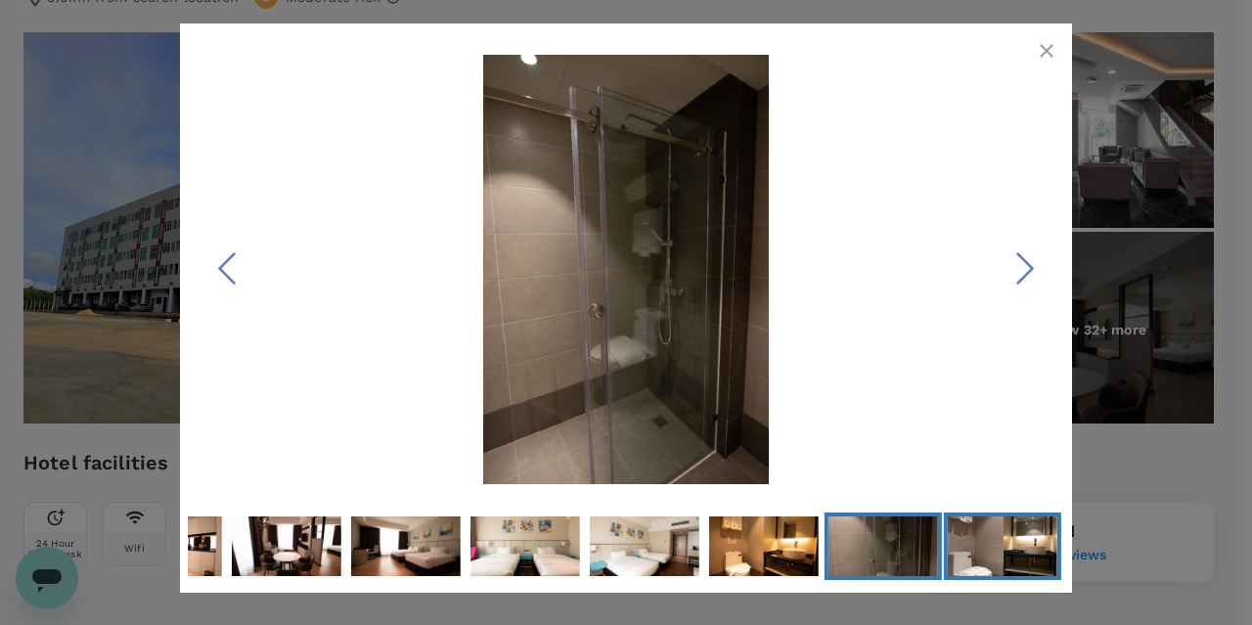
click at [978, 560] on img "Go to Slide 28" at bounding box center [1003, 546] width 110 height 164
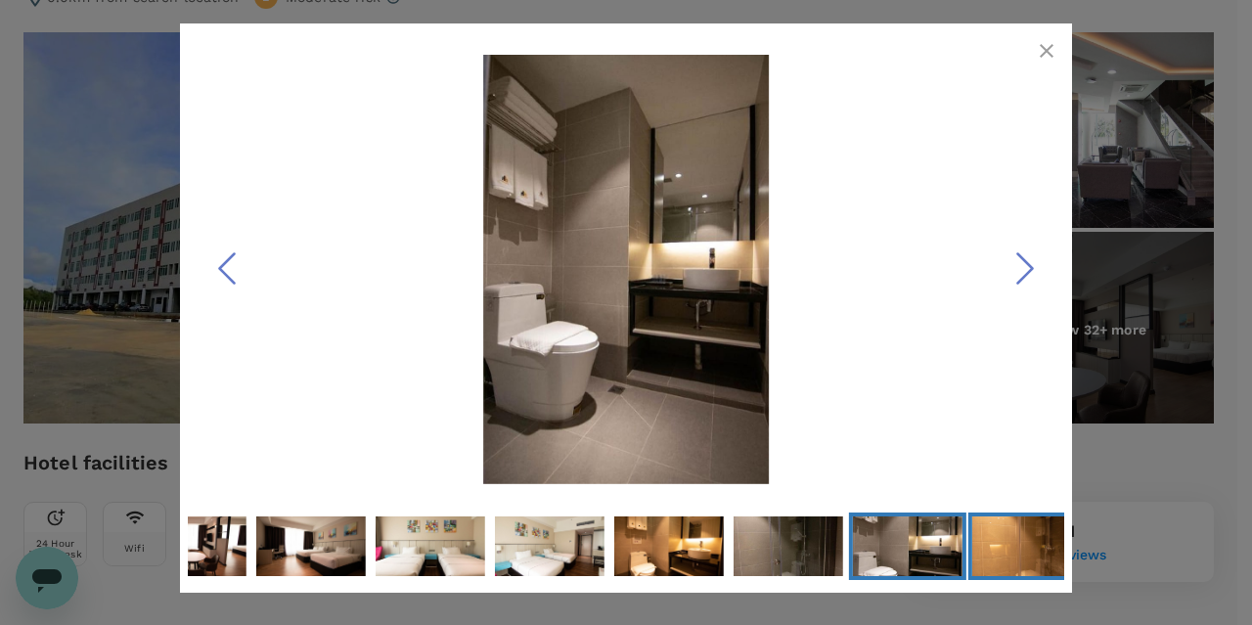
drag, startPoint x: 978, startPoint y: 558, endPoint x: 965, endPoint y: 557, distance: 12.8
click at [978, 557] on img "Go to Slide 29" at bounding box center [1027, 546] width 110 height 164
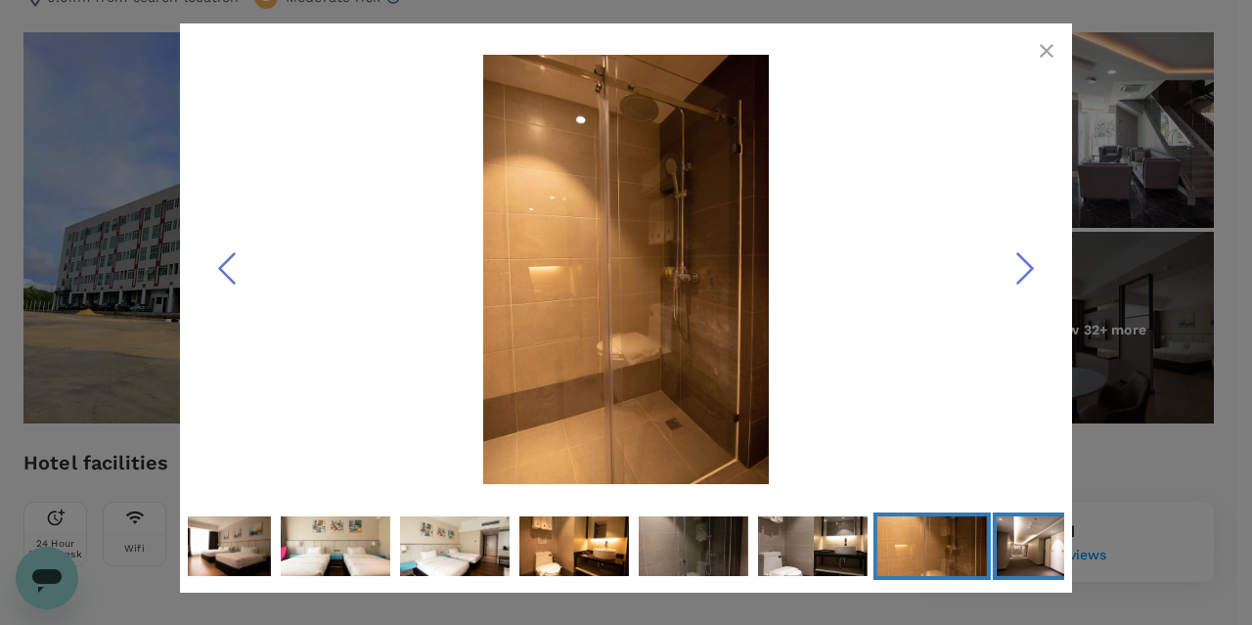
click at [1009, 555] on img "Go to Slide 30" at bounding box center [1052, 546] width 110 height 73
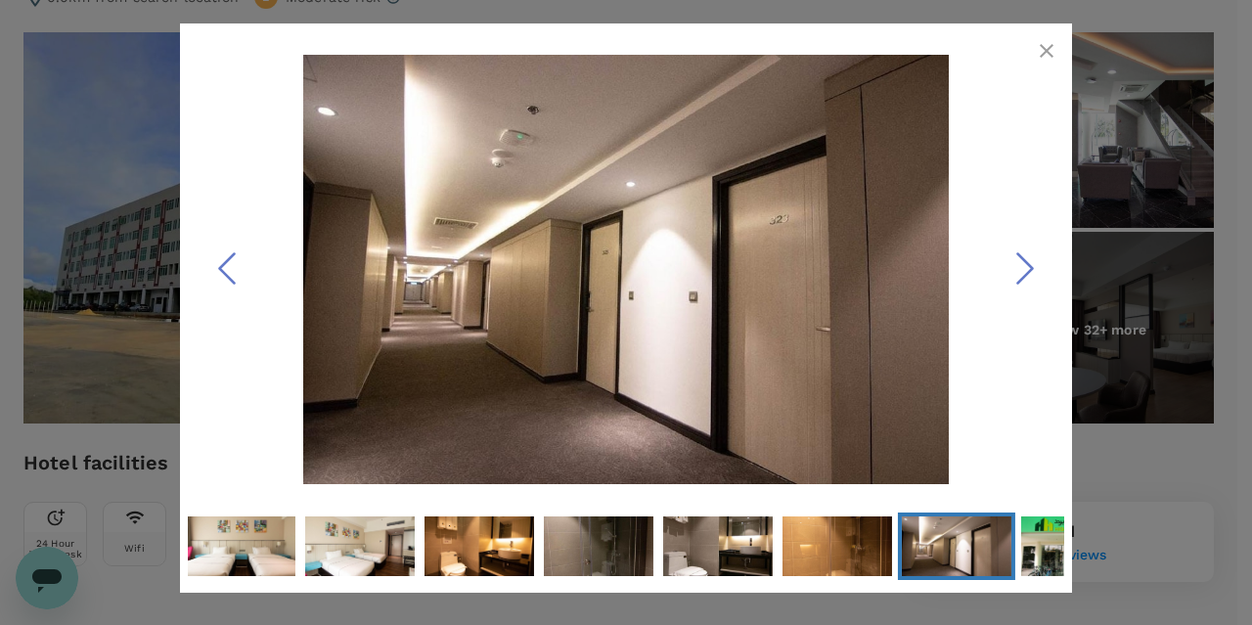
click at [1003, 554] on img "Go to Slide 30" at bounding box center [957, 546] width 110 height 73
click at [1031, 547] on img "Go to Slide 31" at bounding box center [1076, 546] width 110 height 82
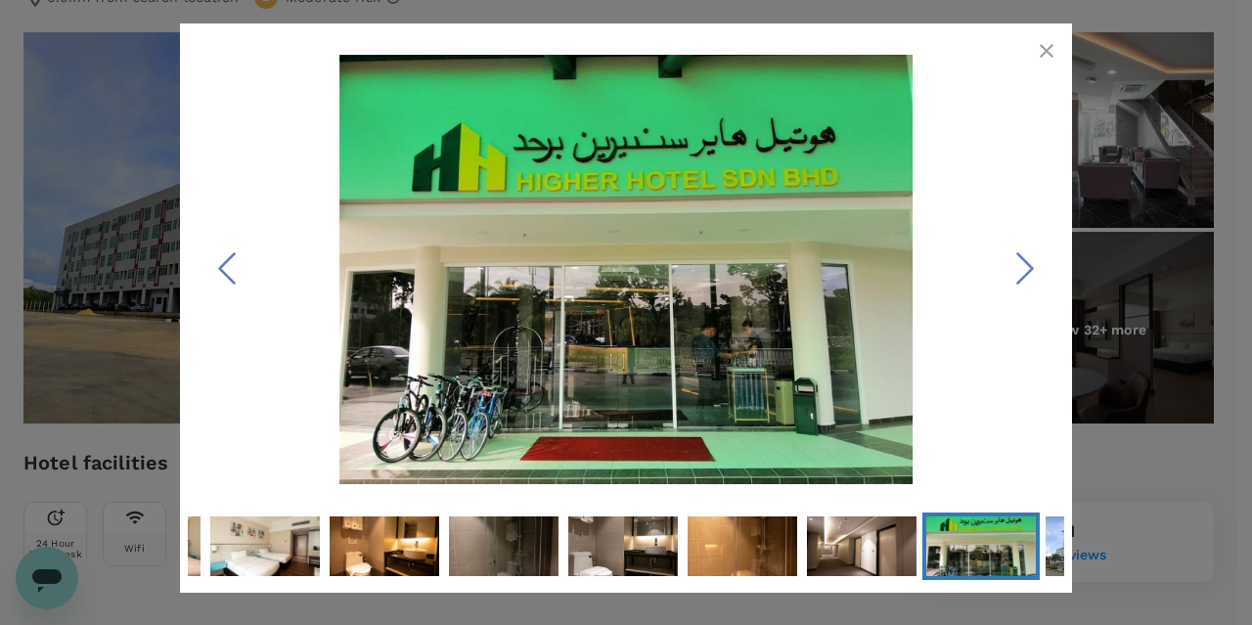
click at [1037, 54] on icon "button" at bounding box center [1046, 50] width 23 height 23
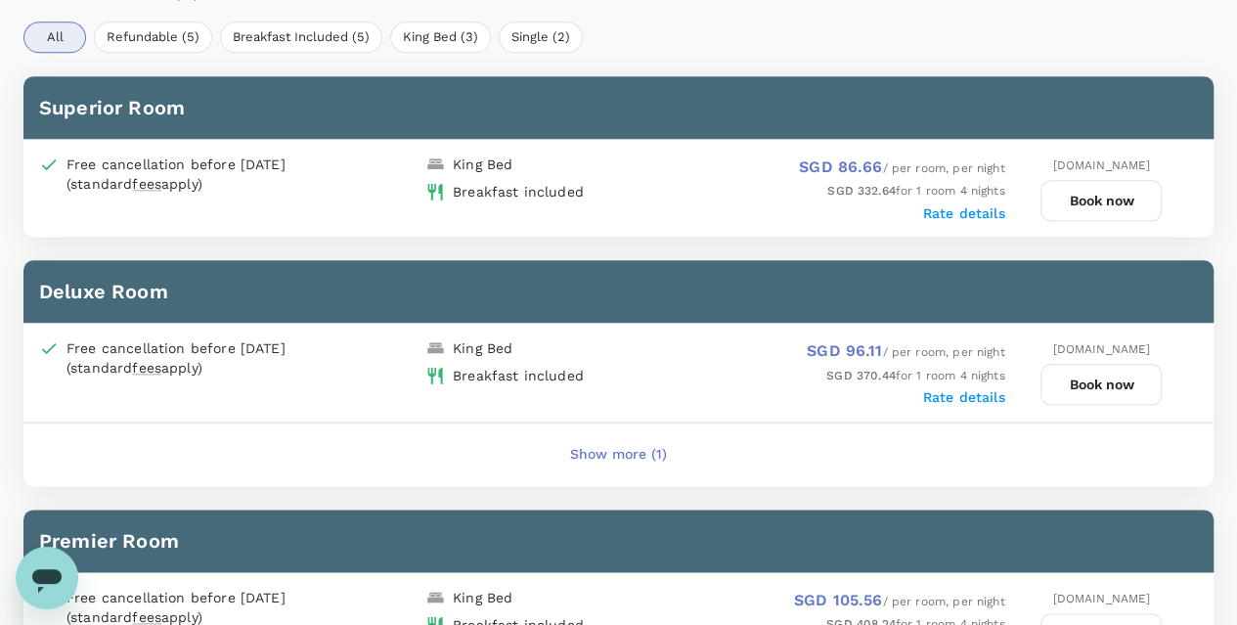
scroll to position [863, 0]
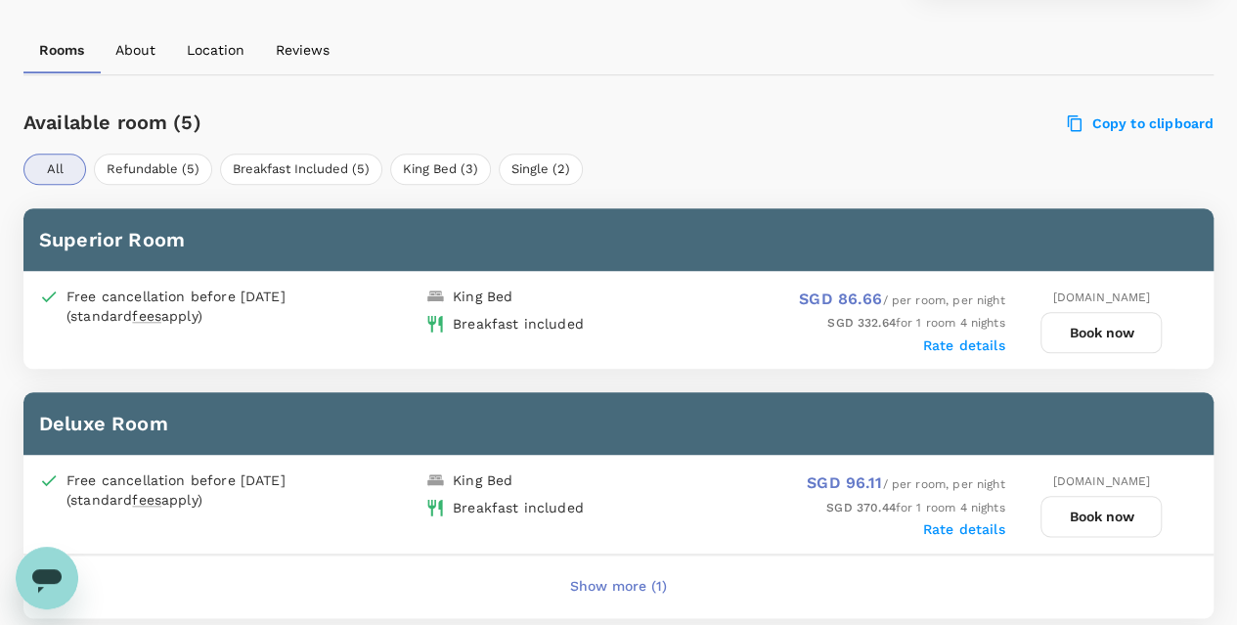
click at [1128, 328] on button "Book now" at bounding box center [1101, 332] width 121 height 41
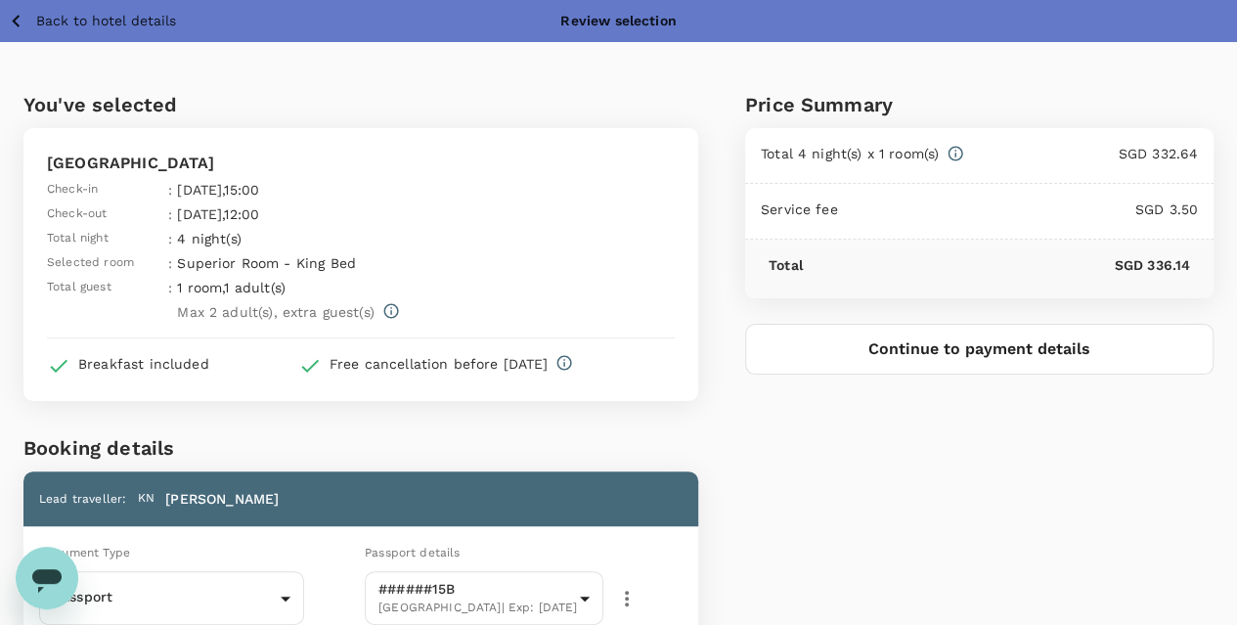
click at [978, 357] on button "Continue to payment details" at bounding box center [979, 349] width 468 height 51
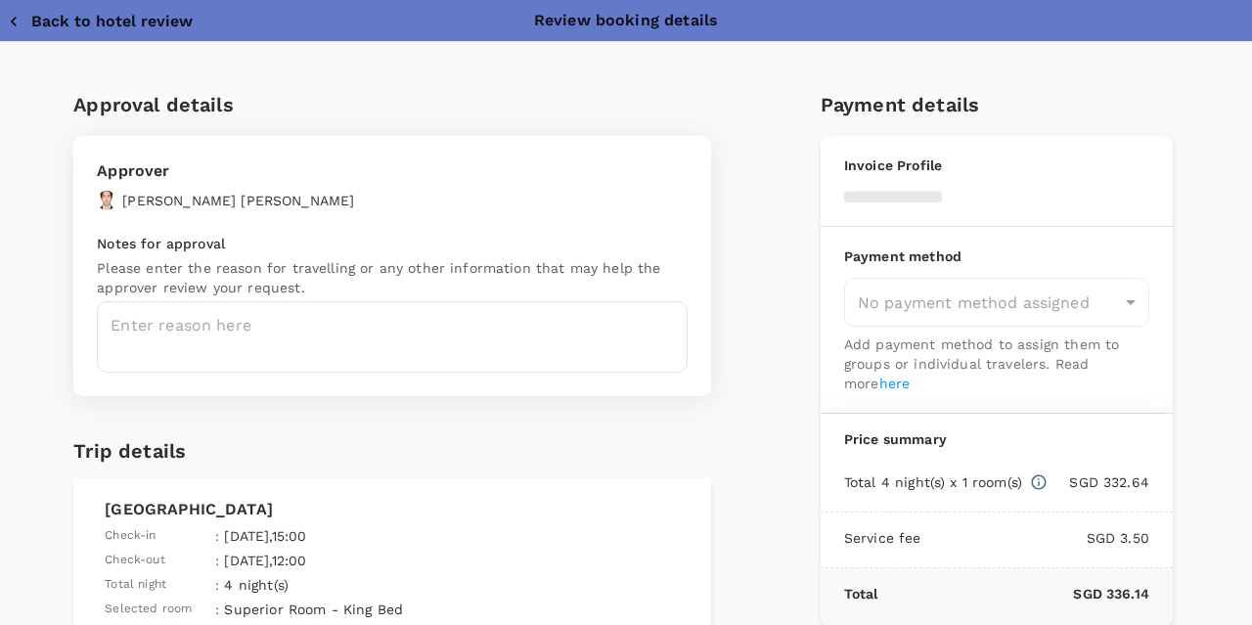
type input "9e97b462-4c25-472c-89ab-f051c91c7086"
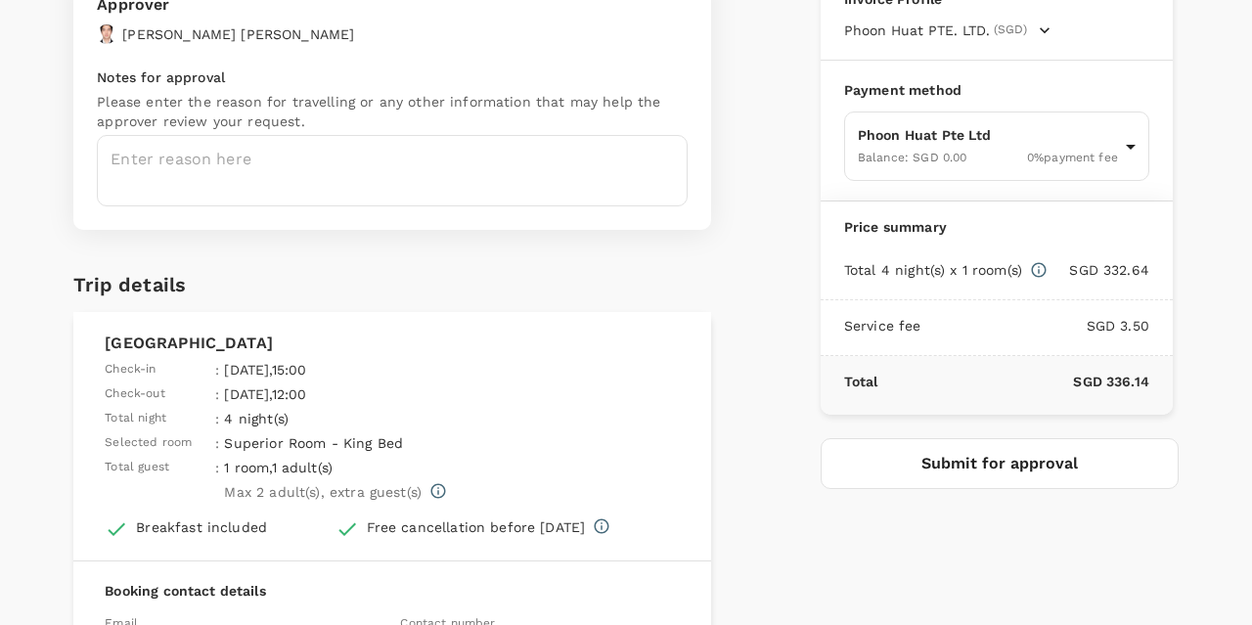
scroll to position [96, 0]
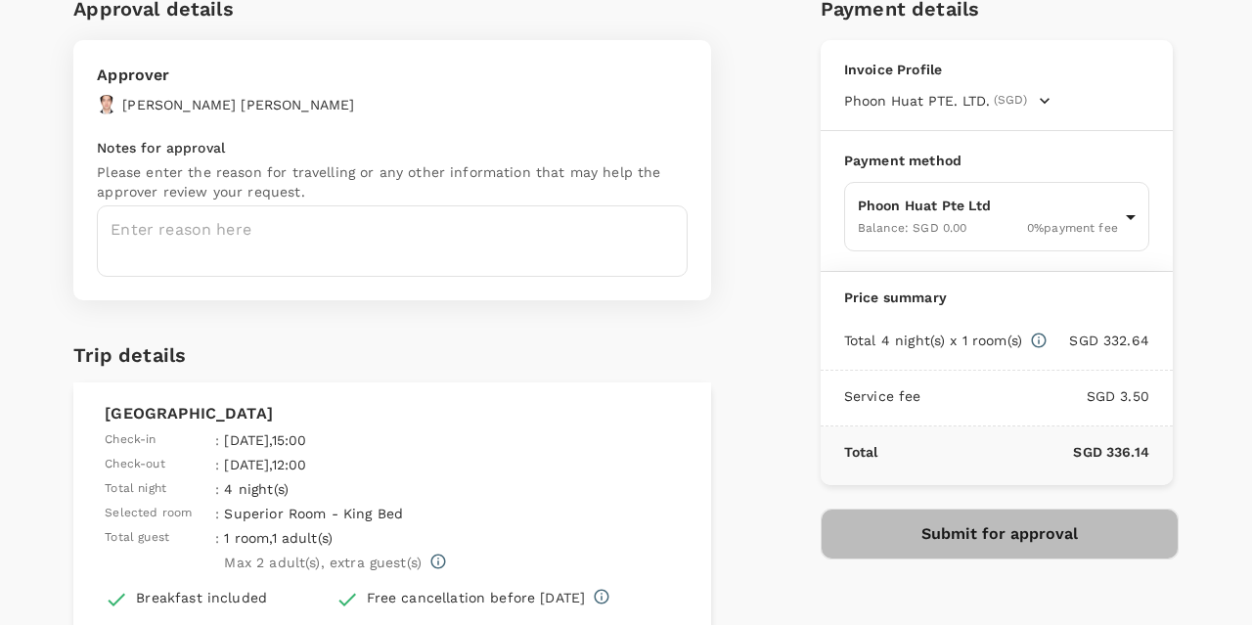
click at [1007, 532] on button "Submit for approval" at bounding box center [1000, 534] width 358 height 51
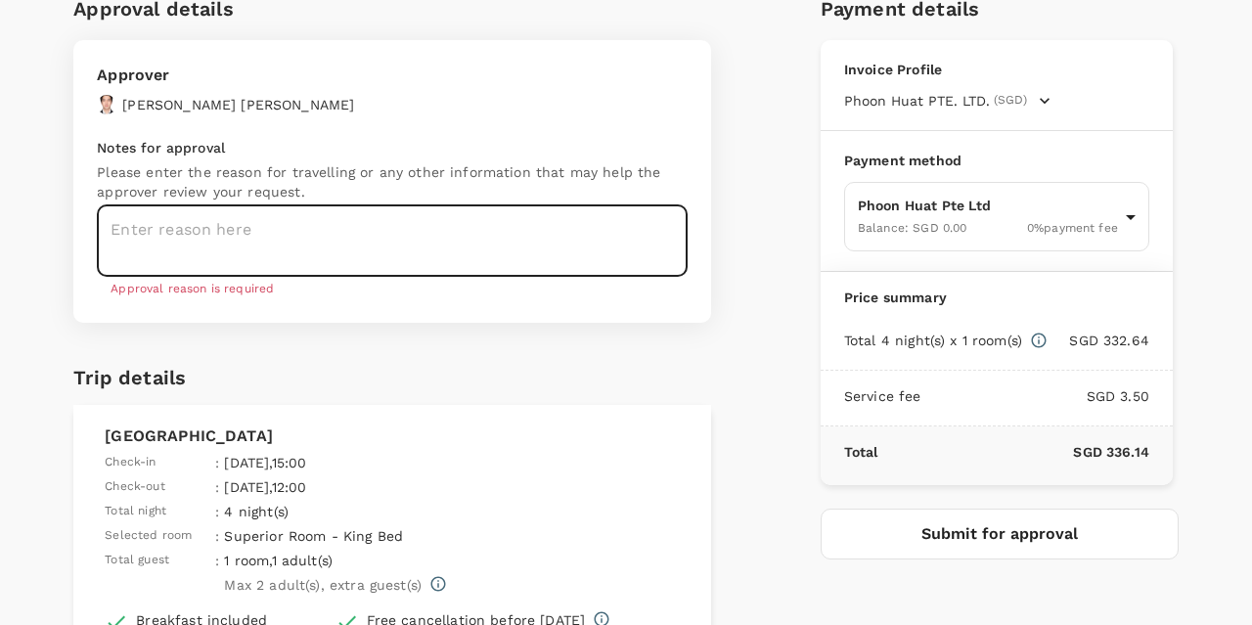
paste textarea
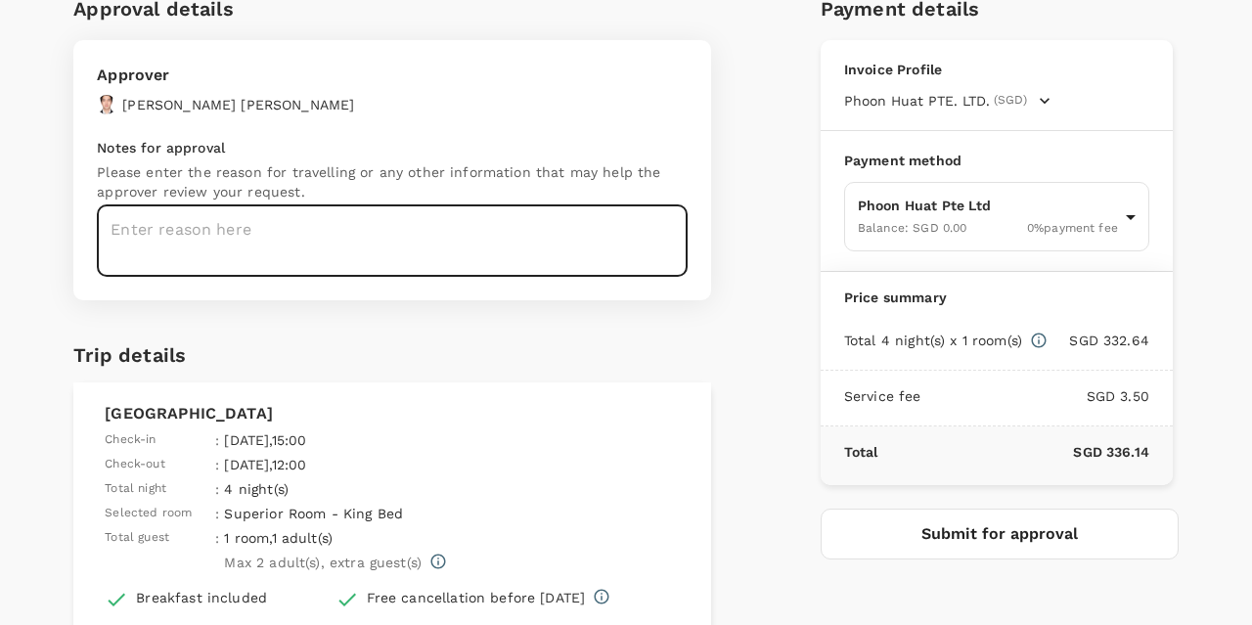
paste textarea "of B2C and B2B events in [GEOGRAPHIC_DATA]"
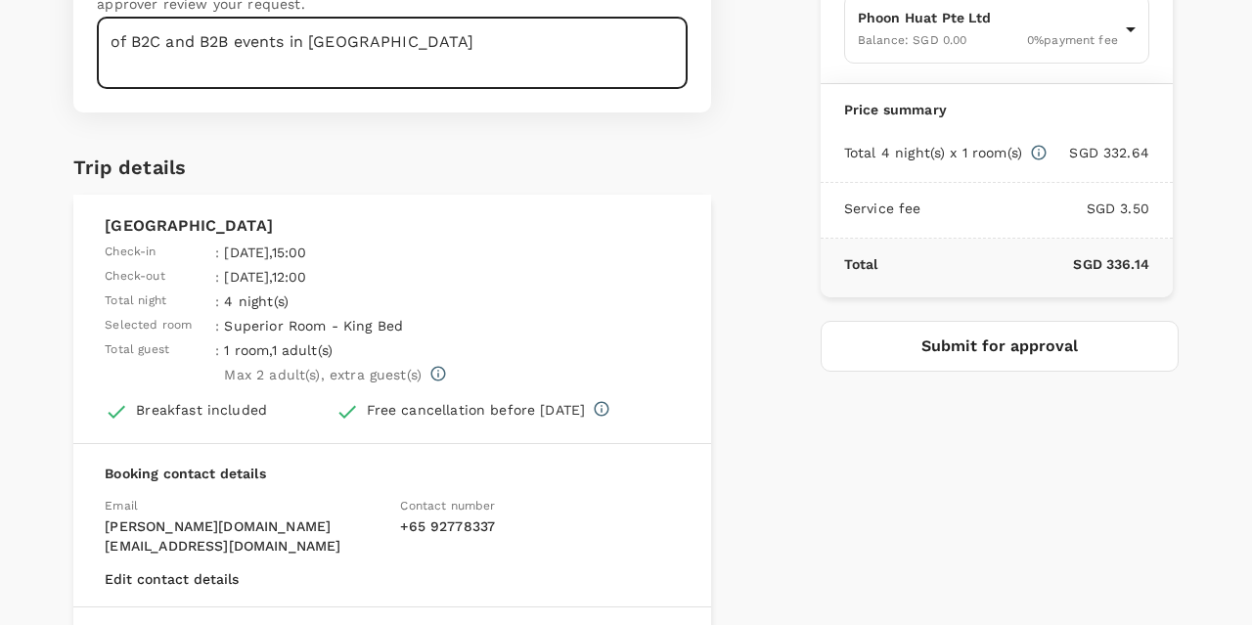
scroll to position [291, 0]
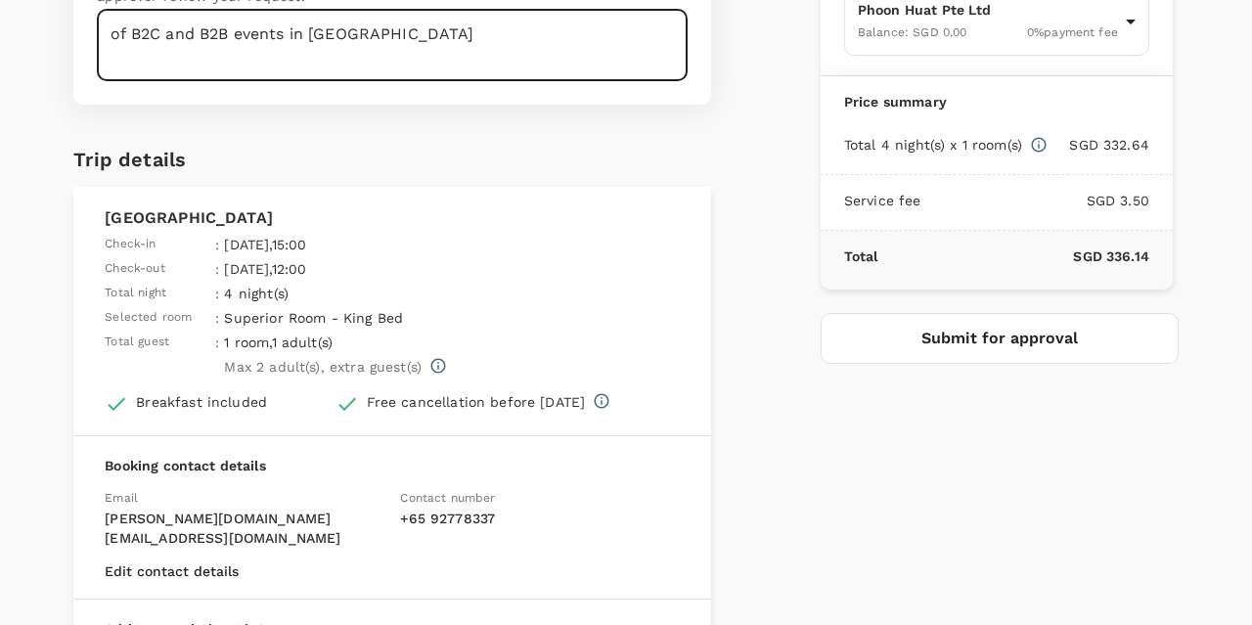
click at [129, 32] on textarea "of B2C and B2B events in [GEOGRAPHIC_DATA]" at bounding box center [392, 45] width 591 height 71
type textarea "B2C and B2B events in [GEOGRAPHIC_DATA]"
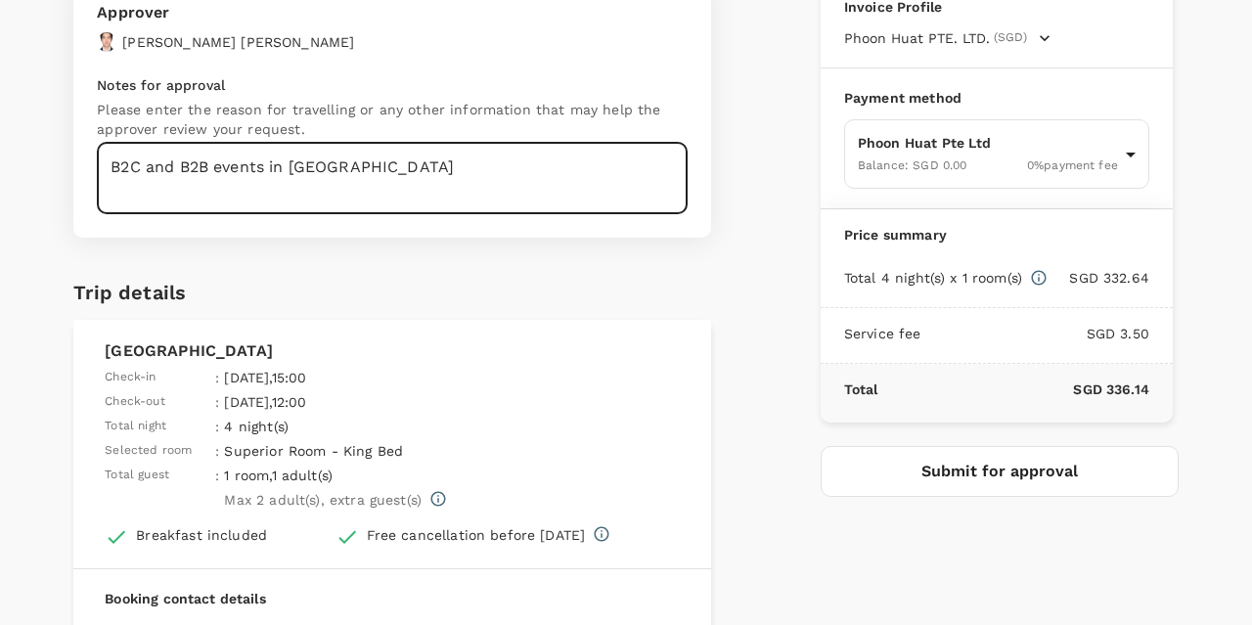
scroll to position [487, 0]
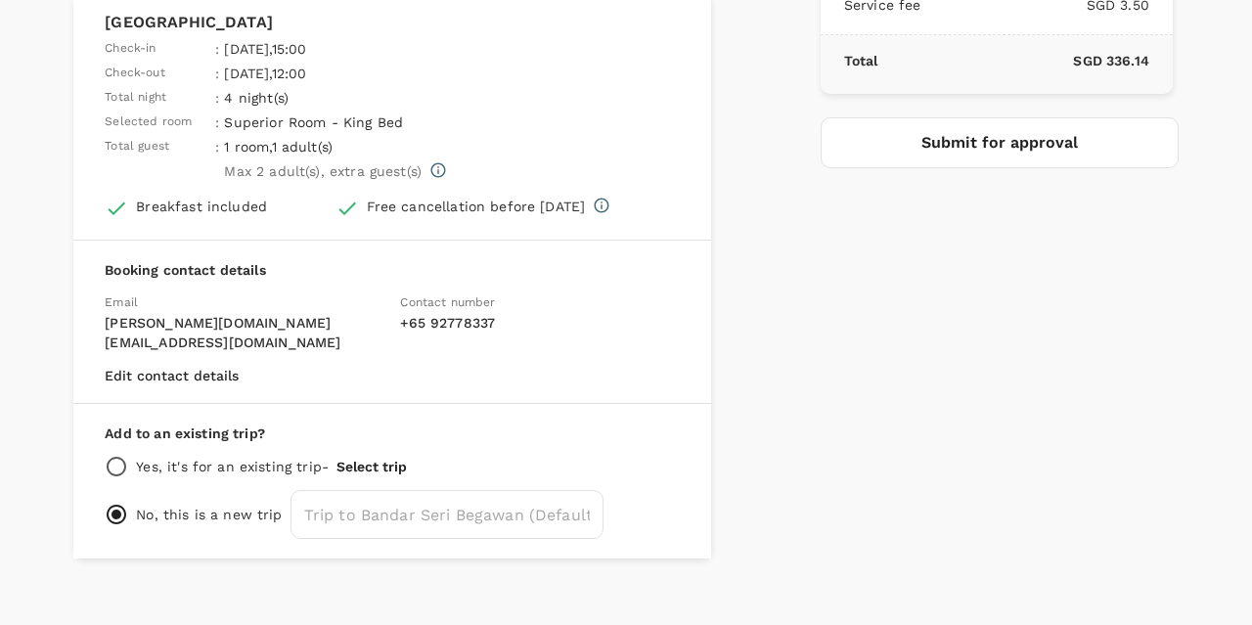
click at [1020, 152] on button "Submit for approval" at bounding box center [1000, 142] width 358 height 51
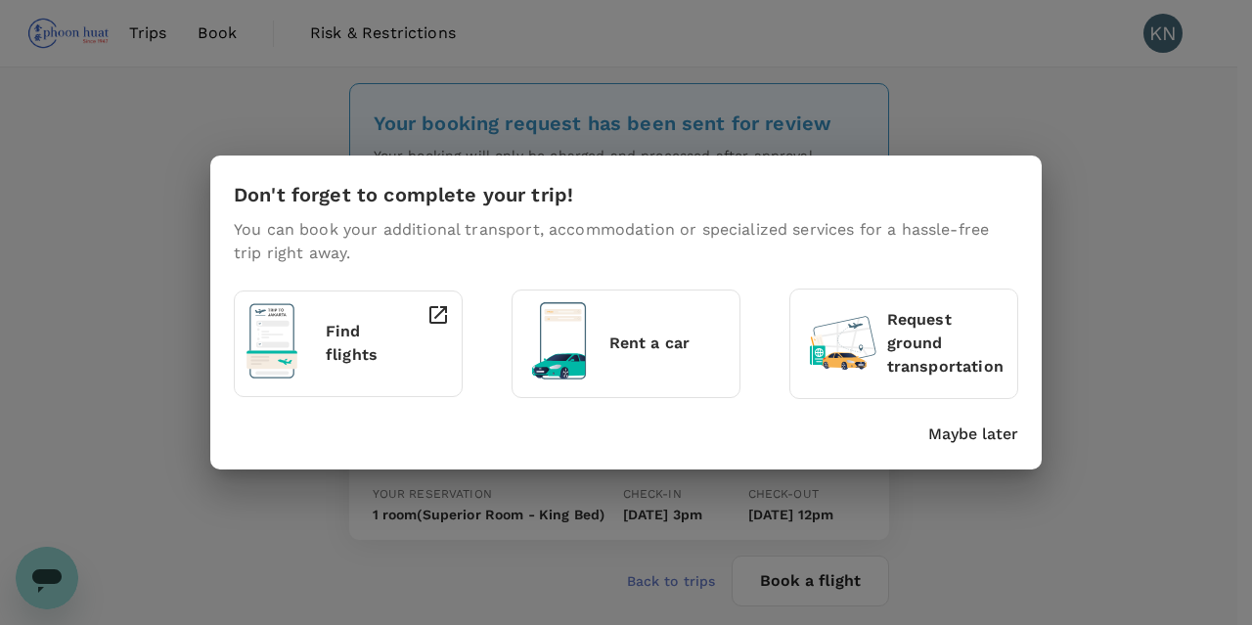
click at [336, 507] on div "Don't forget to complete your trip! You can book your additional transport, acc…" at bounding box center [626, 312] width 1252 height 625
click at [994, 438] on p "Maybe later" at bounding box center [973, 434] width 90 height 23
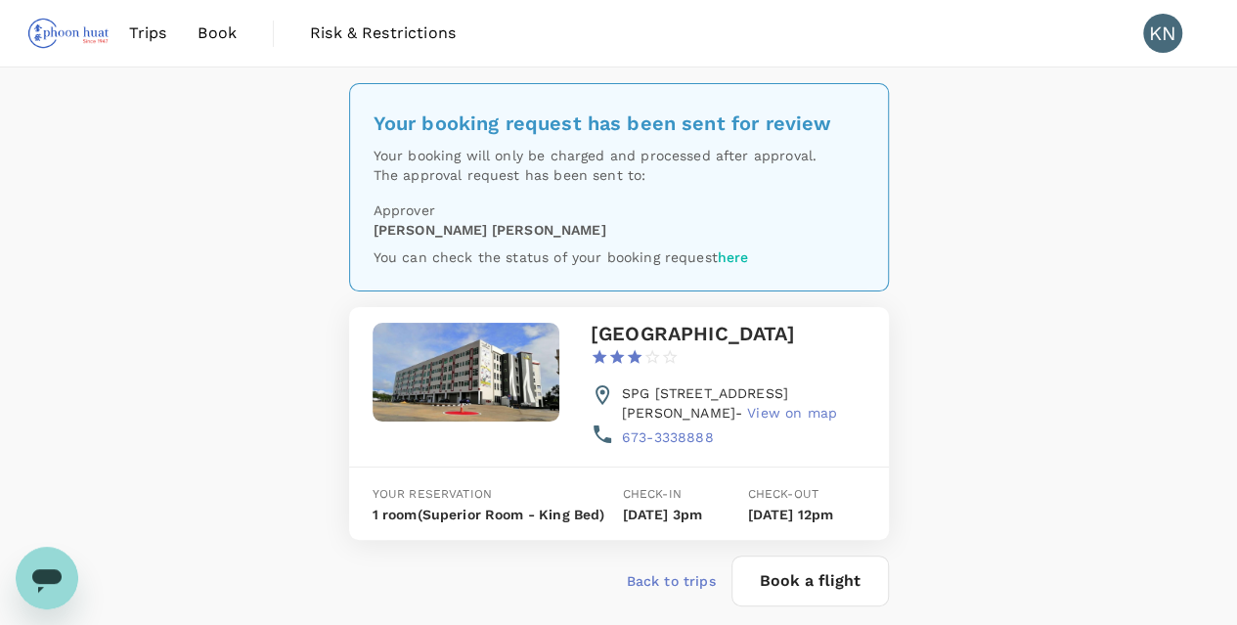
click at [1093, 334] on div "Your booking request has been sent for review Your booking will only be charged…" at bounding box center [618, 367] width 1237 height 601
click at [145, 25] on span "Trips" at bounding box center [148, 33] width 38 height 23
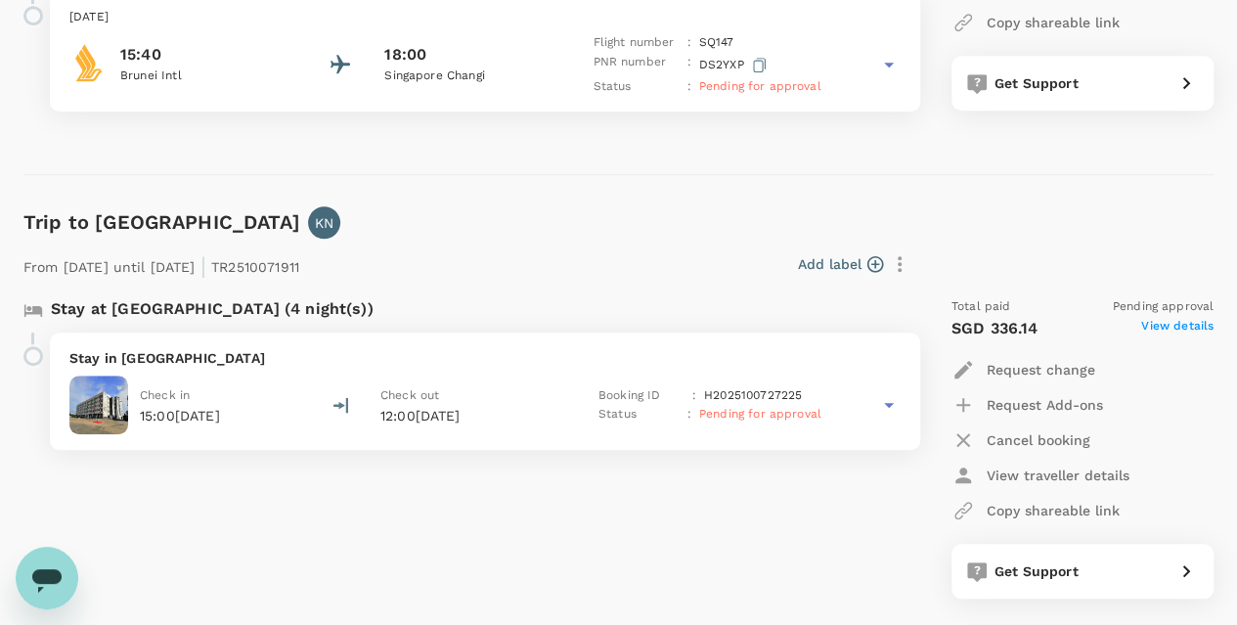
scroll to position [685, 0]
